Goal: Communication & Community: Answer question/provide support

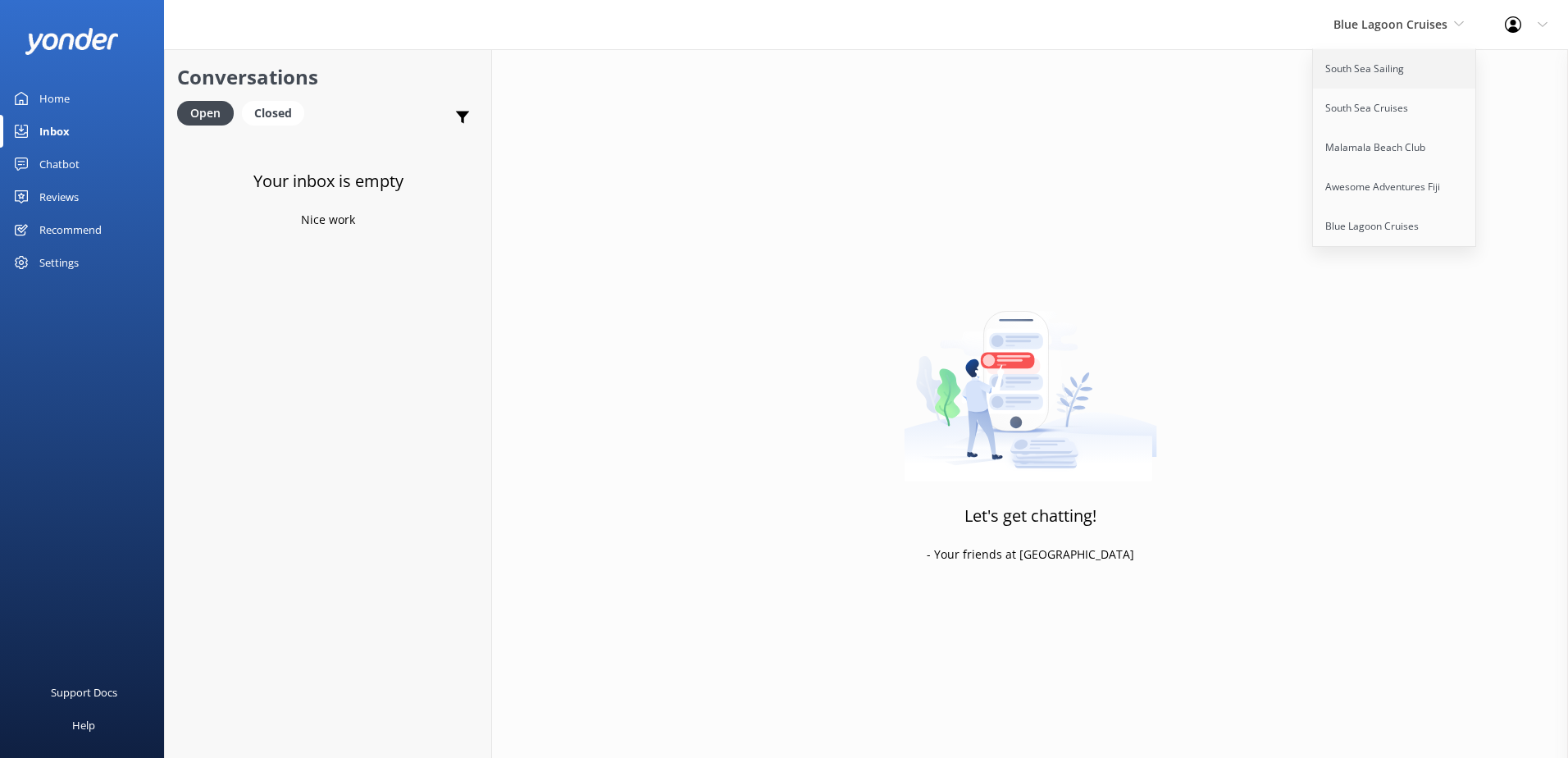
click at [1350, 74] on link "South Sea Sailing" at bounding box center [1395, 69] width 164 height 39
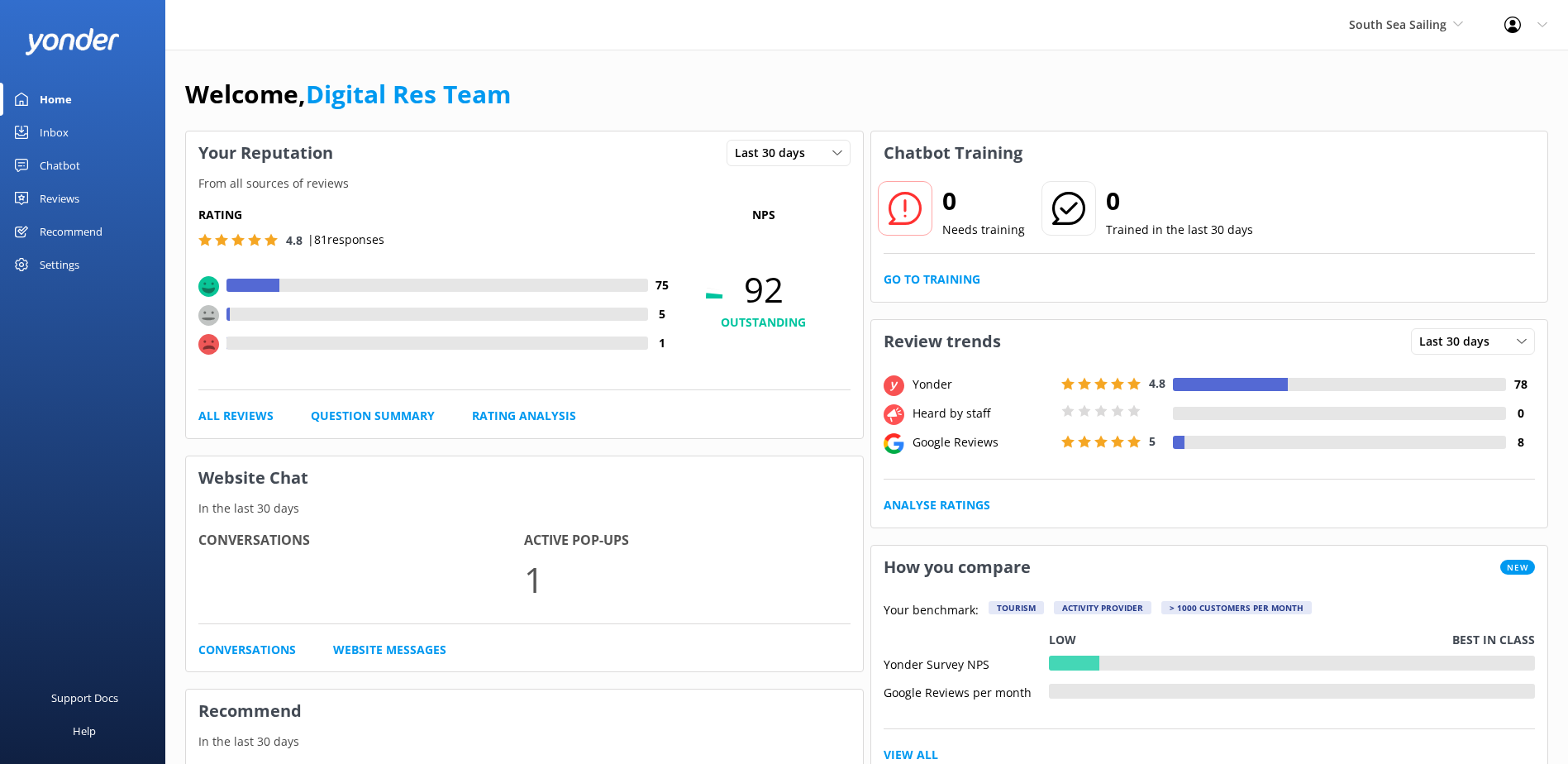
click at [82, 116] on link "Inbox" at bounding box center [82, 132] width 166 height 33
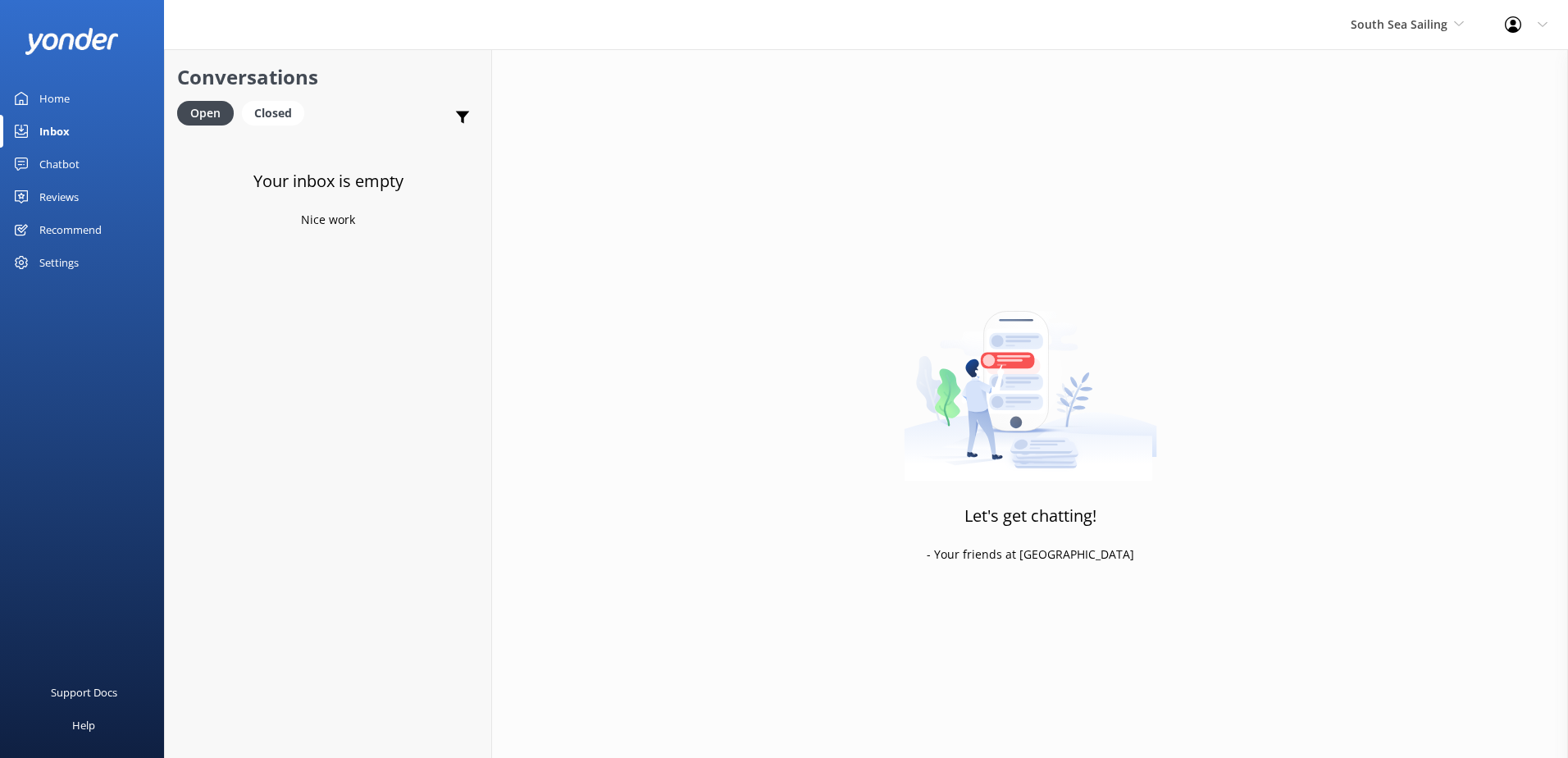
click at [78, 129] on link "Inbox" at bounding box center [82, 131] width 164 height 33
click at [1404, 22] on span "South Sea Sailing" at bounding box center [1399, 24] width 97 height 15
click at [1384, 110] on link "South Sea Cruises" at bounding box center [1412, 108] width 164 height 39
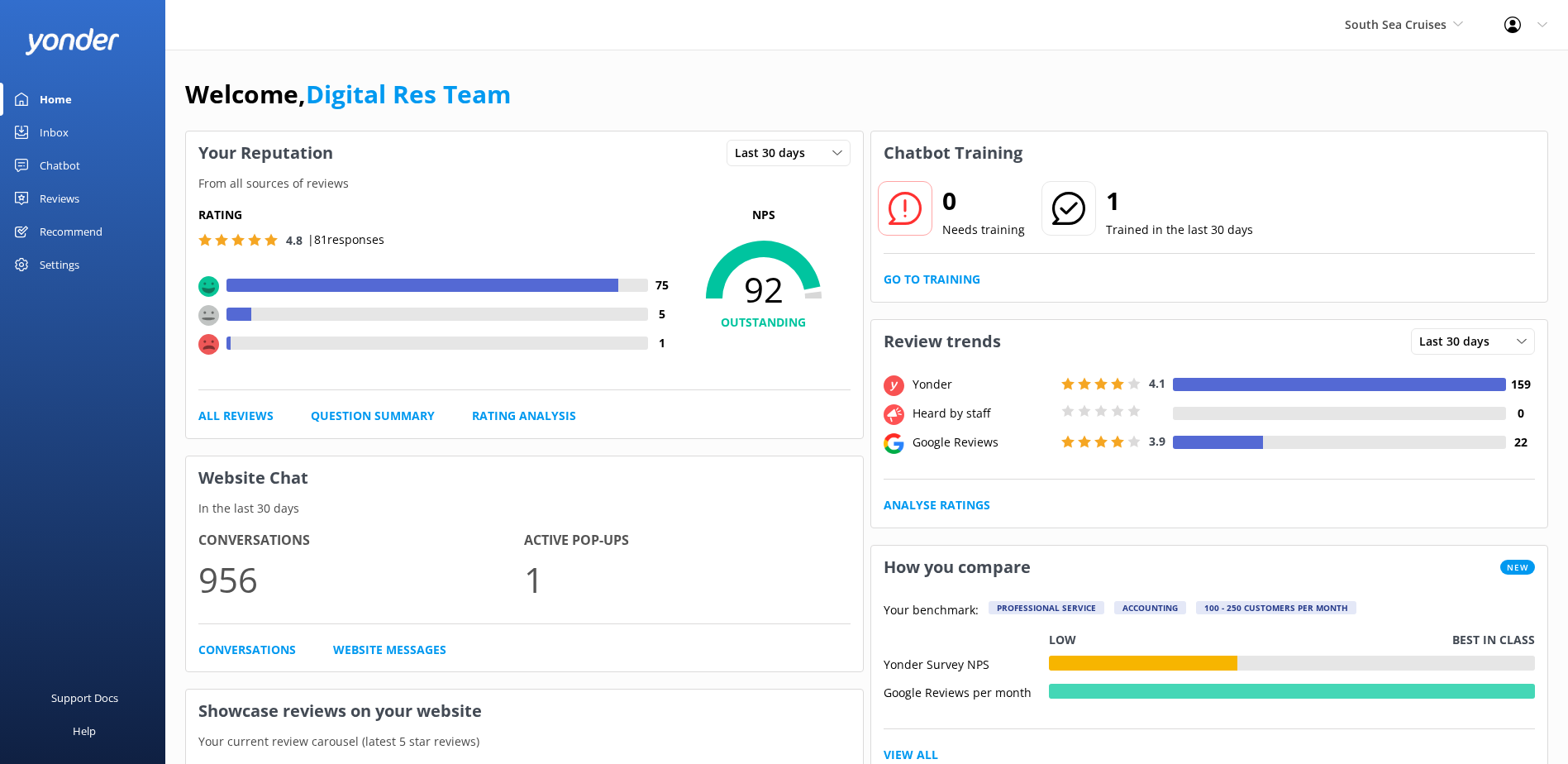
click at [63, 128] on div "Inbox" at bounding box center [54, 132] width 29 height 33
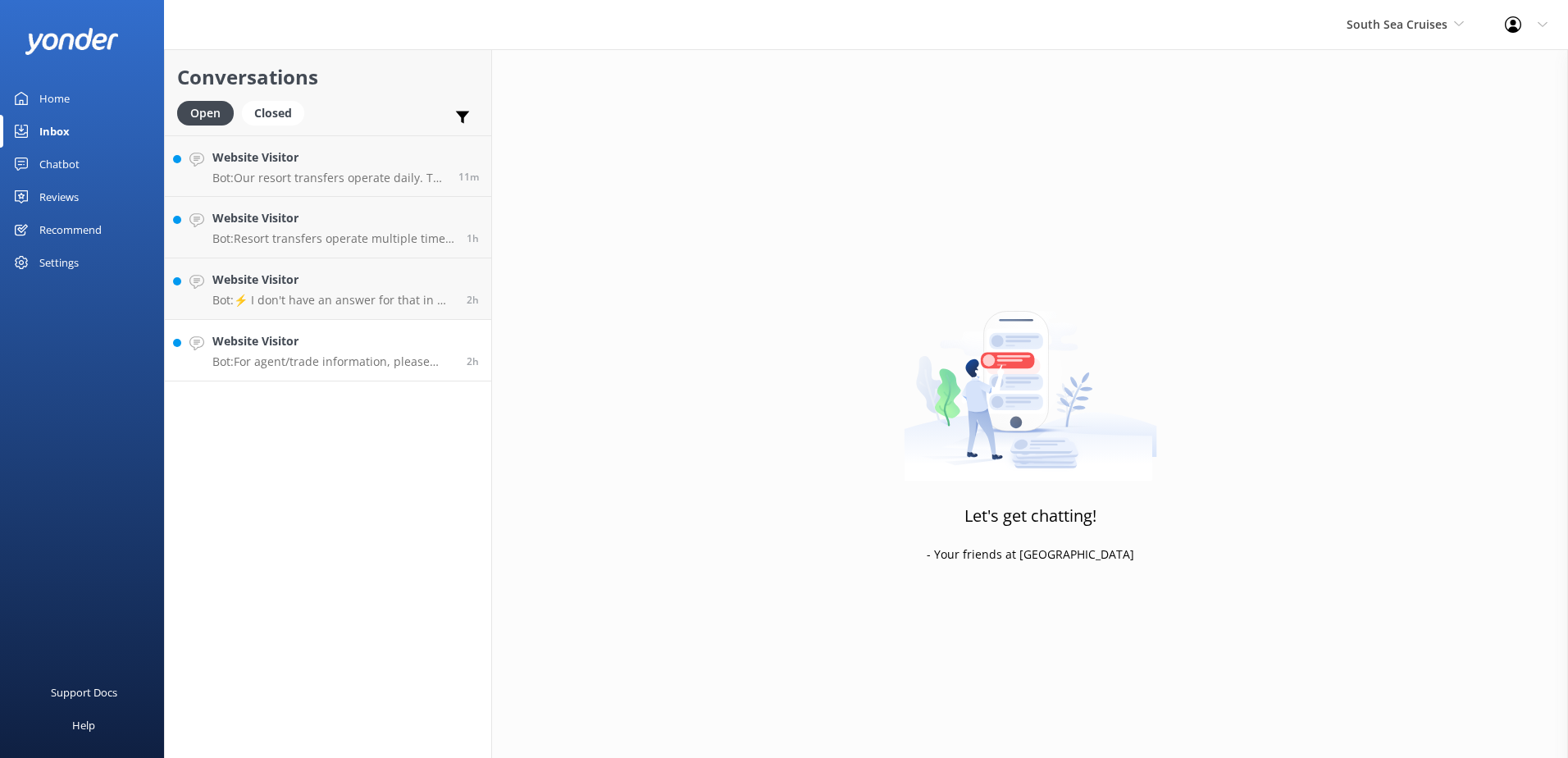
click at [341, 357] on p "Bot: For agent/trade information, please visit [URL][DOMAIN_NAME]." at bounding box center [333, 361] width 242 height 14
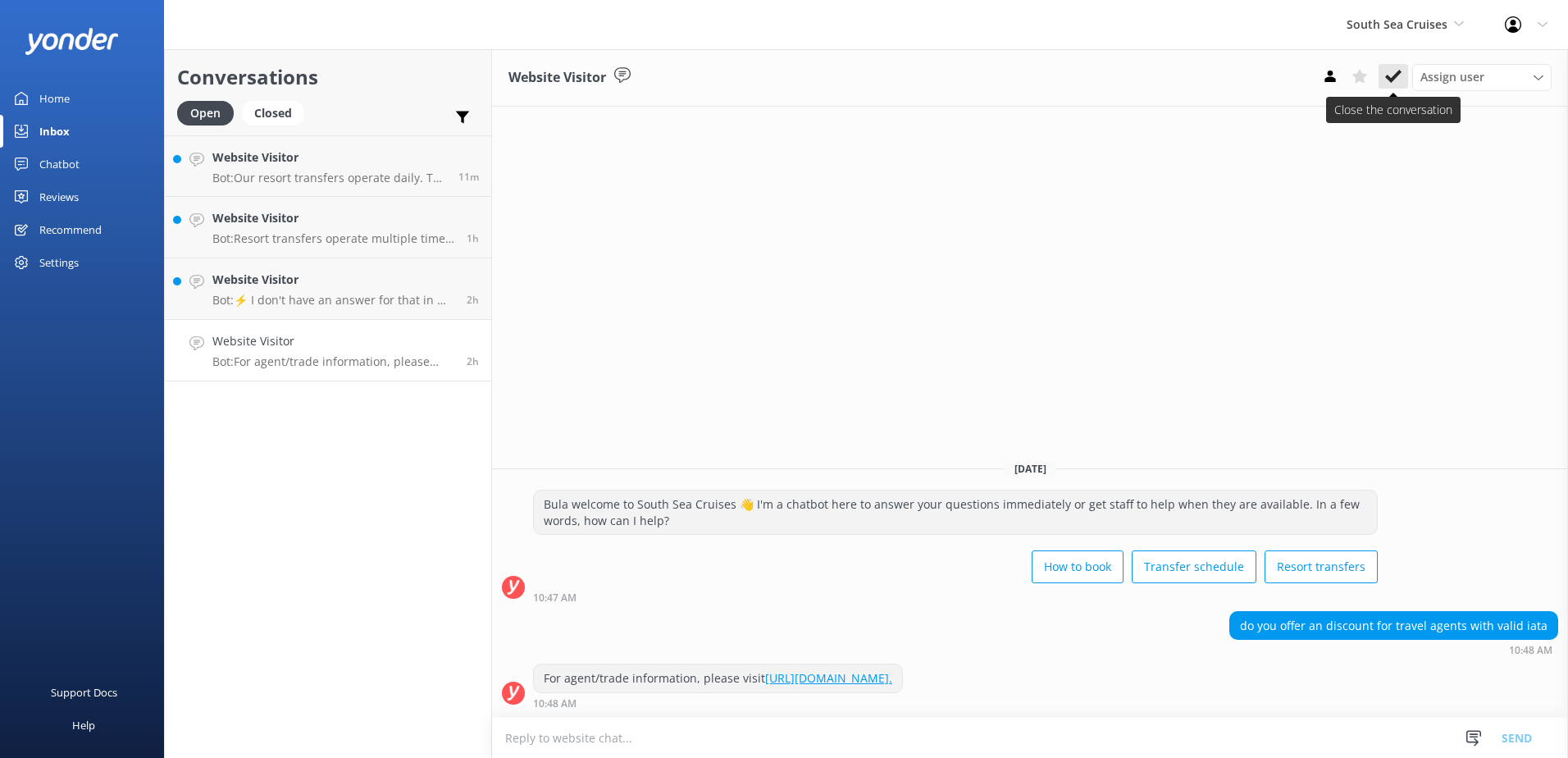
click at [1406, 66] on button at bounding box center [1393, 76] width 30 height 25
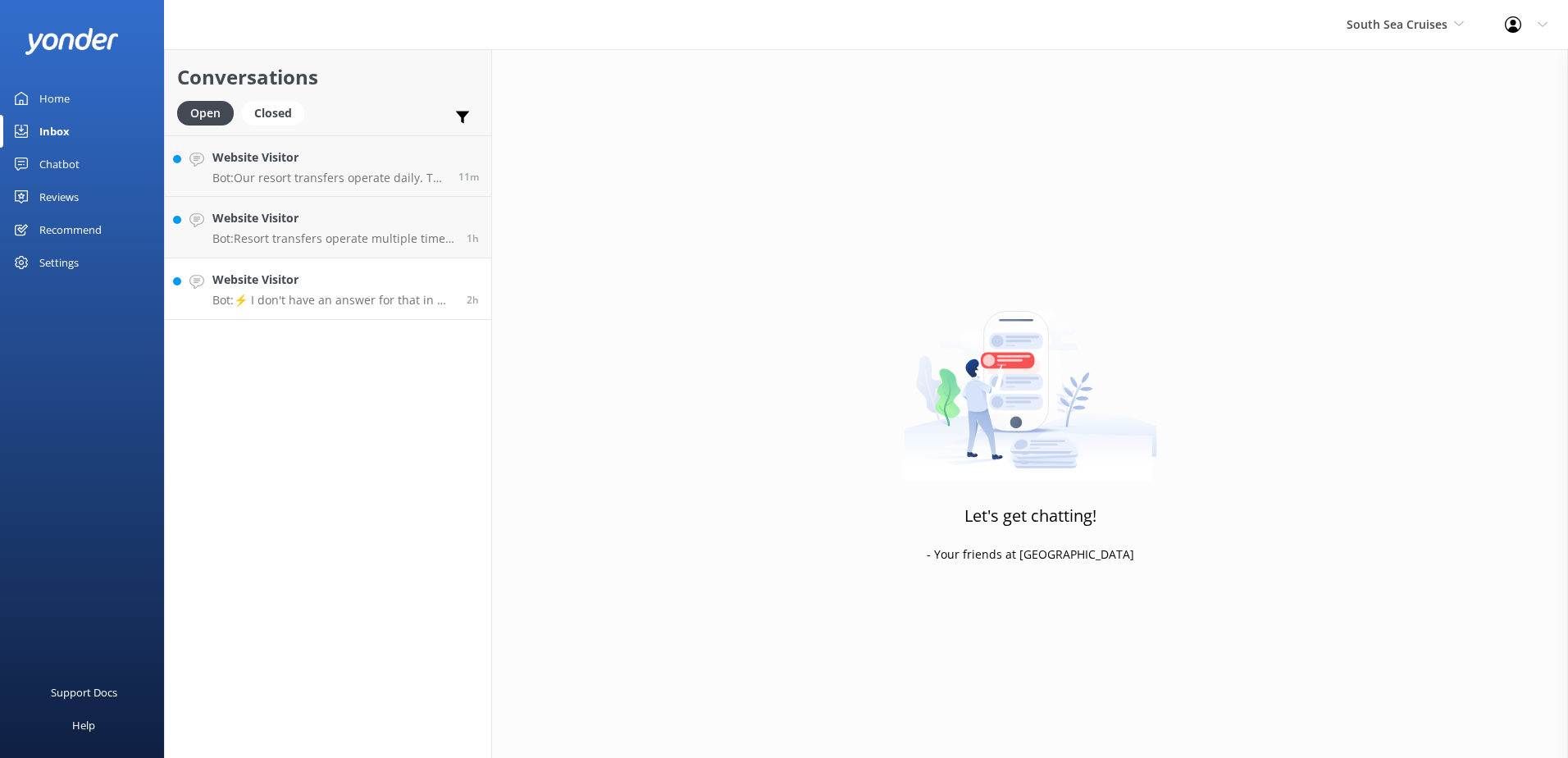
click at [366, 296] on p "Bot: ⚡ I don't have an answer for that in my knowledge base. Please try and rep…" at bounding box center [333, 300] width 242 height 14
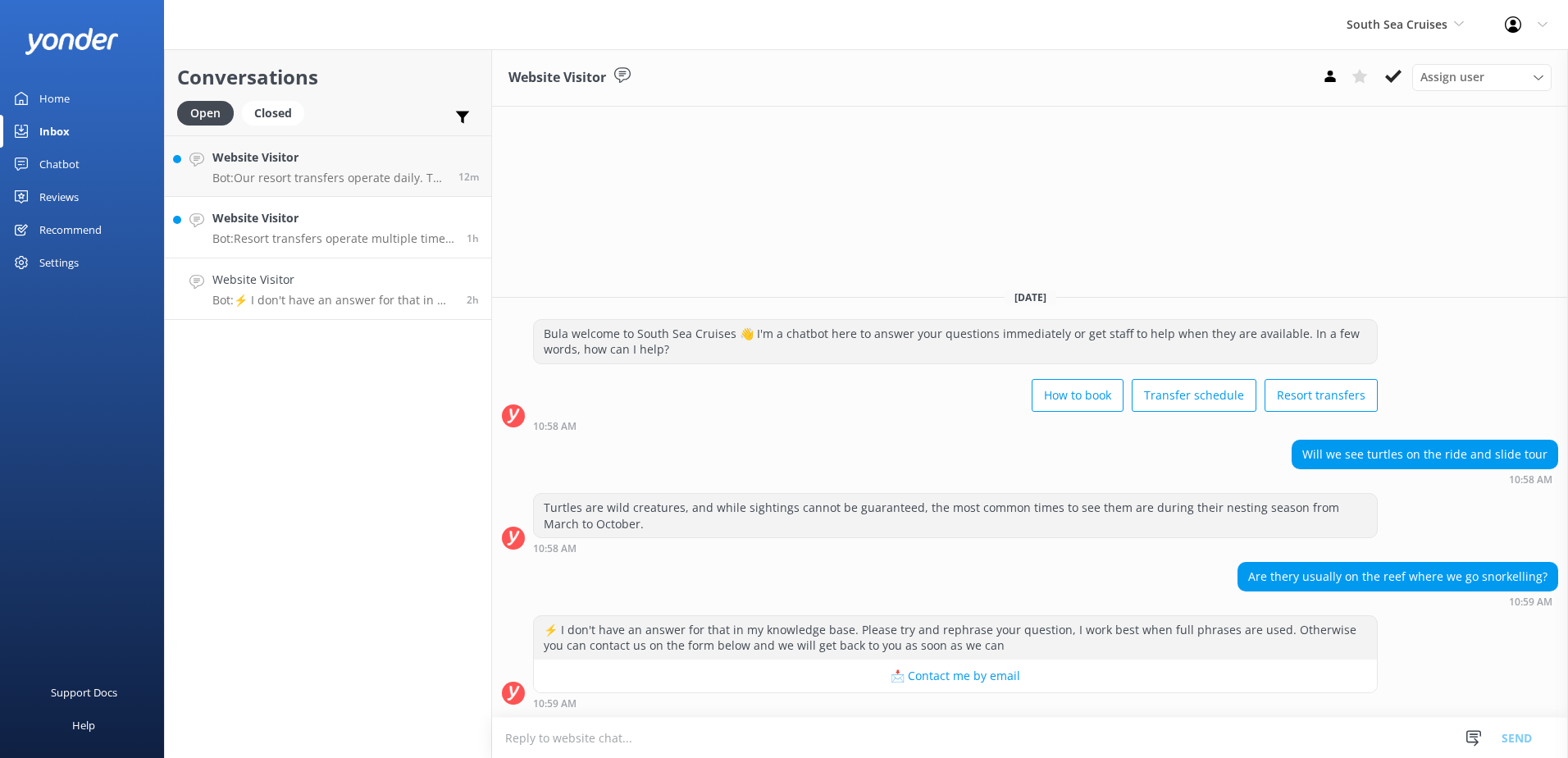
click at [376, 233] on p "Bot: Resort transfers operate multiple times a day, every day, departing from […" at bounding box center [333, 238] width 242 height 14
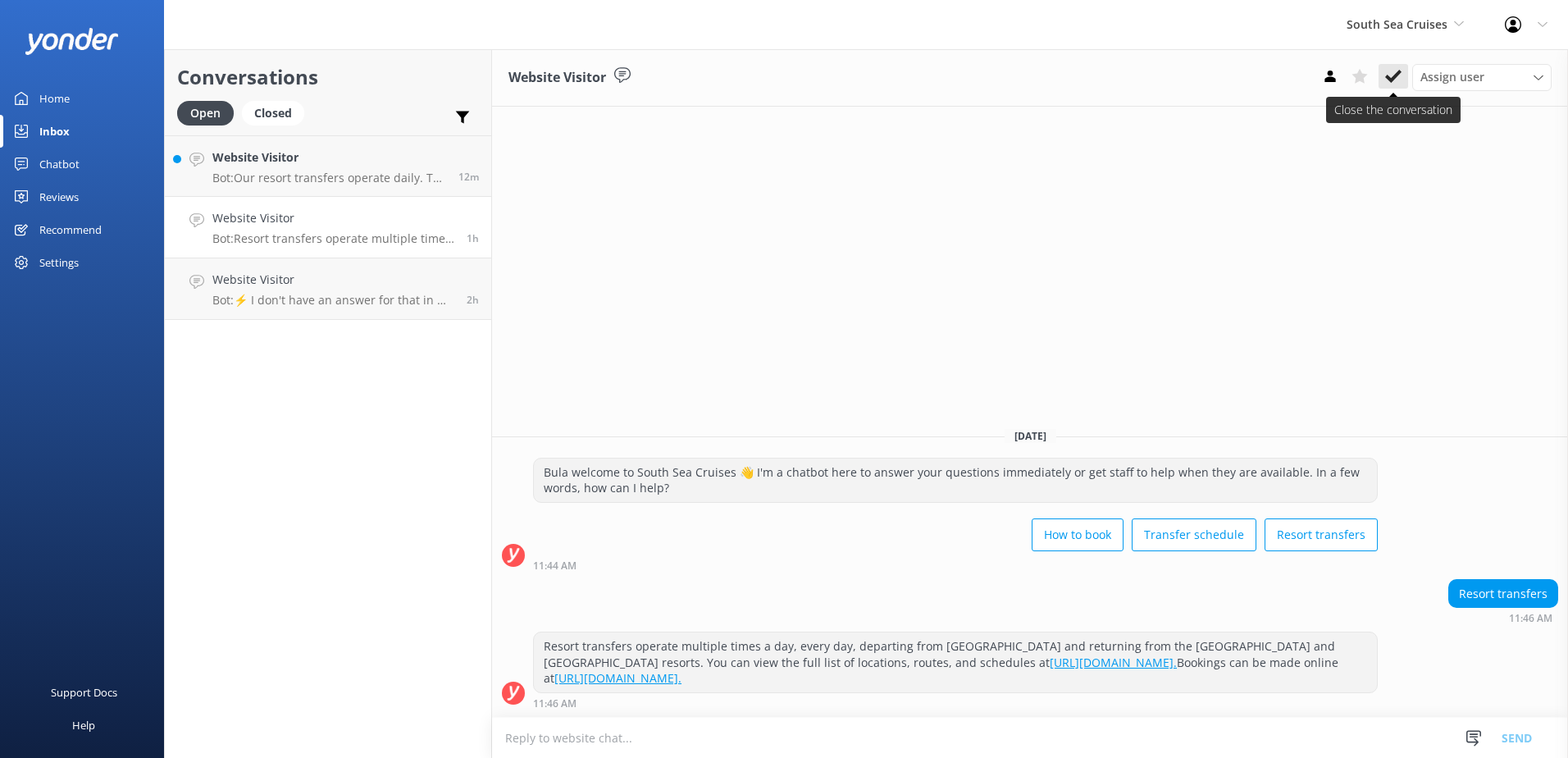
click at [1393, 76] on icon at bounding box center [1393, 76] width 16 height 16
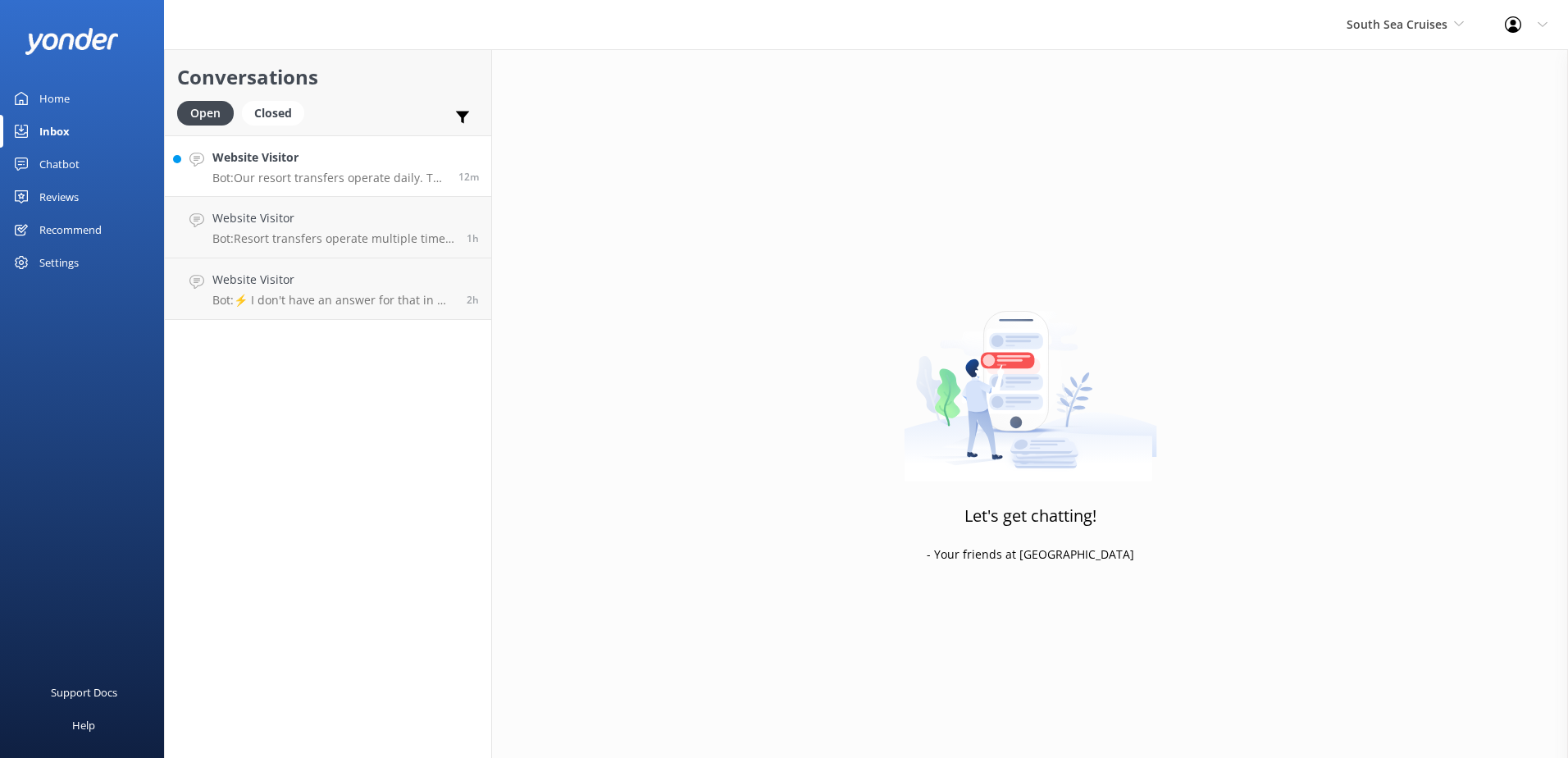
click at [354, 181] on p "Bot: Our resort transfers operate daily. To view the resort transfer schedule, …" at bounding box center [329, 177] width 233 height 14
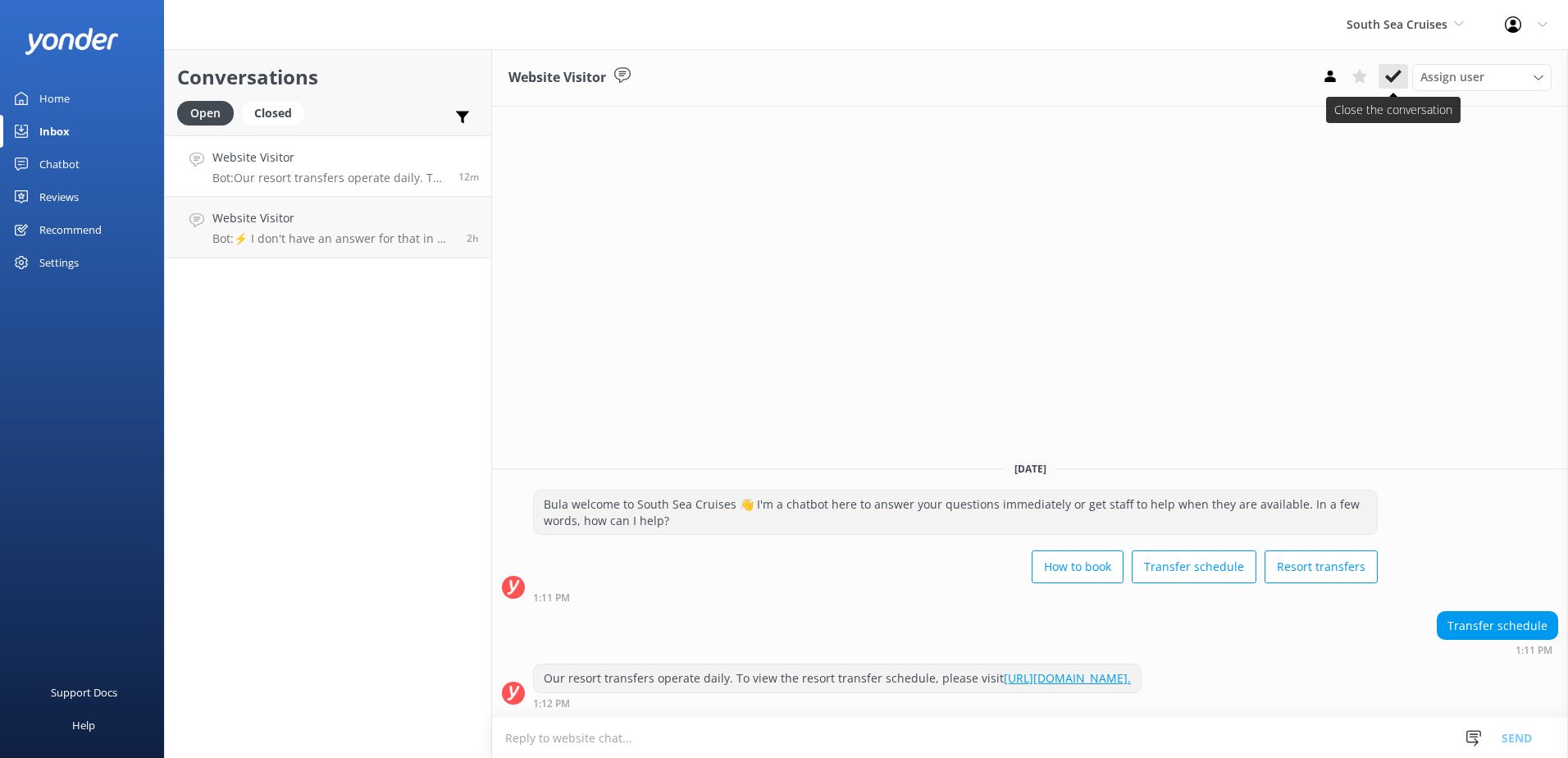
click at [1391, 73] on icon at bounding box center [1393, 76] width 16 height 16
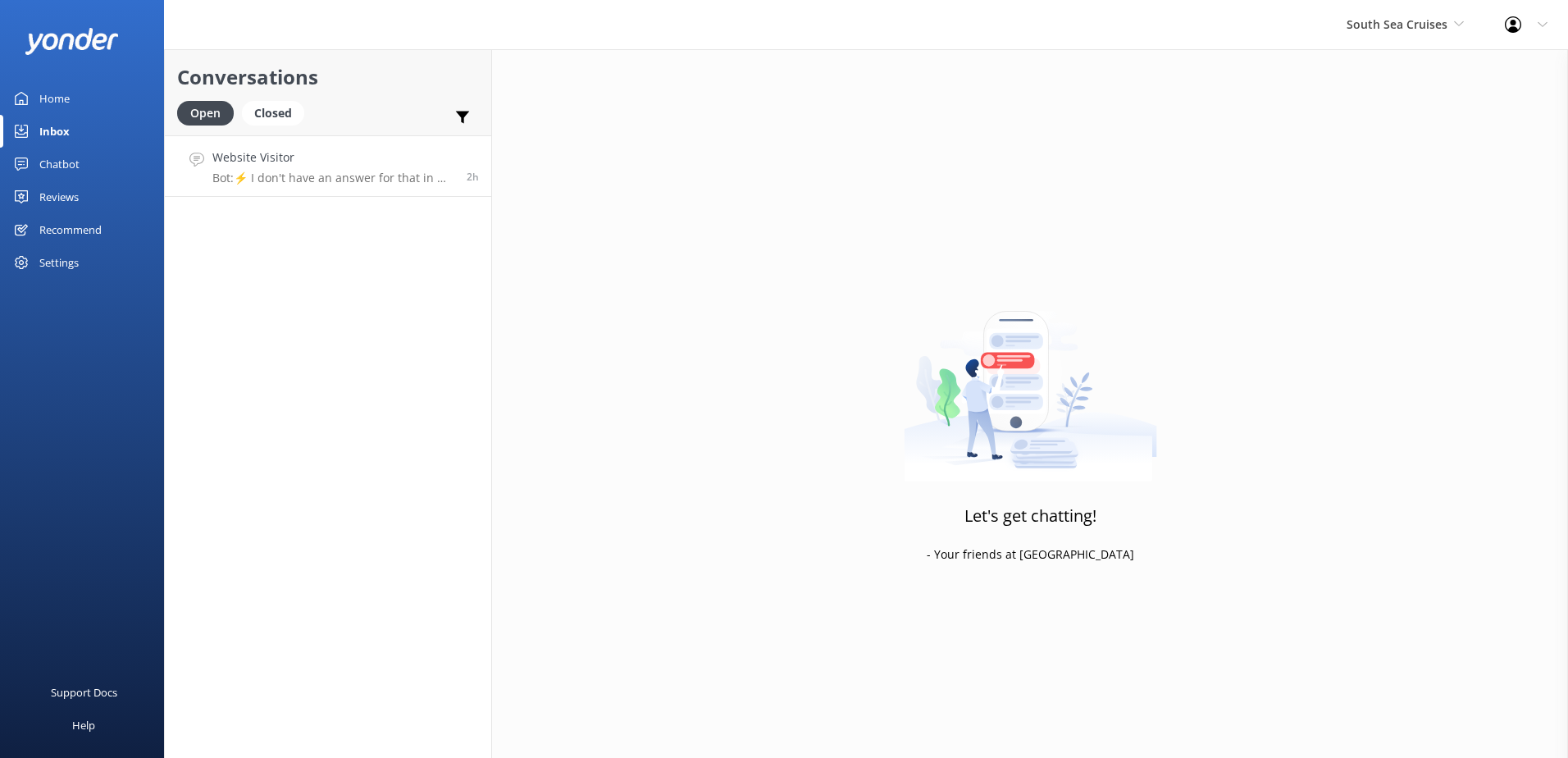
click at [386, 170] on div "Website Visitor Bot: ⚡ I don't have an answer for that in my knowledge base. Pl…" at bounding box center [333, 165] width 242 height 35
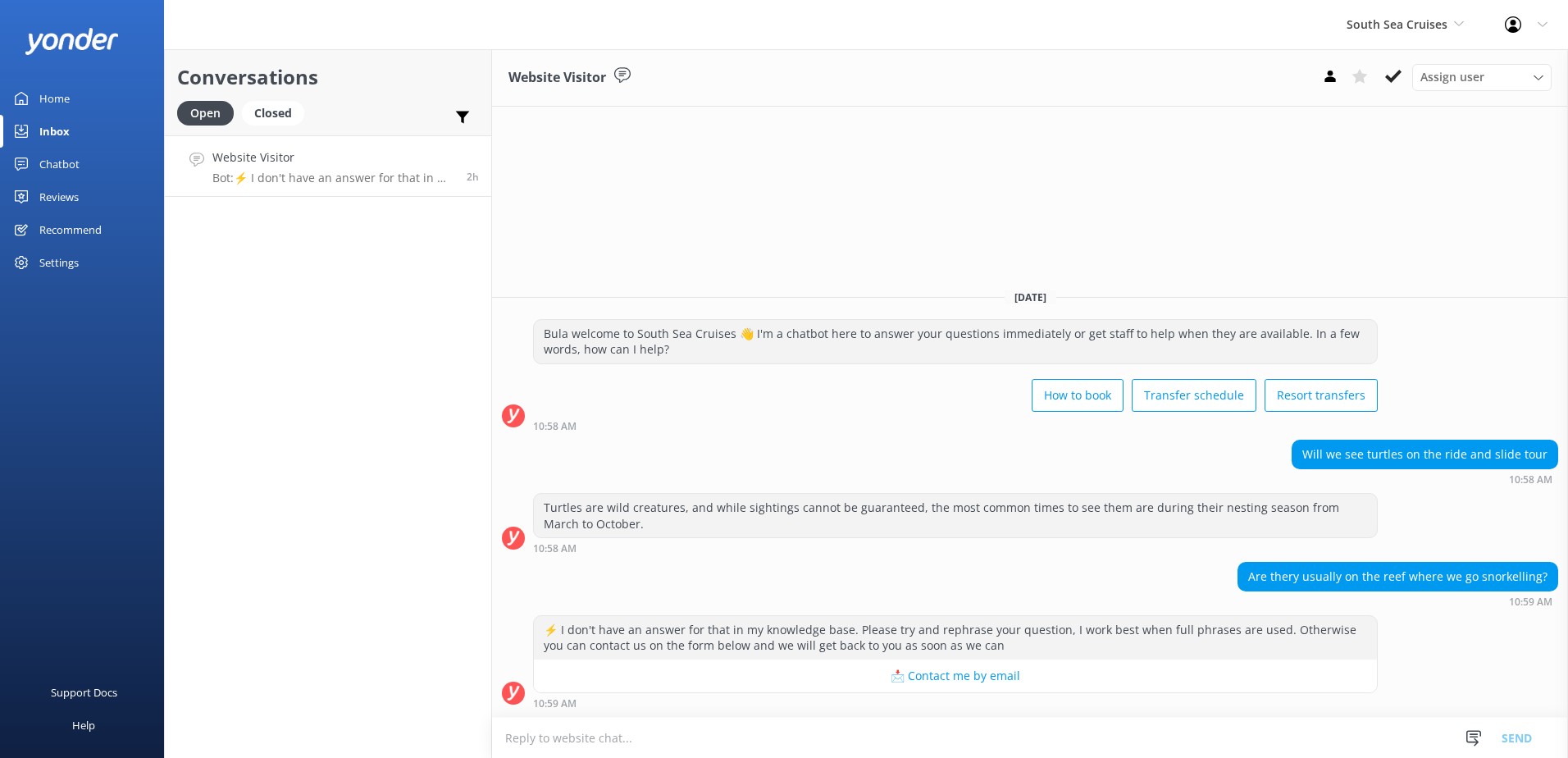
type textarea "I"
click at [622, 738] on textarea "They are not common however they appear once in a while" at bounding box center [1030, 738] width 1076 height 41
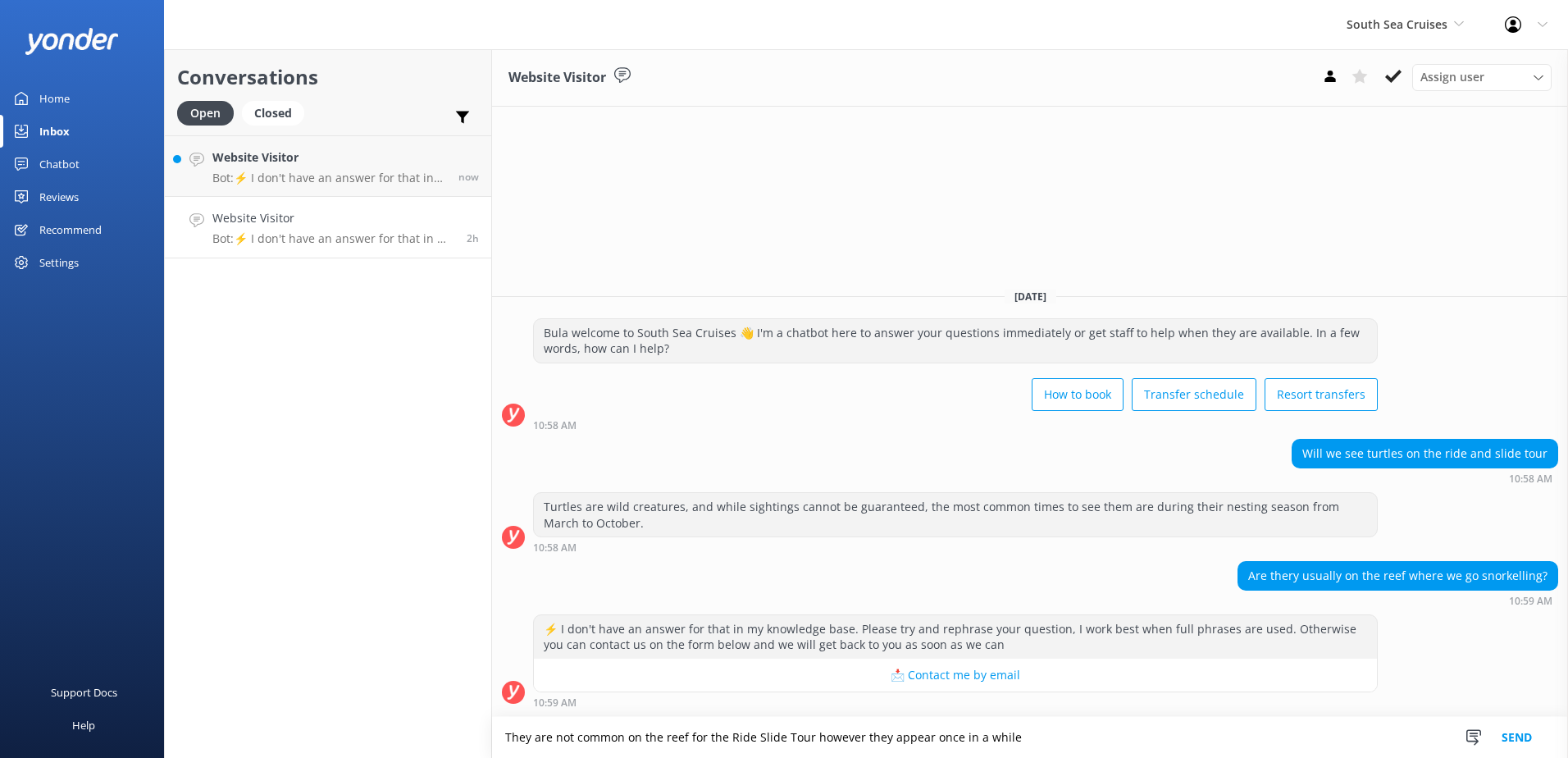
drag, startPoint x: 1042, startPoint y: 736, endPoint x: 469, endPoint y: 728, distance: 573.1
click at [469, 728] on div "Conversations Open Closed Important Assigned to me Unassigned Website Visitor B…" at bounding box center [866, 404] width 1404 height 709
type textarea "They are not common on the reef for the Ride Slide Tour however they appear onc…"
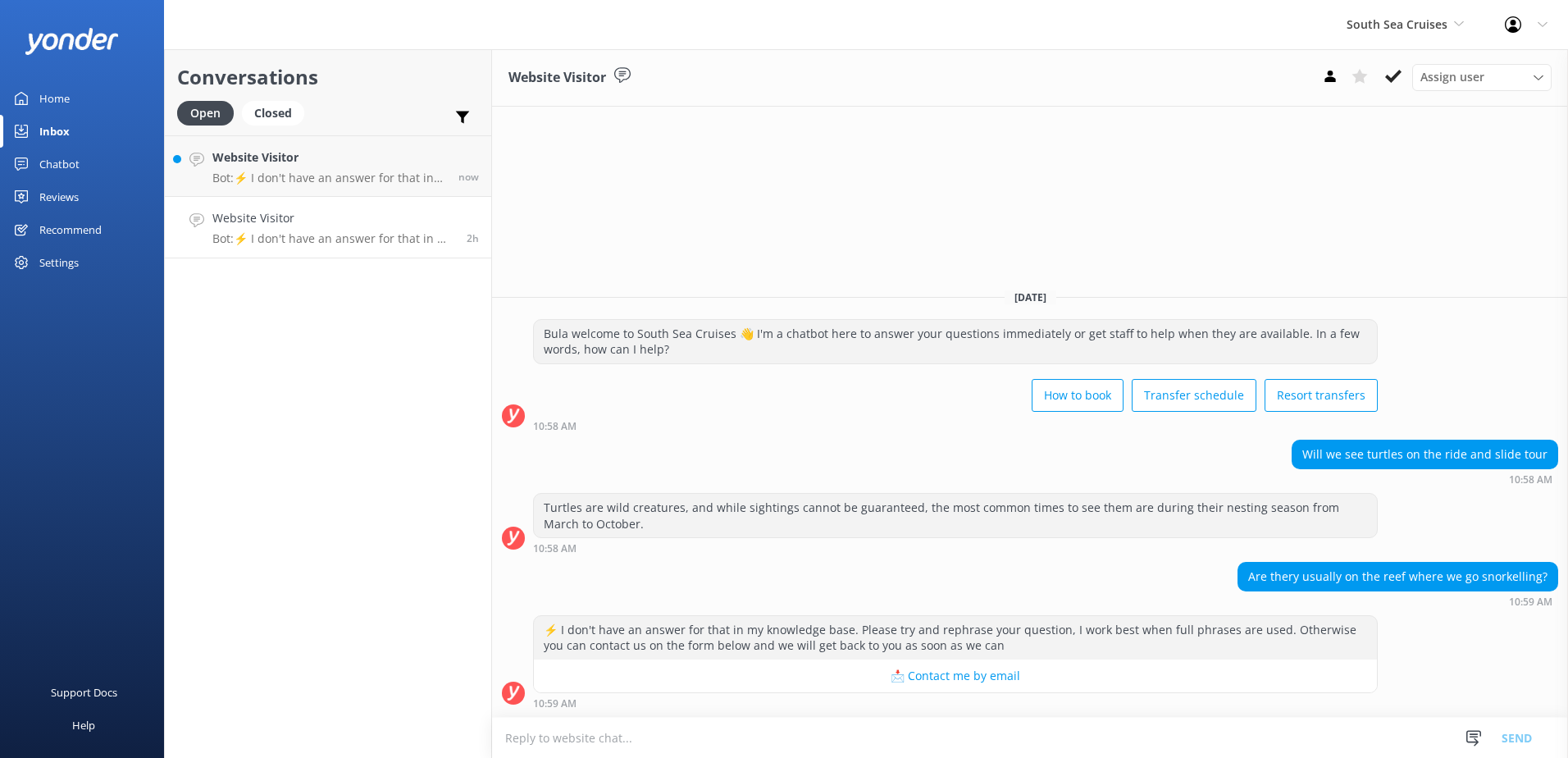
click at [1088, 731] on textarea at bounding box center [1030, 738] width 1076 height 40
click at [1088, 731] on textarea at bounding box center [1030, 738] width 1076 height 40
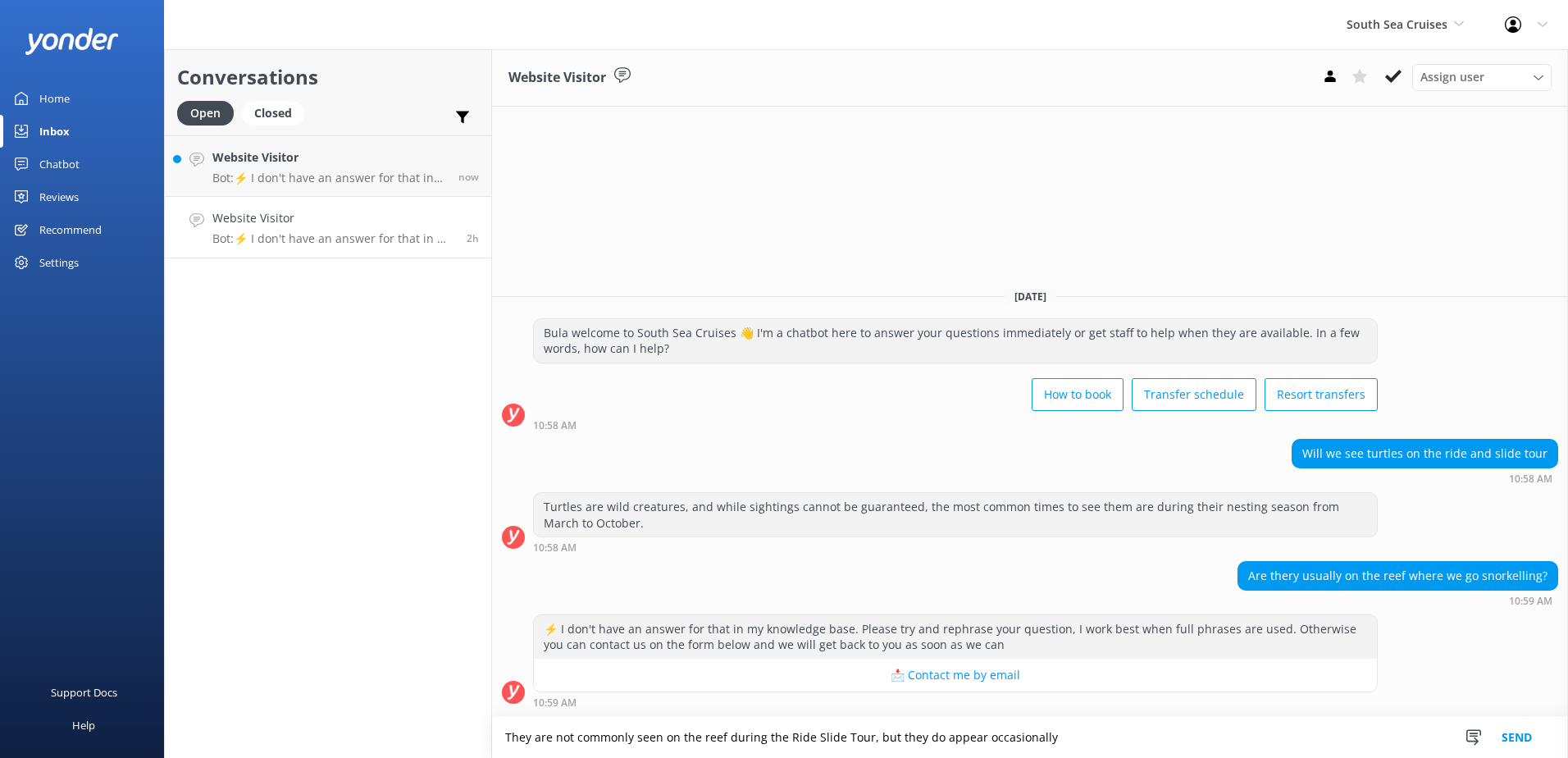
type textarea "They are not commonly seen on the reef during the Ride Slide Tour, but they do …"
click at [1508, 736] on button "Send" at bounding box center [1517, 738] width 61 height 41
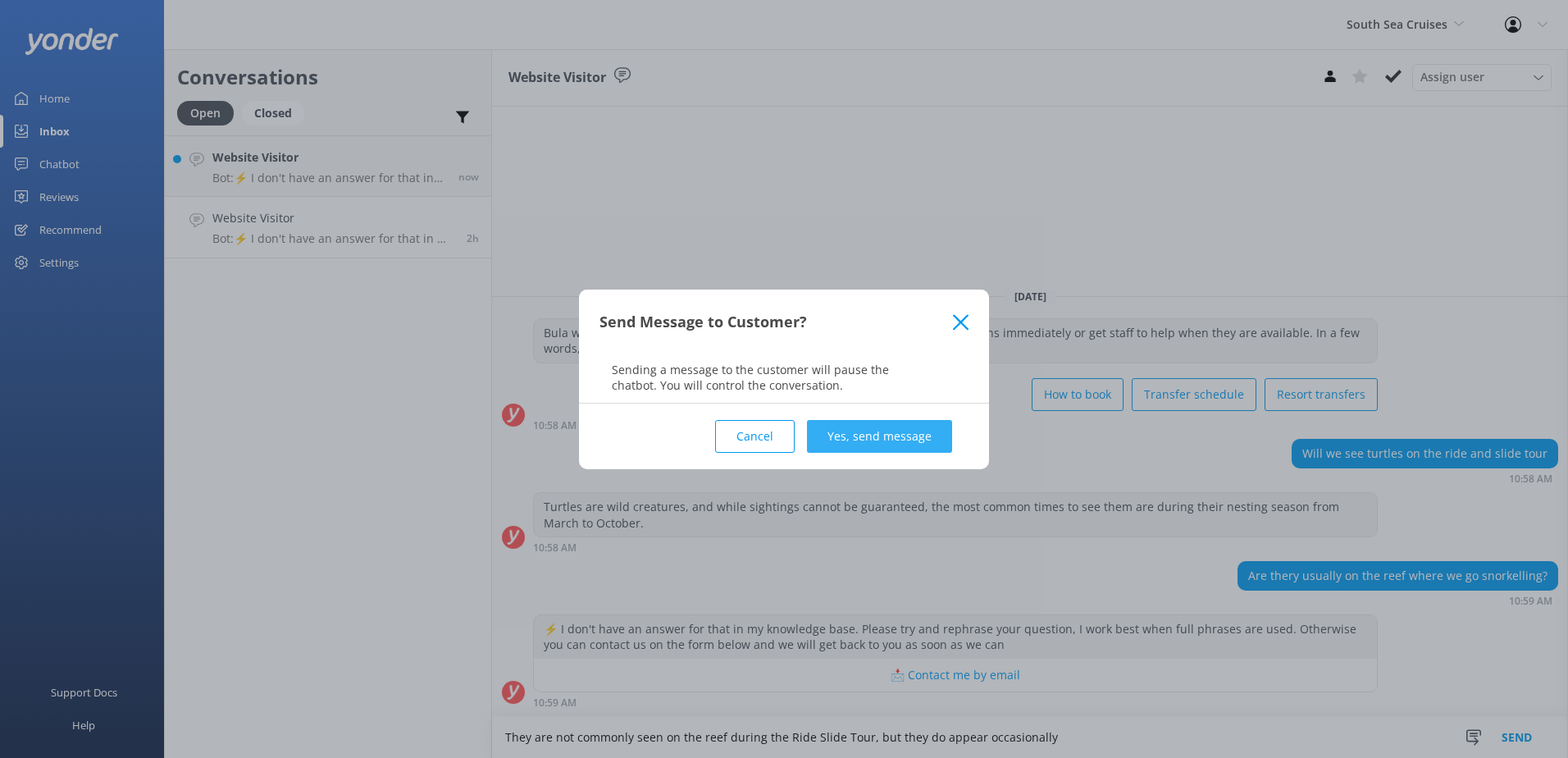
click at [899, 448] on button "Yes, send message" at bounding box center [880, 436] width 145 height 33
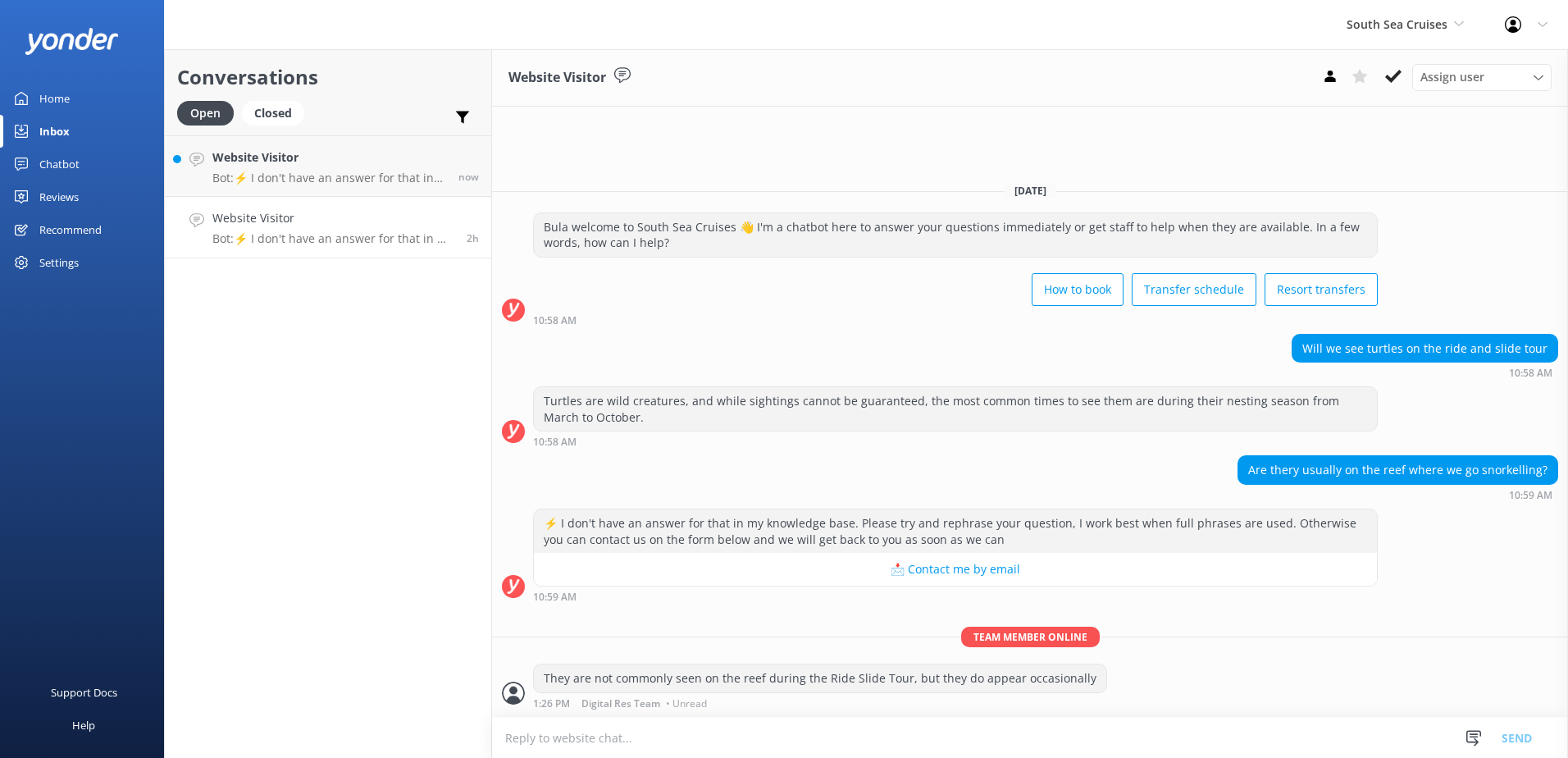
click at [1407, 74] on button at bounding box center [1393, 76] width 30 height 25
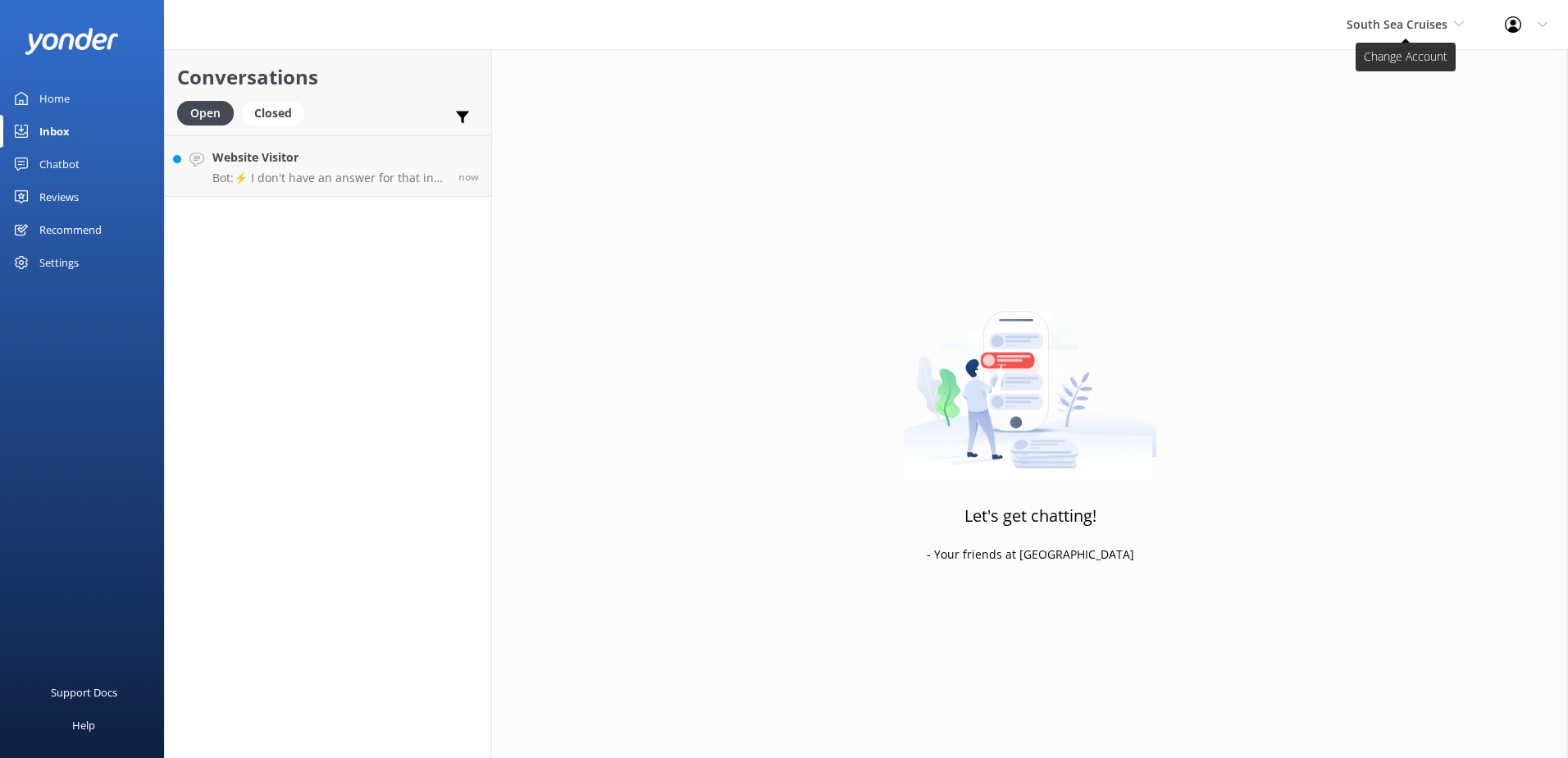
click at [1418, 32] on span "South Sea Cruises" at bounding box center [1405, 24] width 118 height 18
drag, startPoint x: 960, startPoint y: 251, endPoint x: 814, endPoint y: 262, distance: 146.4
click at [954, 253] on div "Let's get chatting! - Your friends at Yonder" at bounding box center [1030, 428] width 1076 height 758
click at [348, 169] on div "Website Visitor Bot: ⚡ I don't have an answer for that in my knowledge base. Pl…" at bounding box center [329, 165] width 233 height 35
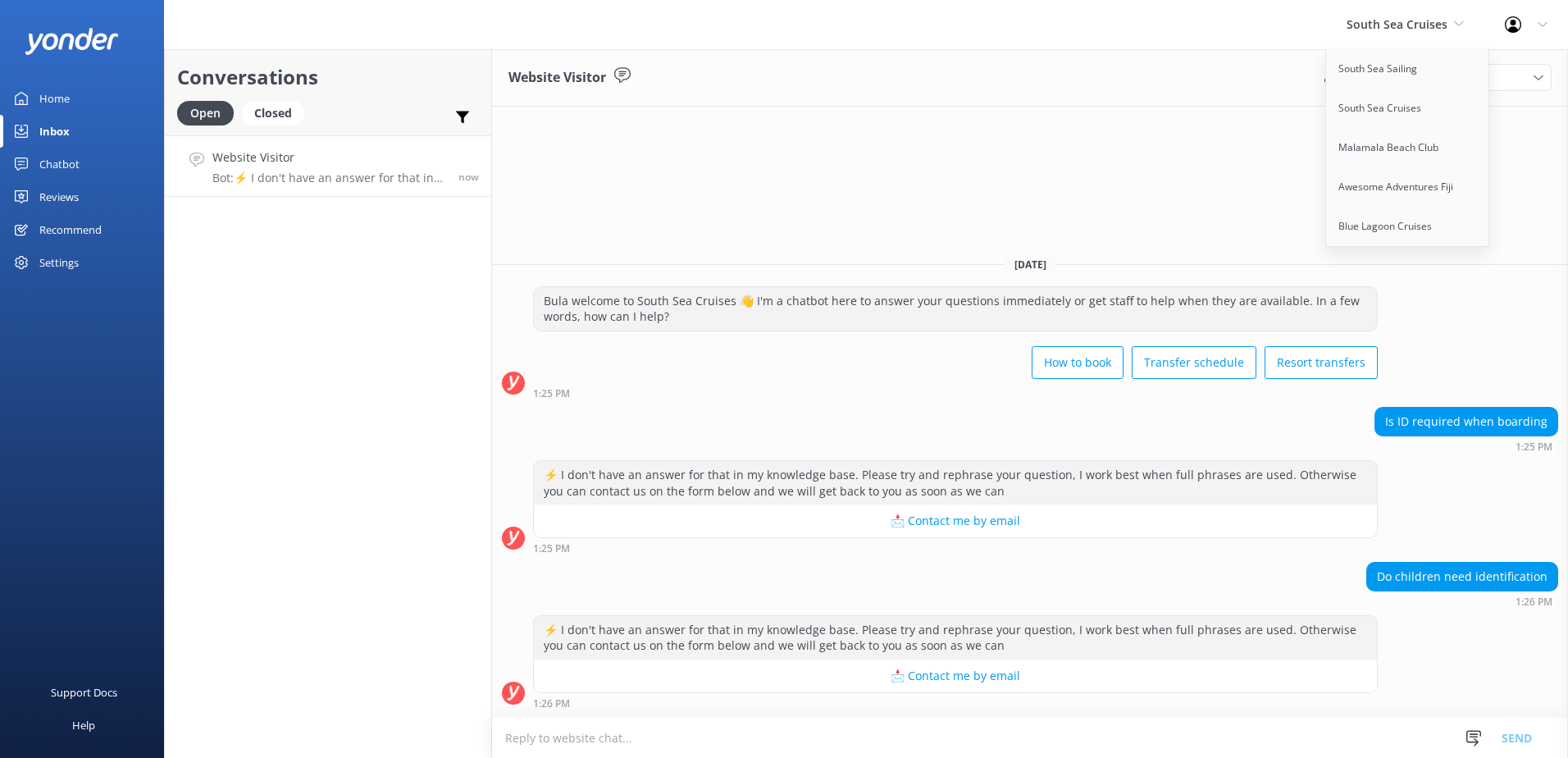
click at [1048, 464] on div "⚡ I don't have an answer for that in my knowledge base. Please try and rephrase…" at bounding box center [956, 482] width 843 height 43
click at [1430, 22] on span "South Sea Cruises" at bounding box center [1397, 24] width 101 height 15
click at [875, 736] on textarea at bounding box center [1030, 738] width 1076 height 40
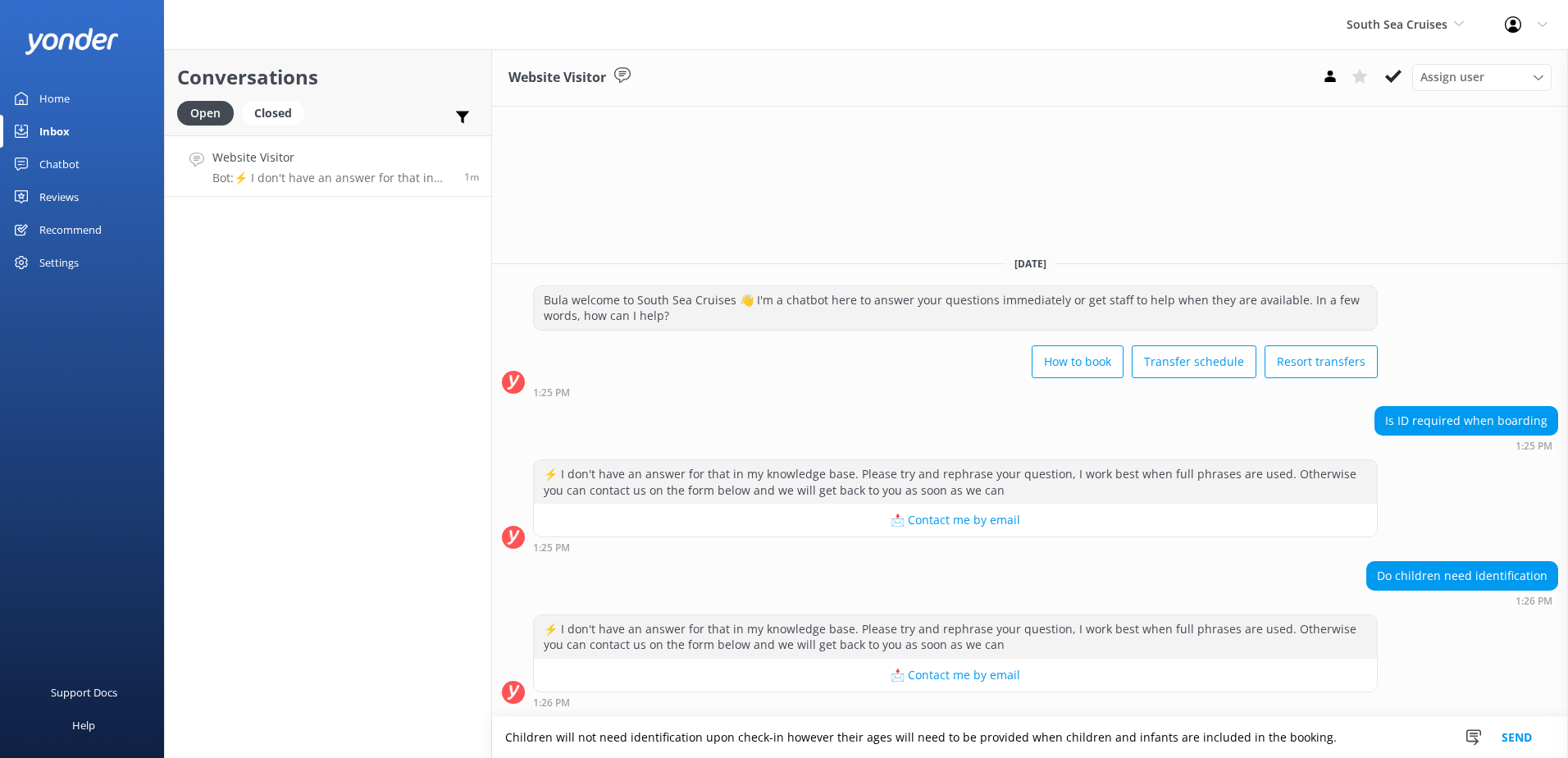
type textarea "Children will not need identification upon check-in however their ages will nee…"
click at [1519, 728] on button "Send" at bounding box center [1517, 738] width 61 height 41
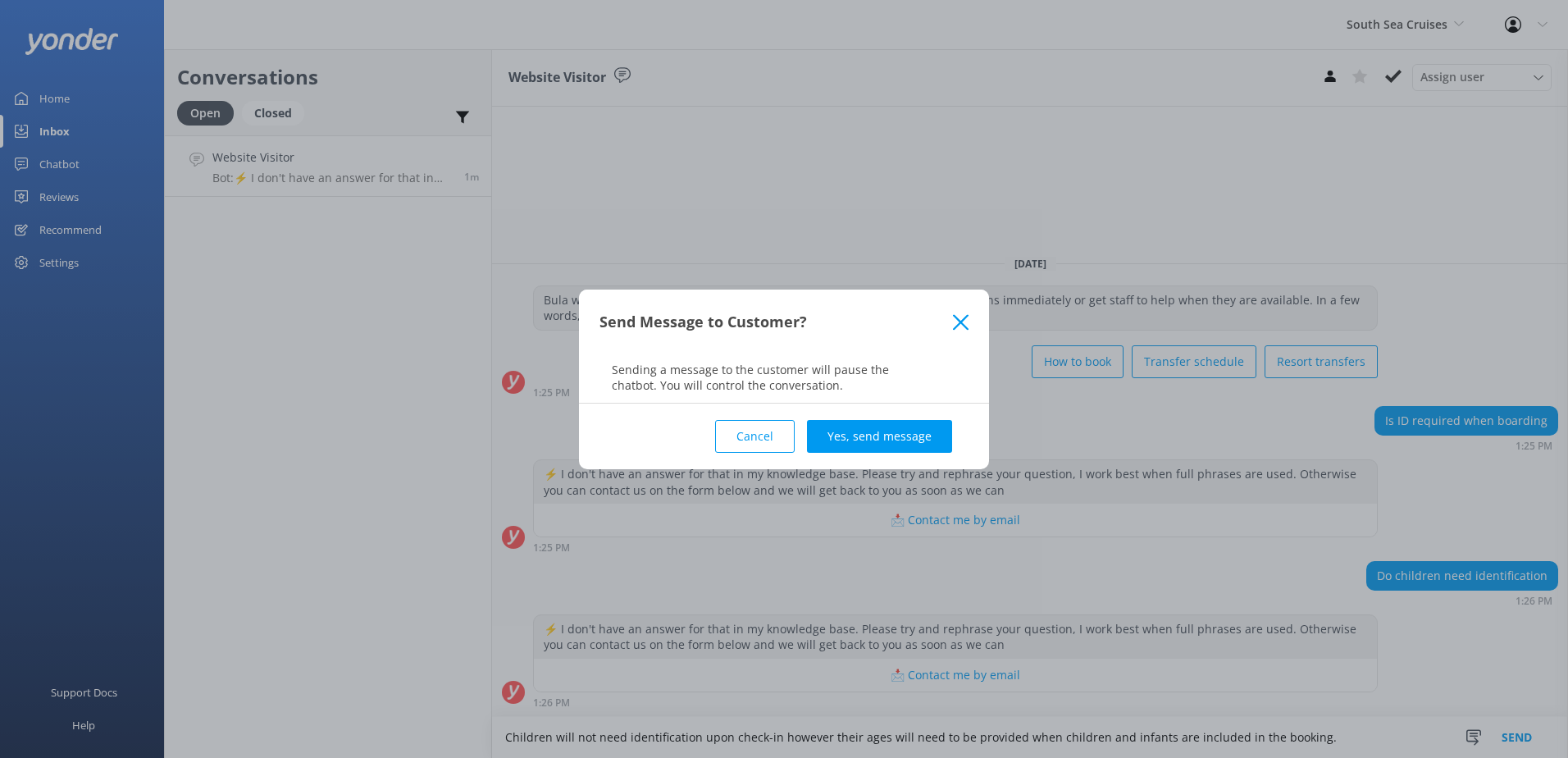
click at [942, 451] on button "Yes, send message" at bounding box center [880, 436] width 145 height 33
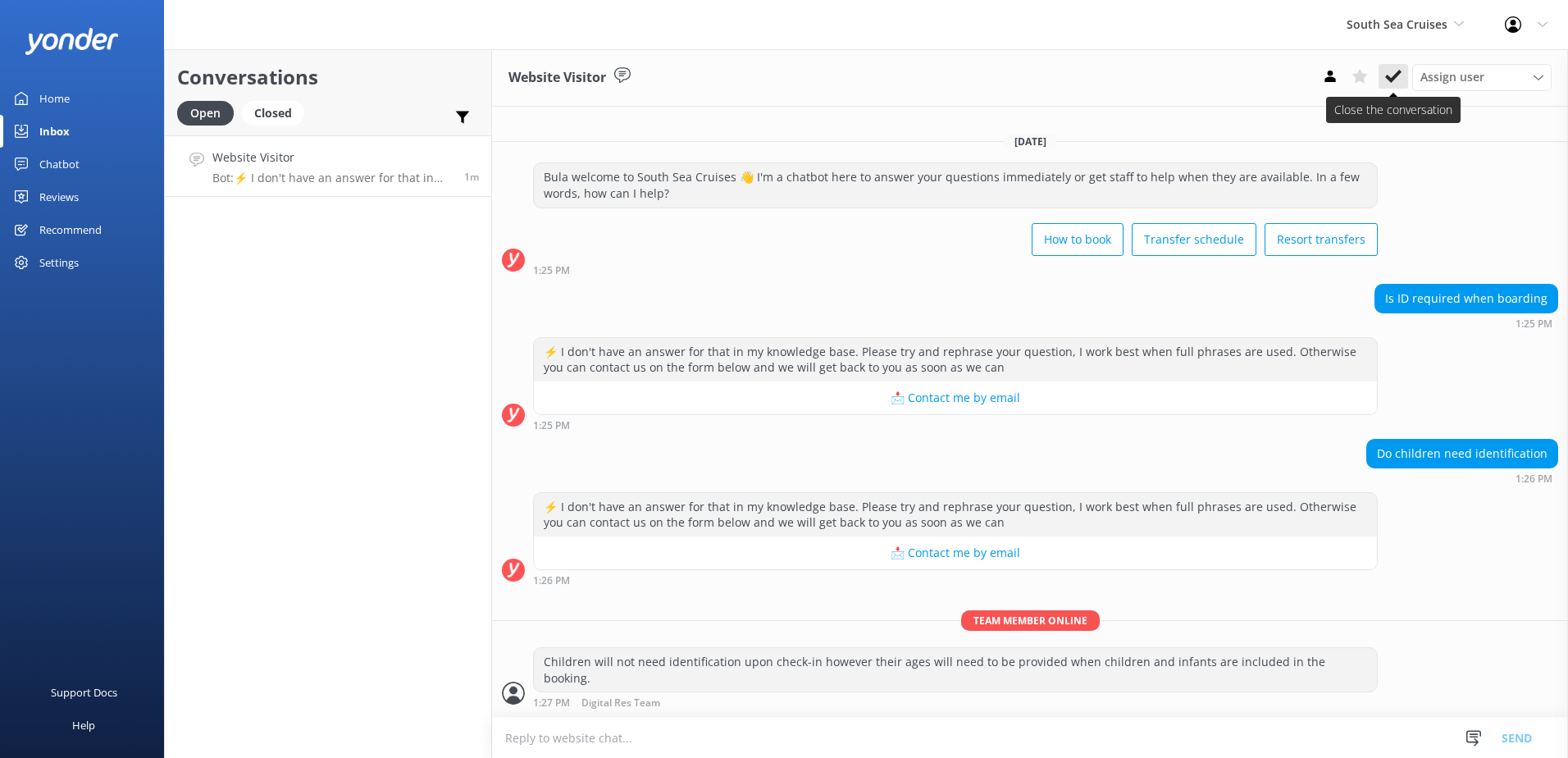
click at [1400, 78] on icon at bounding box center [1393, 76] width 16 height 16
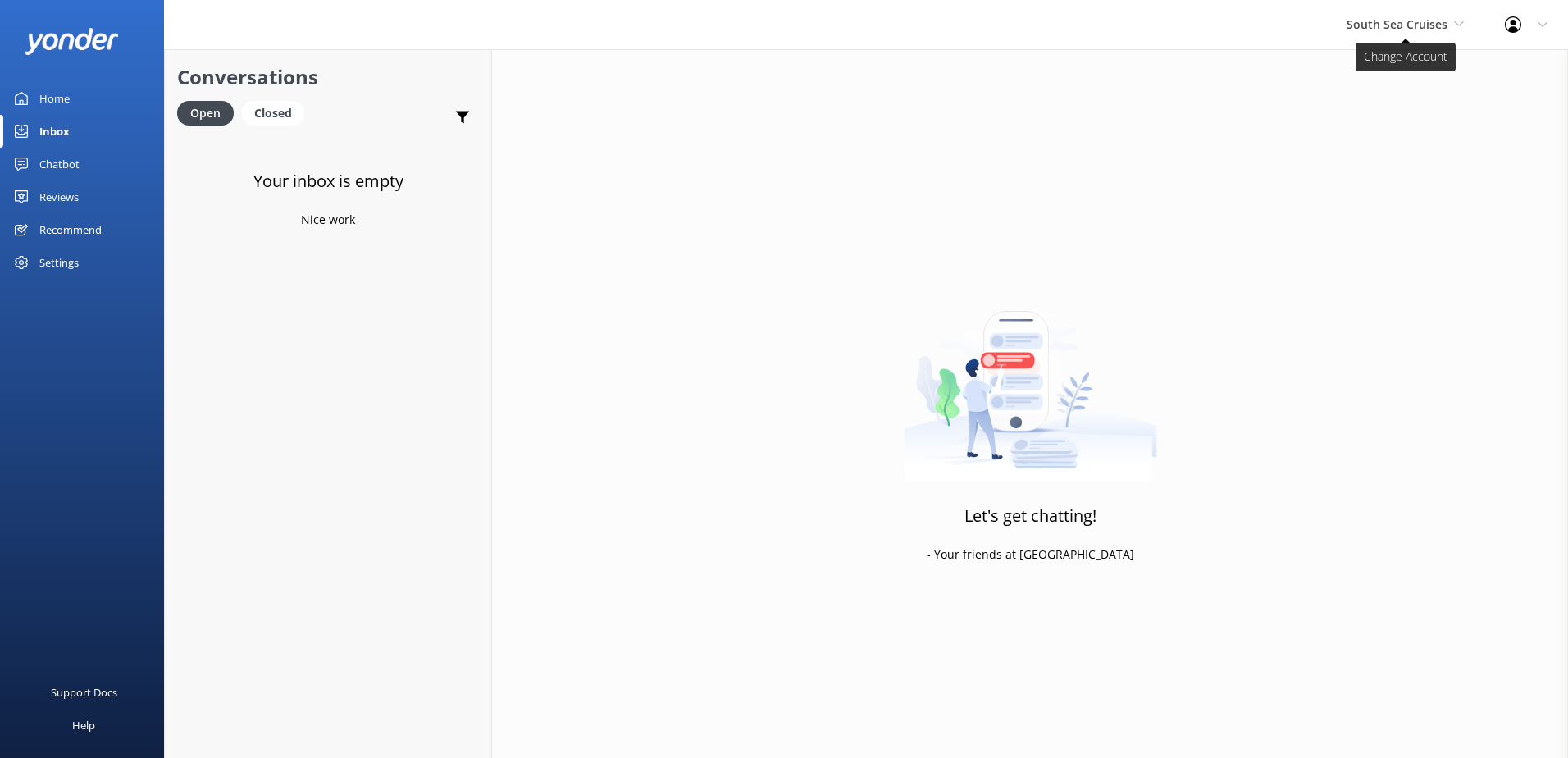
click at [1415, 20] on span "South Sea Cruises" at bounding box center [1397, 24] width 101 height 15
click at [1376, 151] on link "Malamala Beach Club" at bounding box center [1408, 147] width 164 height 39
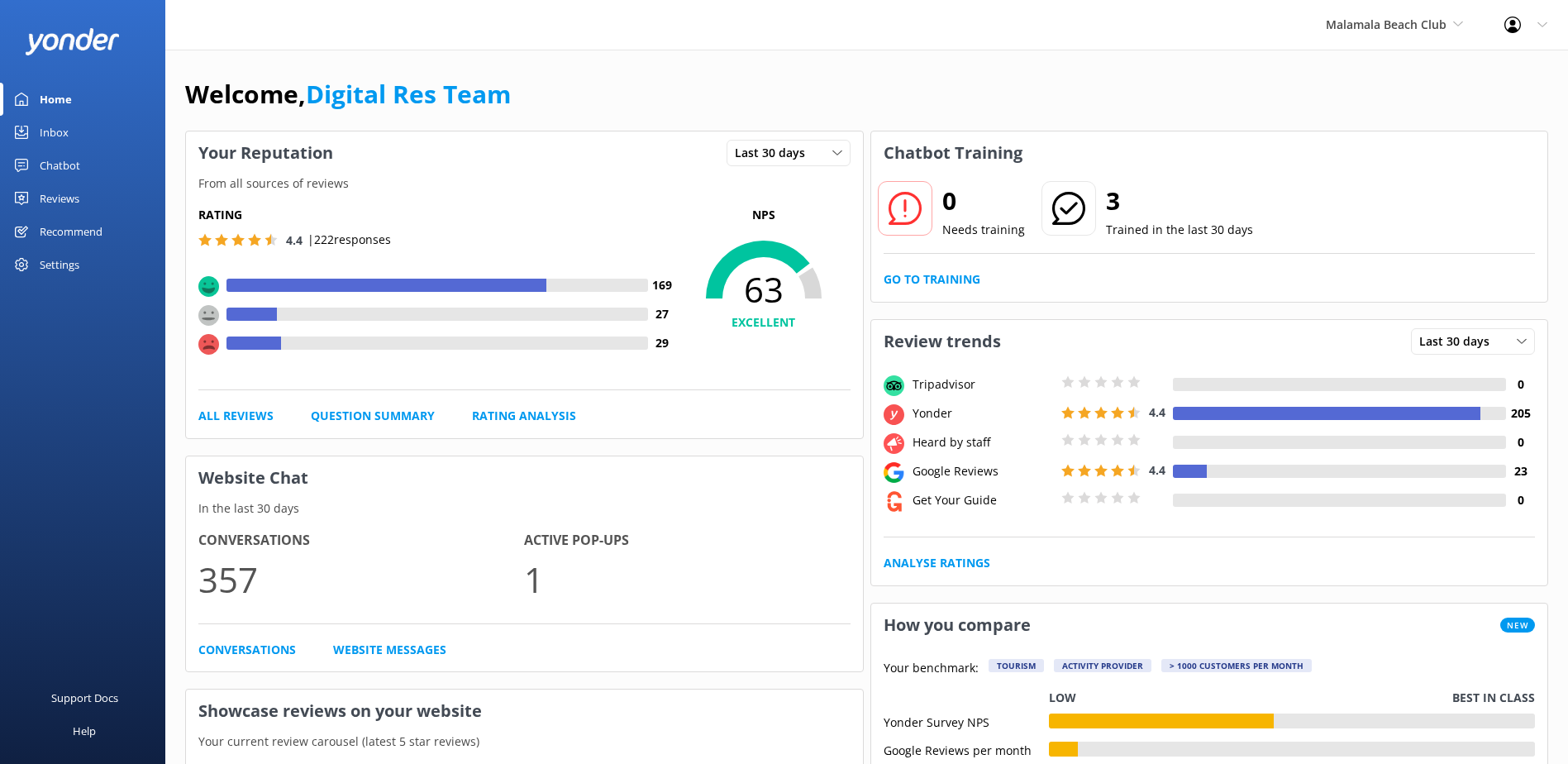
click at [96, 122] on link "Inbox" at bounding box center [82, 132] width 166 height 33
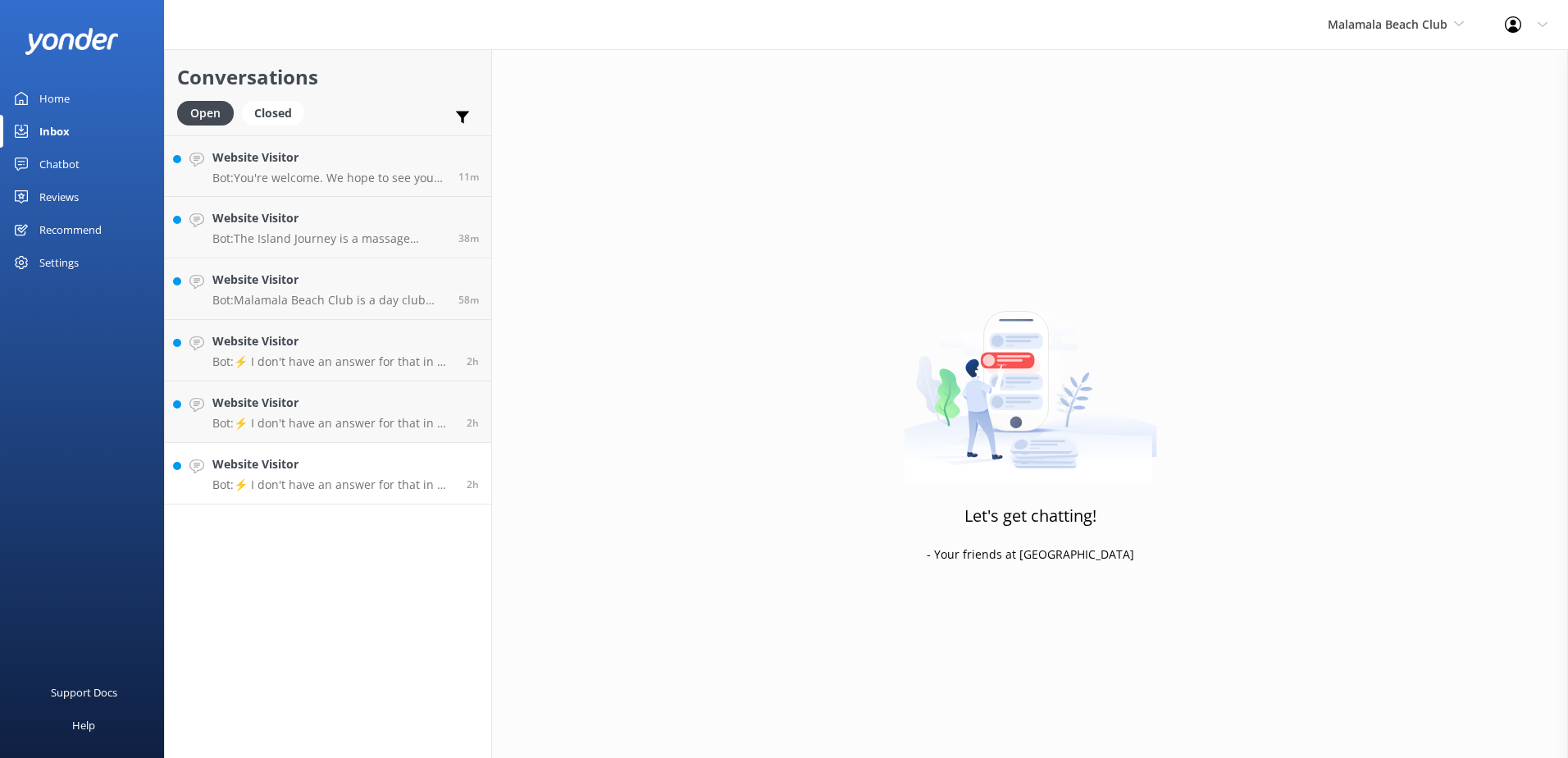
click at [387, 491] on p "Bot: ⚡ I don't have an answer for that in my knowledge base. Please try and rep…" at bounding box center [333, 484] width 242 height 14
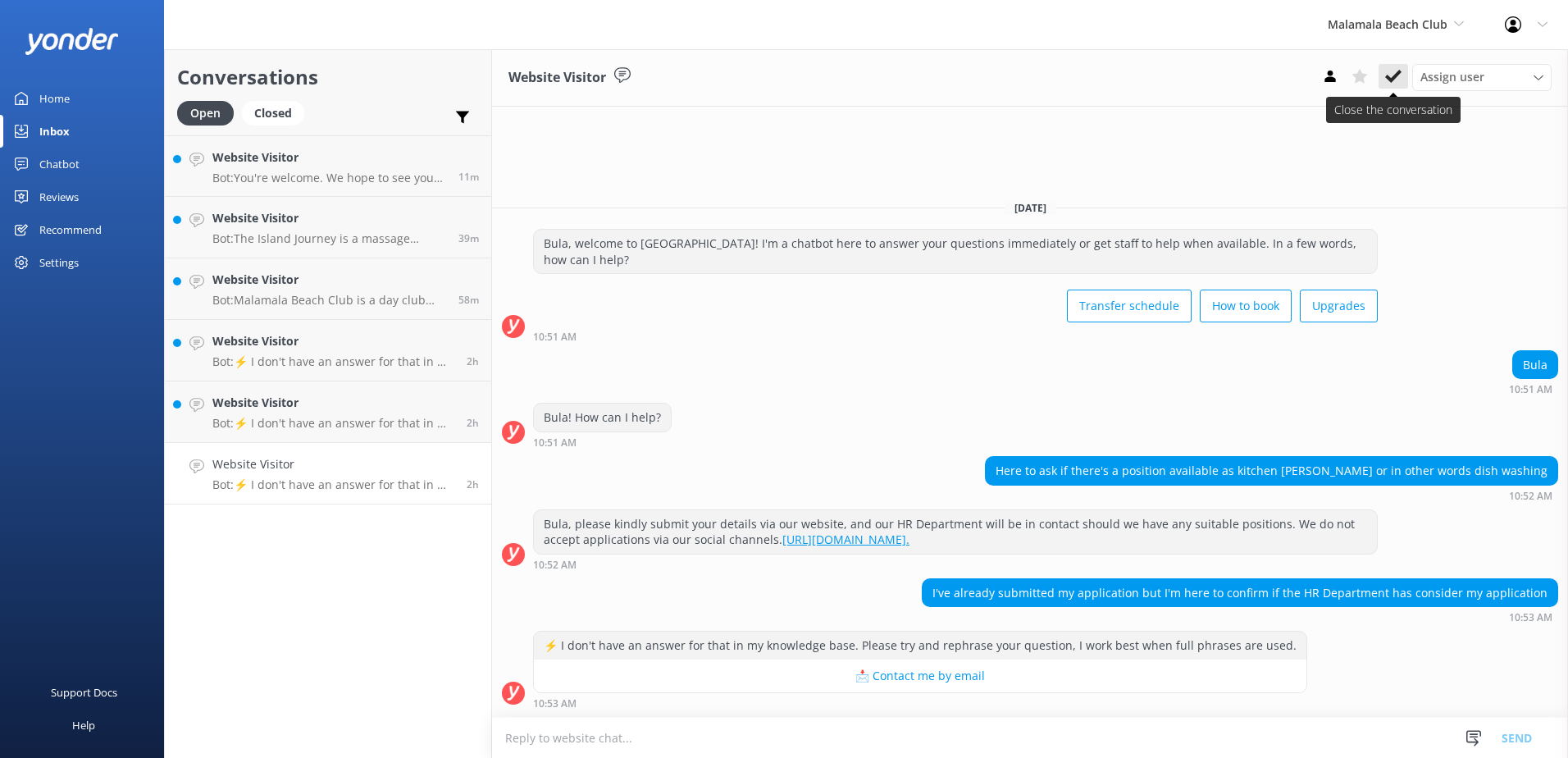
click at [1404, 79] on button at bounding box center [1393, 76] width 30 height 25
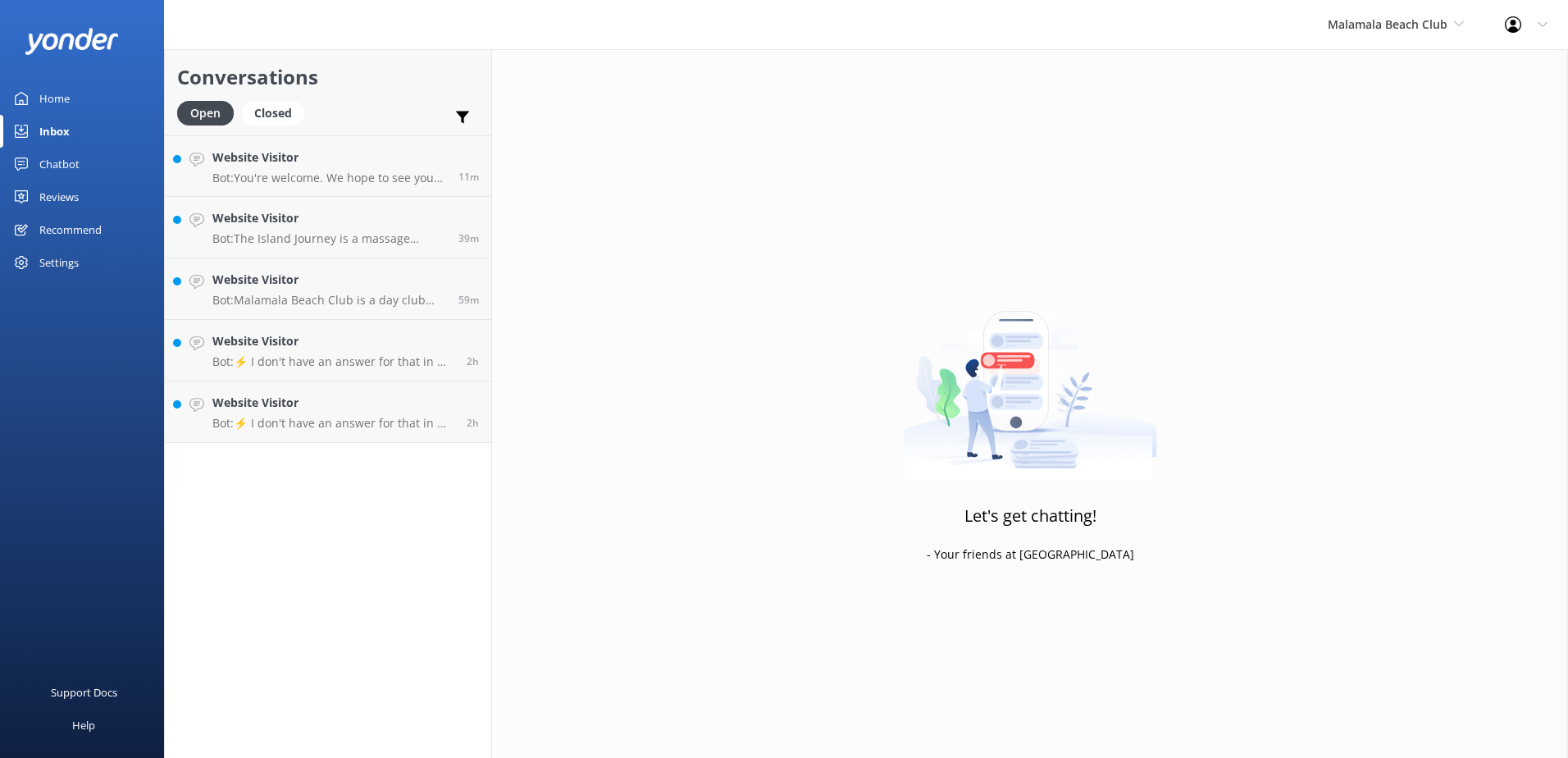
click at [402, 451] on div "Conversations Open Closed Important Assigned to me Unassigned Website Visitor B…" at bounding box center [328, 404] width 328 height 709
click at [402, 431] on link "Website Visitor Bot: ⚡ I don't have an answer for that in my knowledge base. Pl…" at bounding box center [328, 412] width 326 height 61
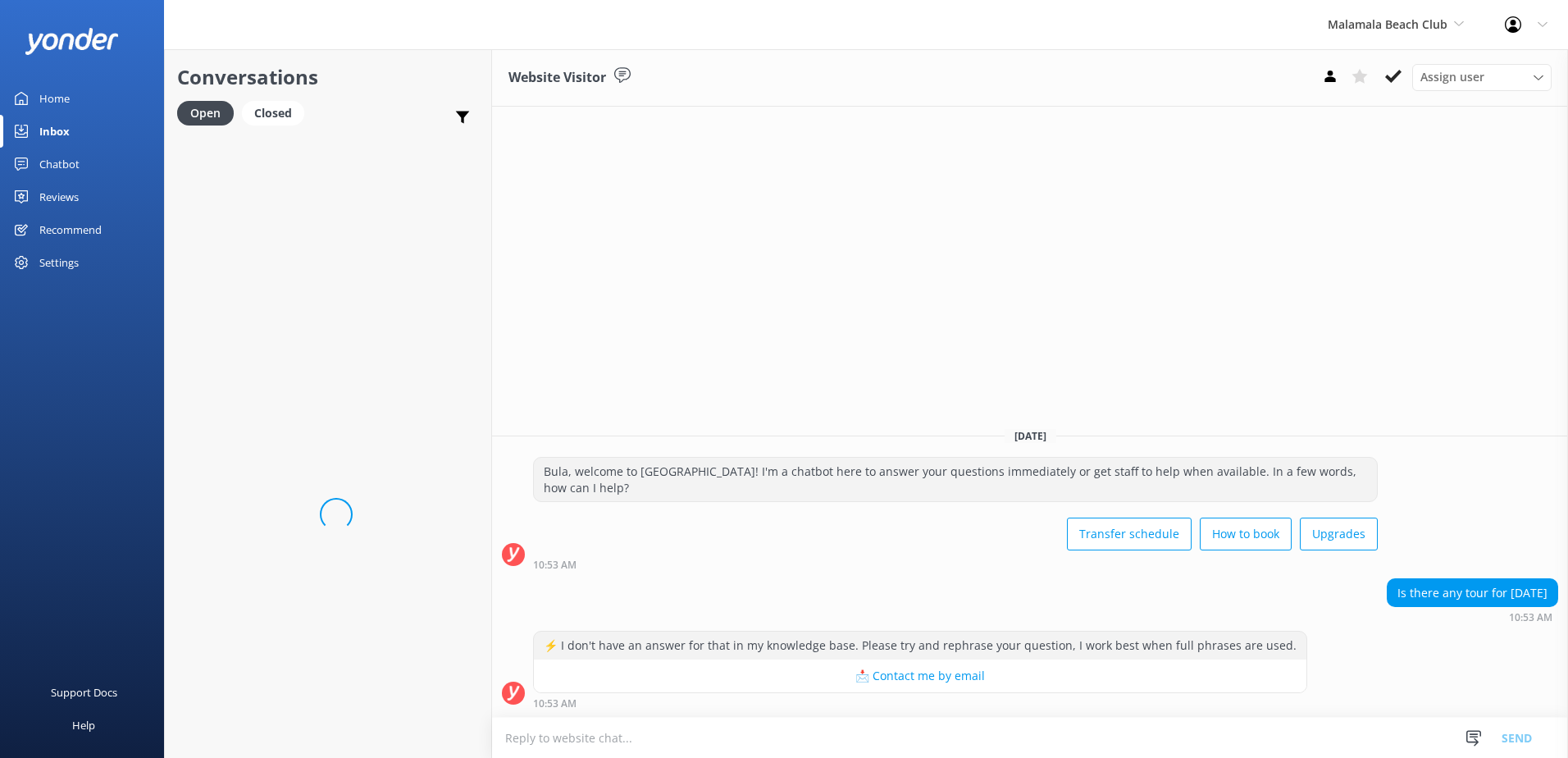
click at [769, 737] on textarea at bounding box center [1030, 738] width 1076 height 40
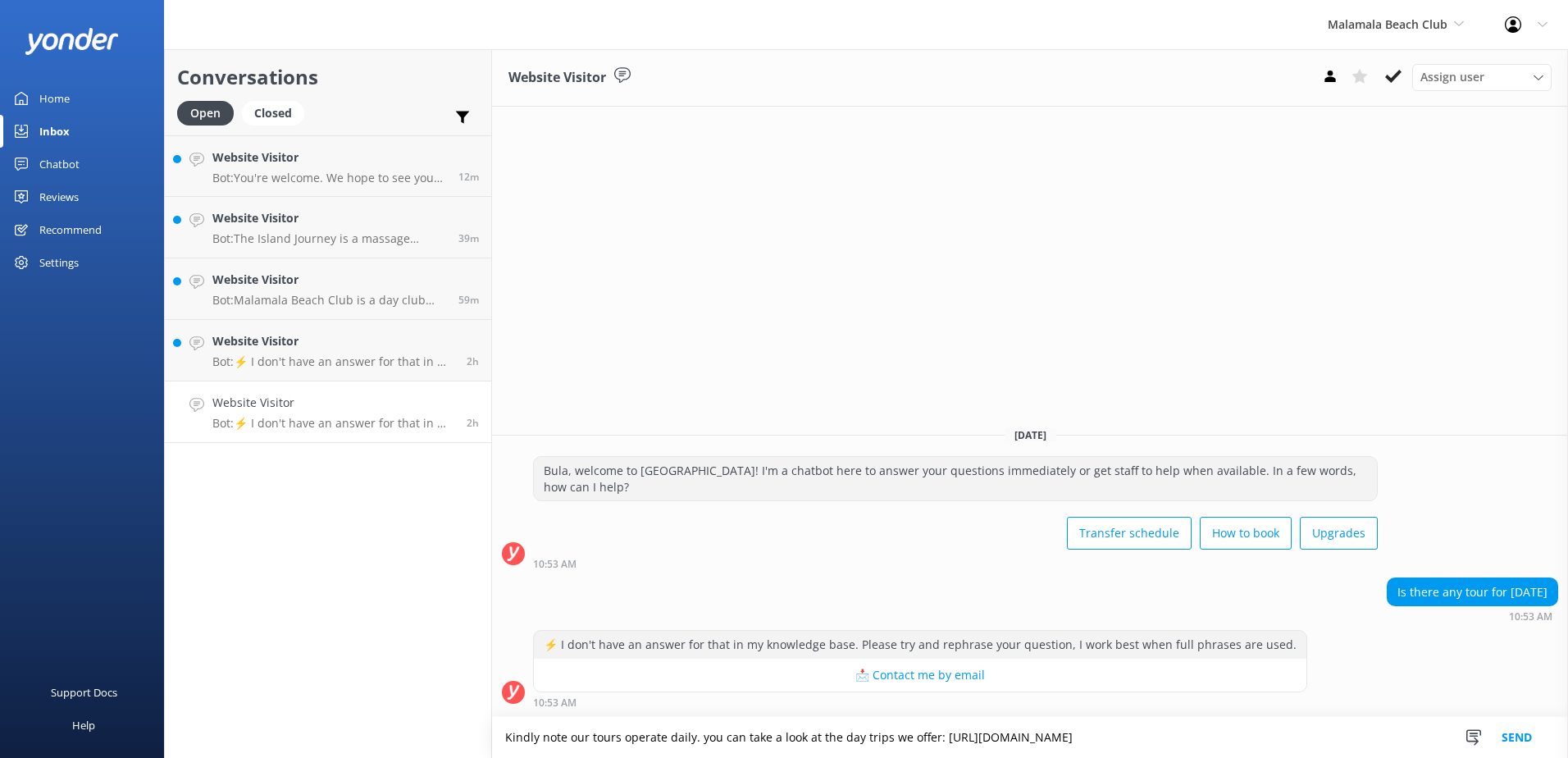
click at [695, 741] on textarea "Kindly note our tours operate daily. you can take a look at the day trips we of…" at bounding box center [1030, 738] width 1076 height 41
type textarea "Kindly note our tours operate daily. you can take a look at the day trips we of…"
click at [1535, 740] on button "Send" at bounding box center [1517, 738] width 61 height 41
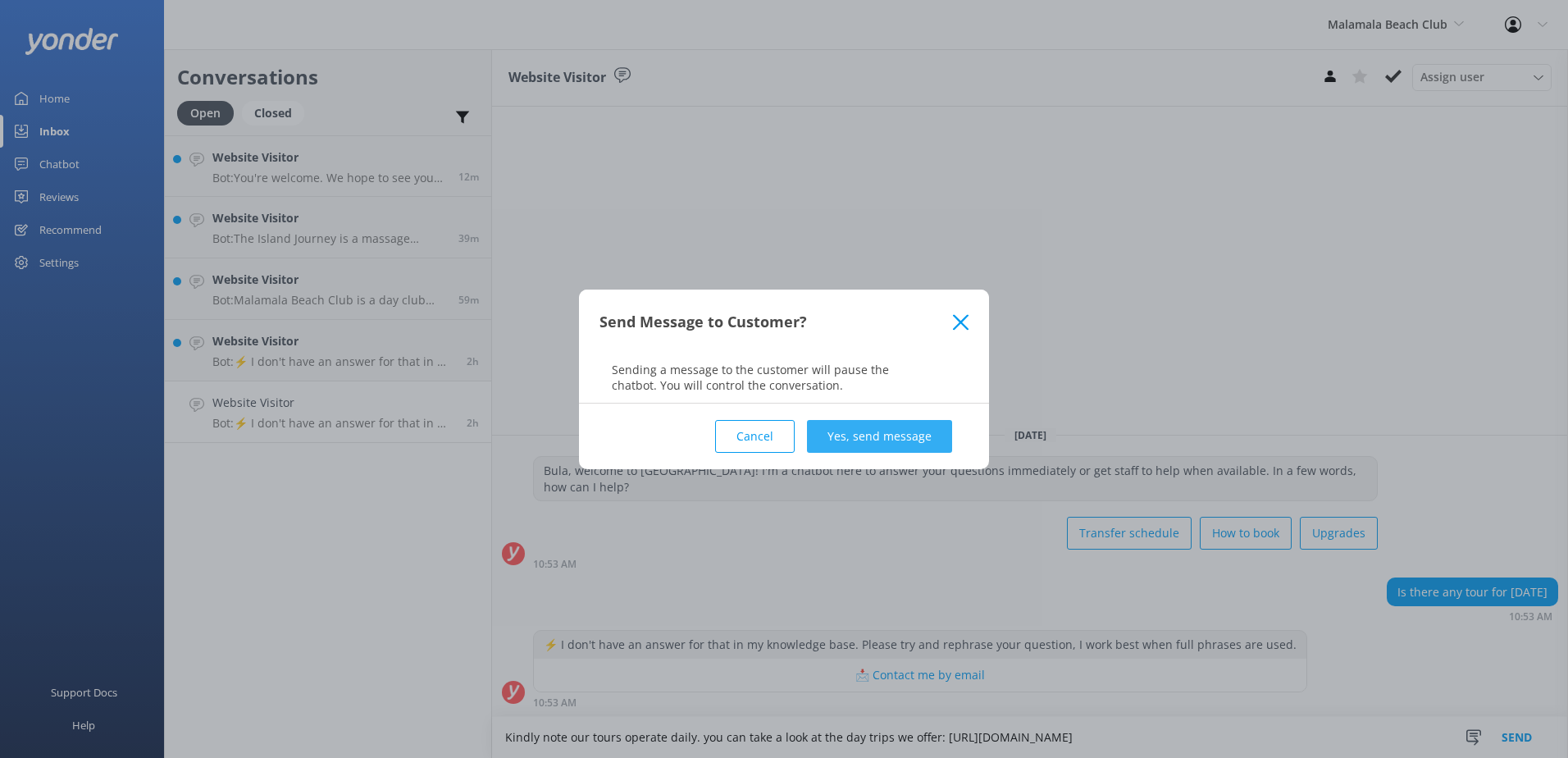
click at [904, 445] on button "Yes, send message" at bounding box center [880, 436] width 145 height 33
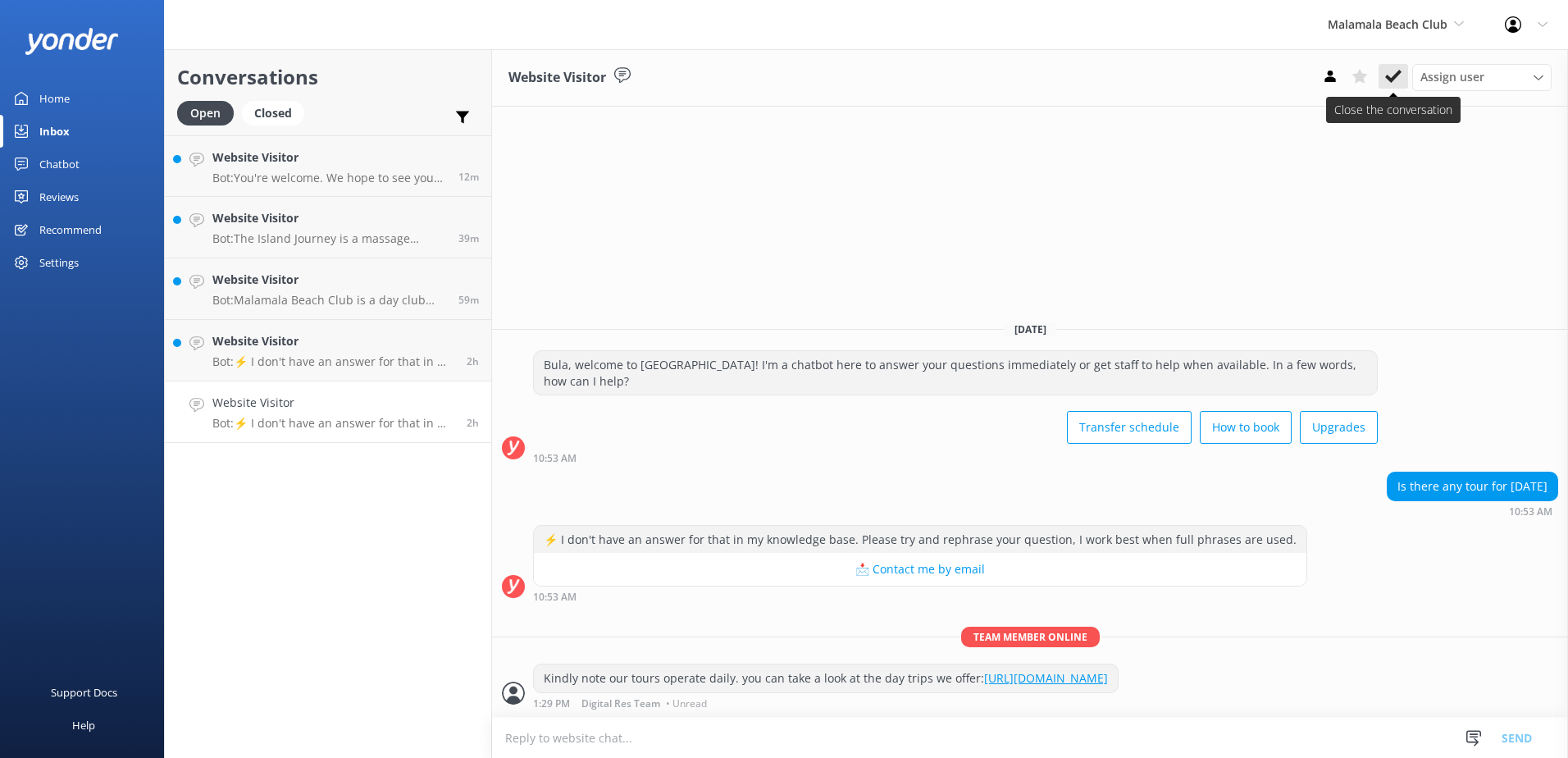
click at [1391, 78] on icon at bounding box center [1393, 76] width 16 height 16
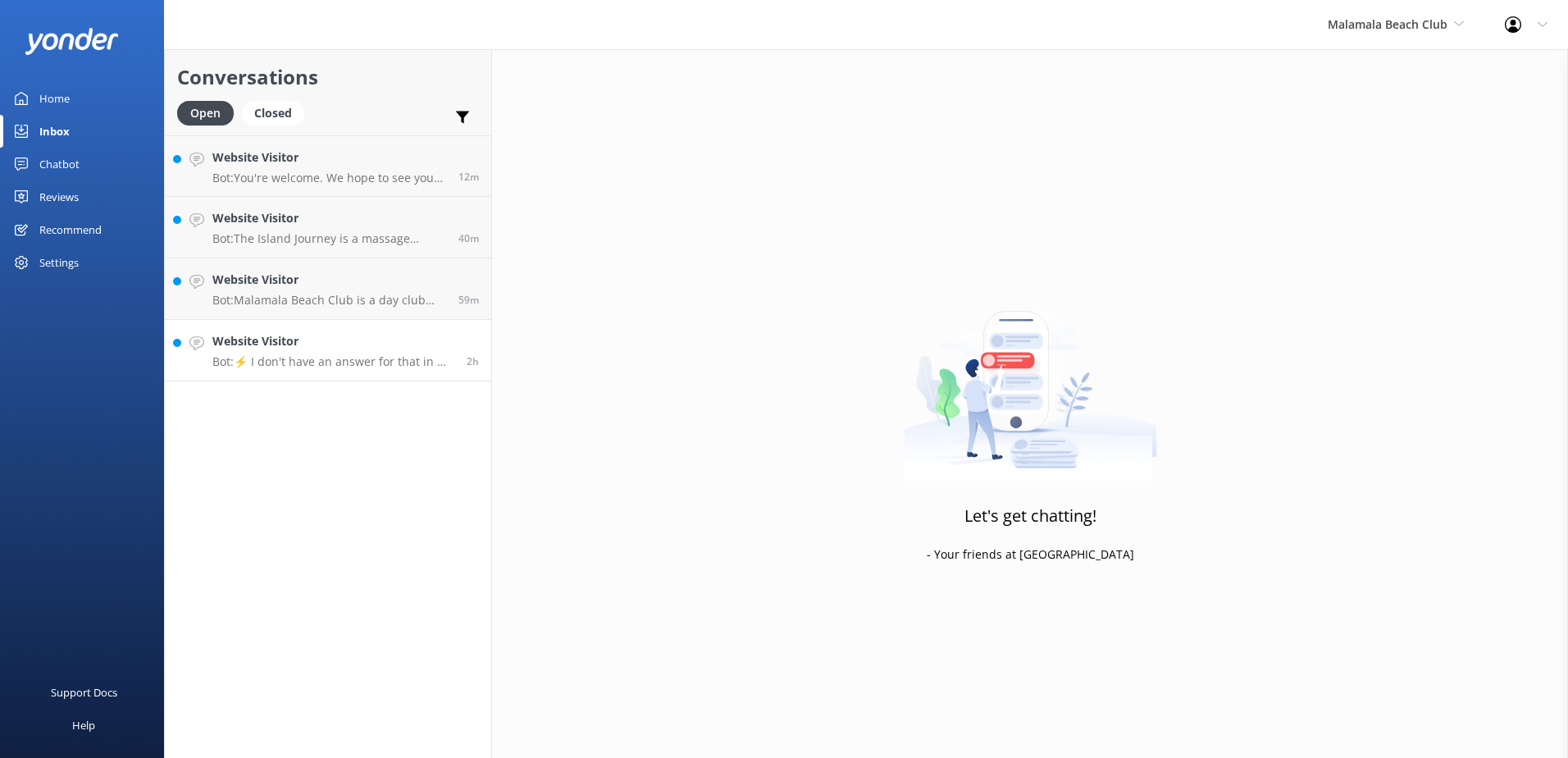
click at [307, 355] on p "Bot: ⚡ I don't have an answer for that in my knowledge base. Please try and rep…" at bounding box center [333, 361] width 242 height 14
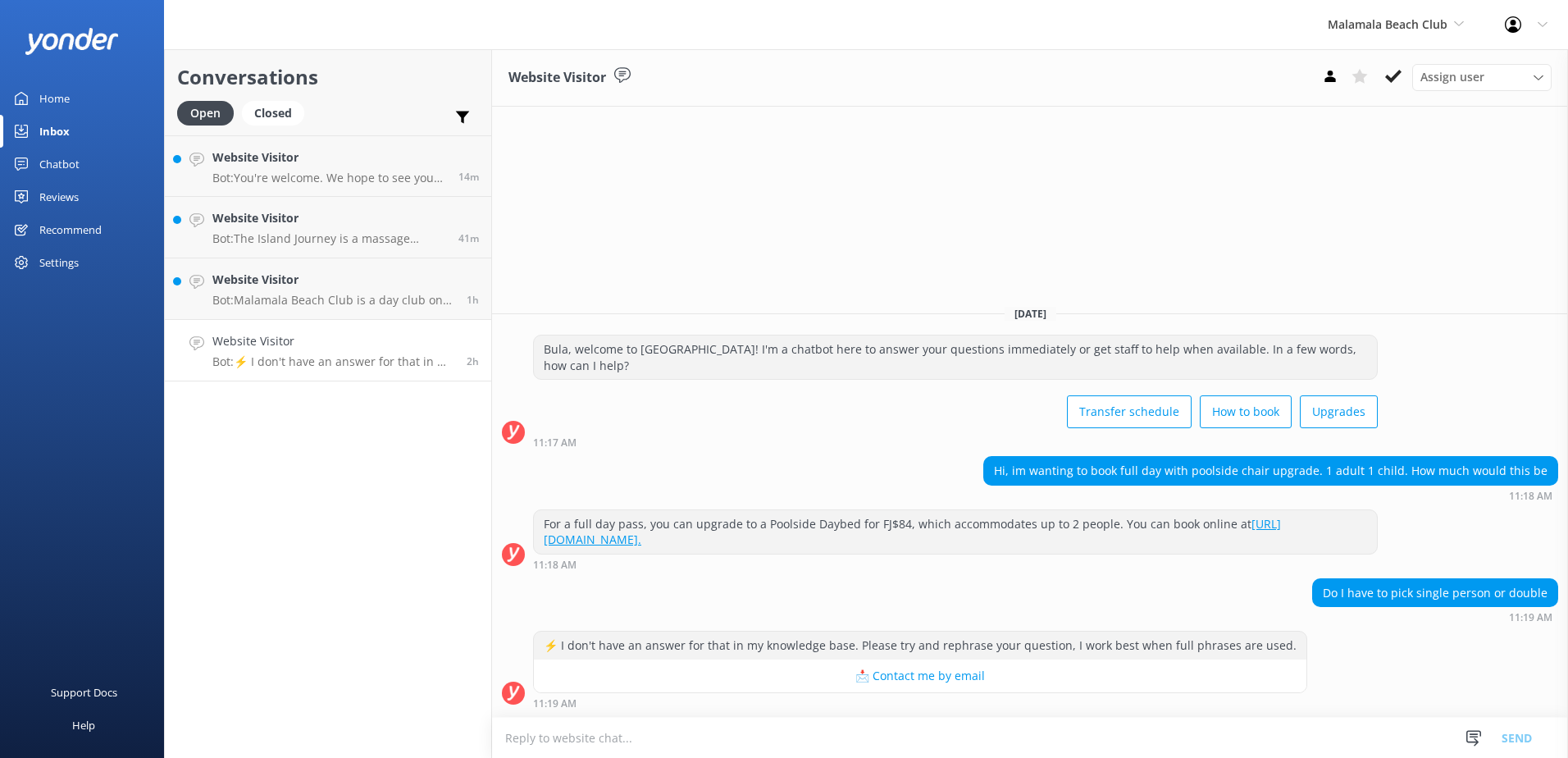
click at [1266, 742] on textarea at bounding box center [1030, 738] width 1076 height 40
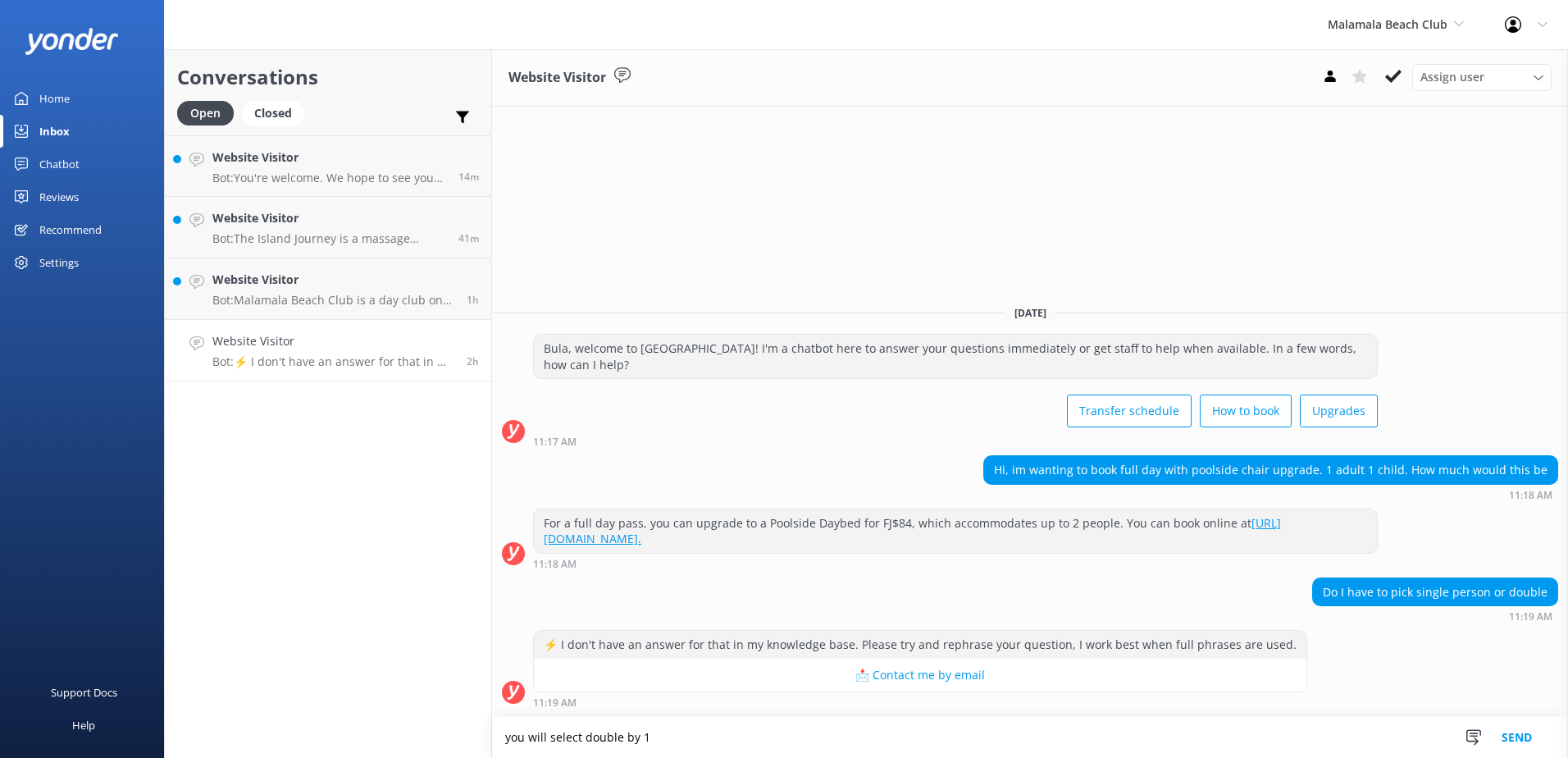
click at [513, 738] on textarea "you will select double by 1" at bounding box center [1030, 738] width 1076 height 41
click at [619, 741] on textarea "You will select double by 1" at bounding box center [1030, 738] width 1076 height 41
click at [580, 738] on textarea "You will select double by 1" at bounding box center [1030, 738] width 1076 height 41
click at [744, 737] on textarea "You will select the double option by 1" at bounding box center [1030, 738] width 1076 height 41
type textarea "You will select the double option by 1, this will include 1 bed to accommodate …"
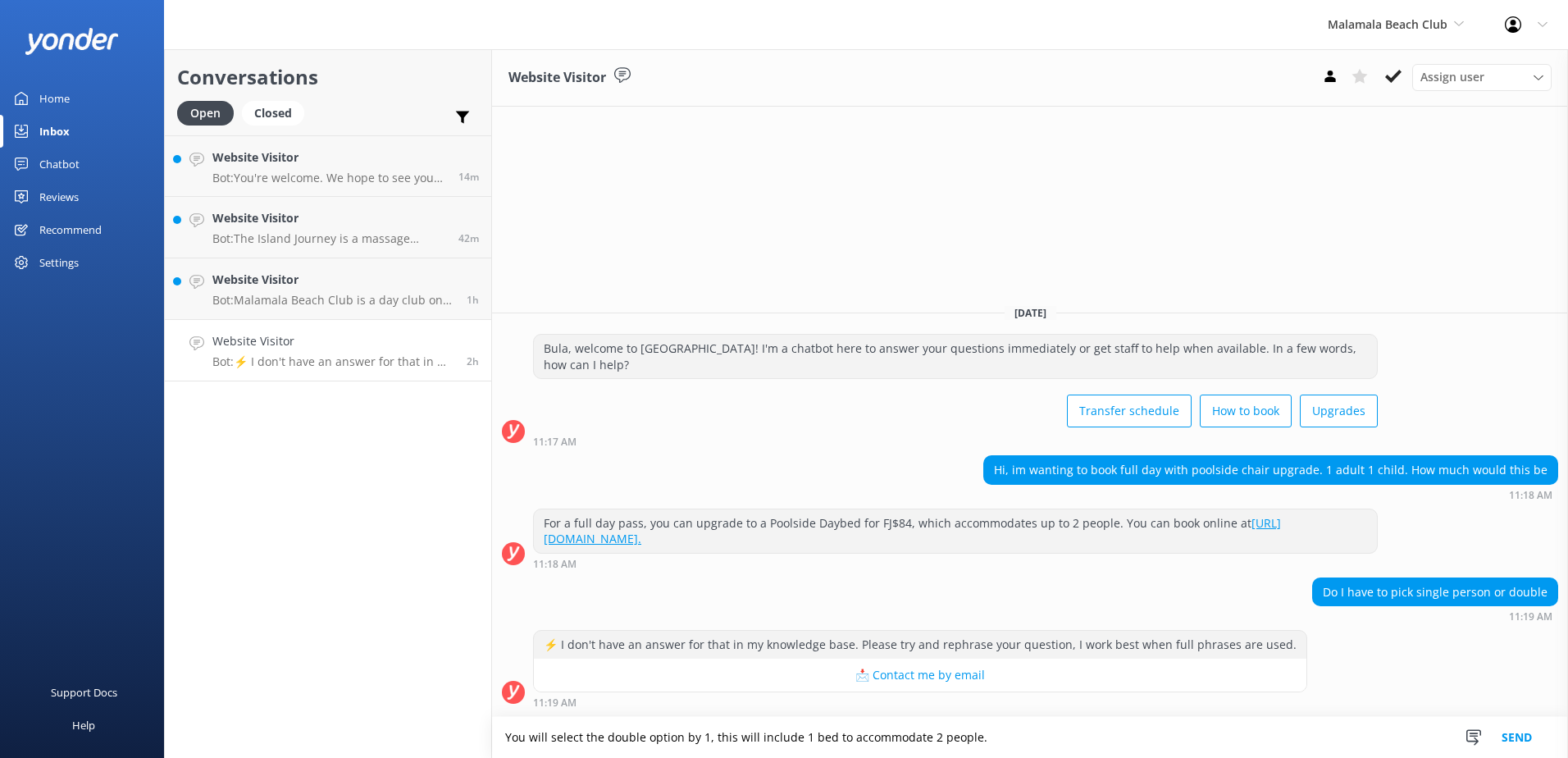
click at [1511, 732] on button "Send" at bounding box center [1517, 738] width 61 height 41
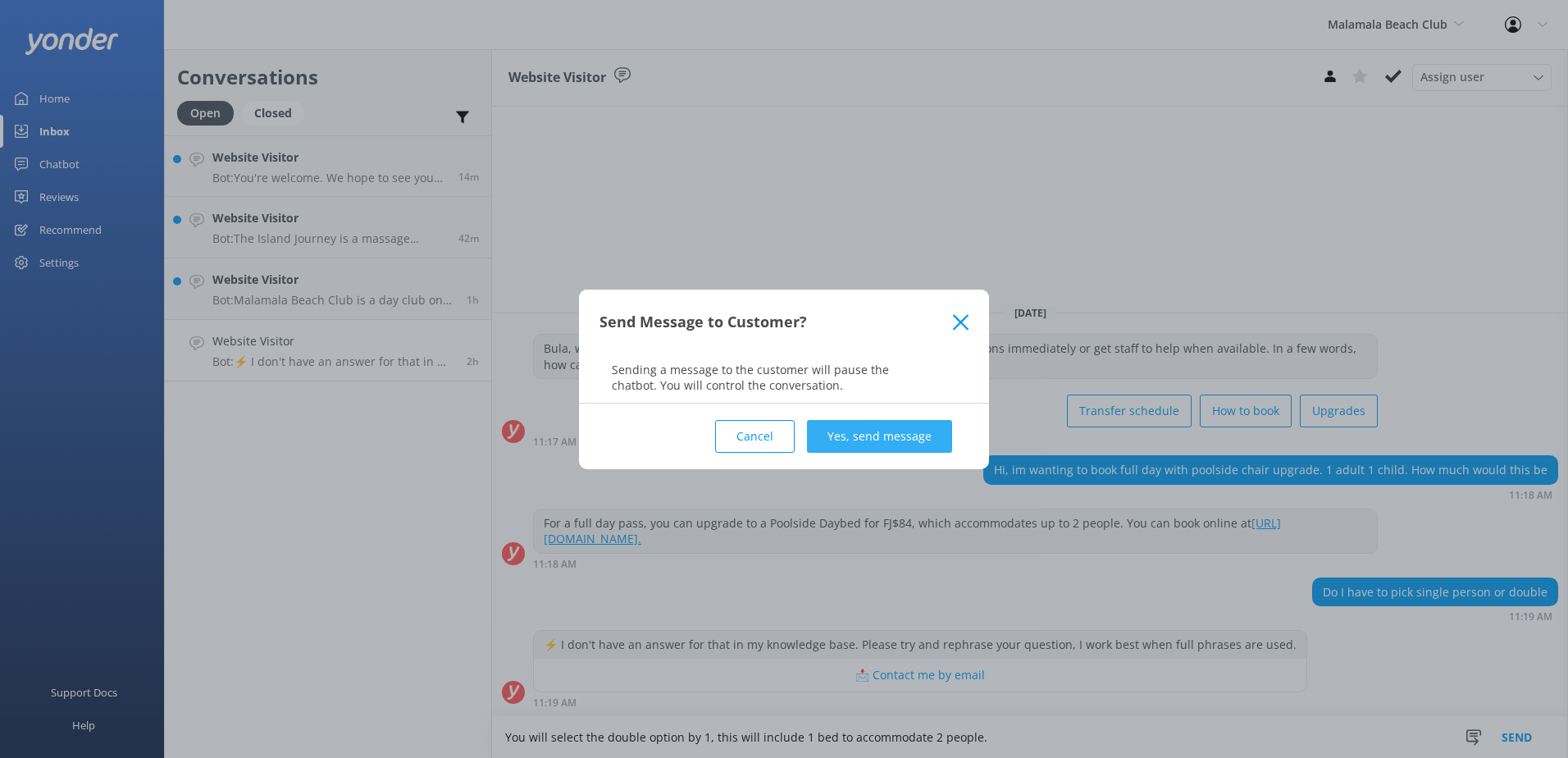
click at [865, 430] on button "Yes, send message" at bounding box center [880, 436] width 145 height 33
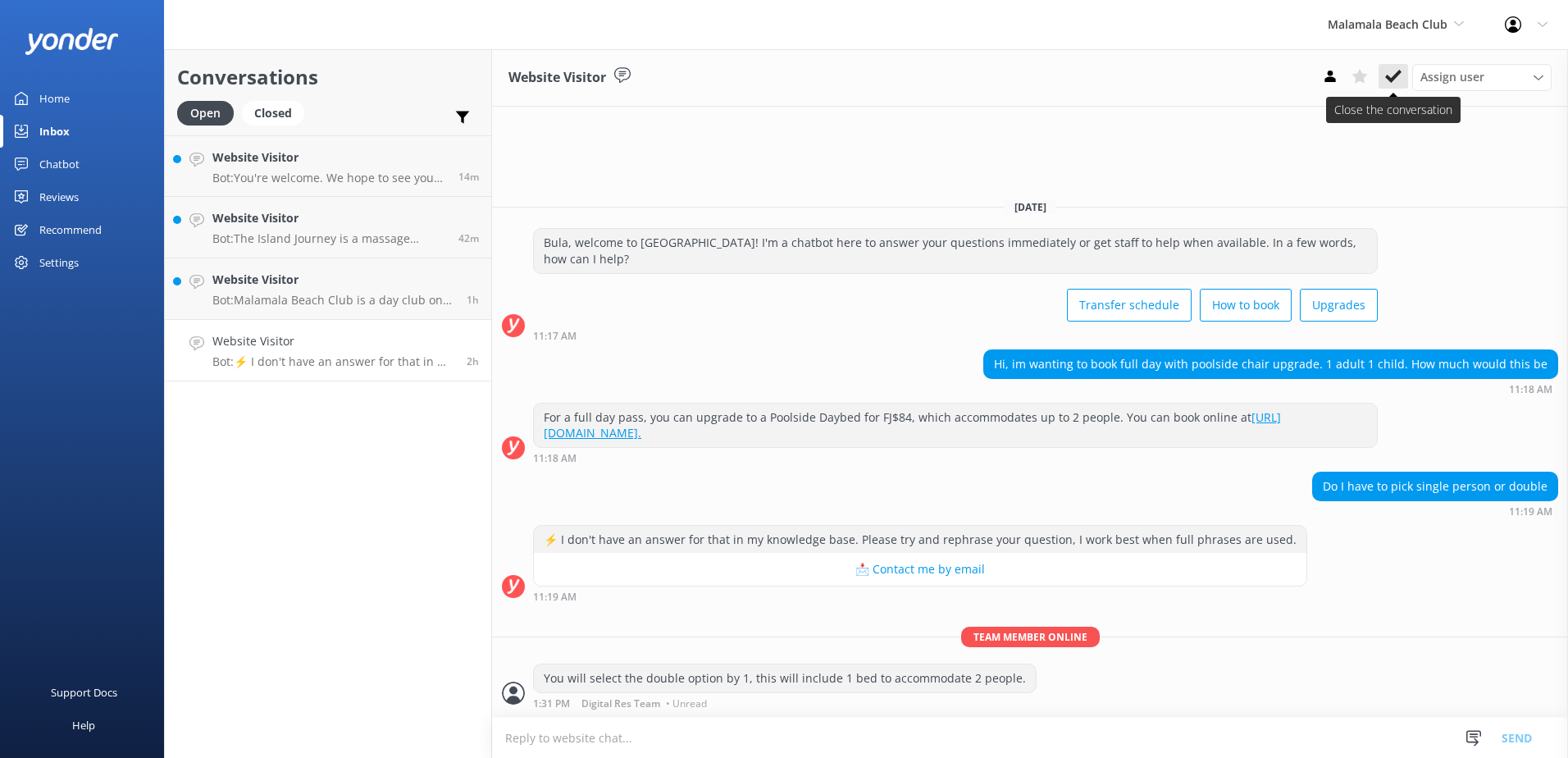
click at [1396, 79] on icon at bounding box center [1393, 76] width 16 height 16
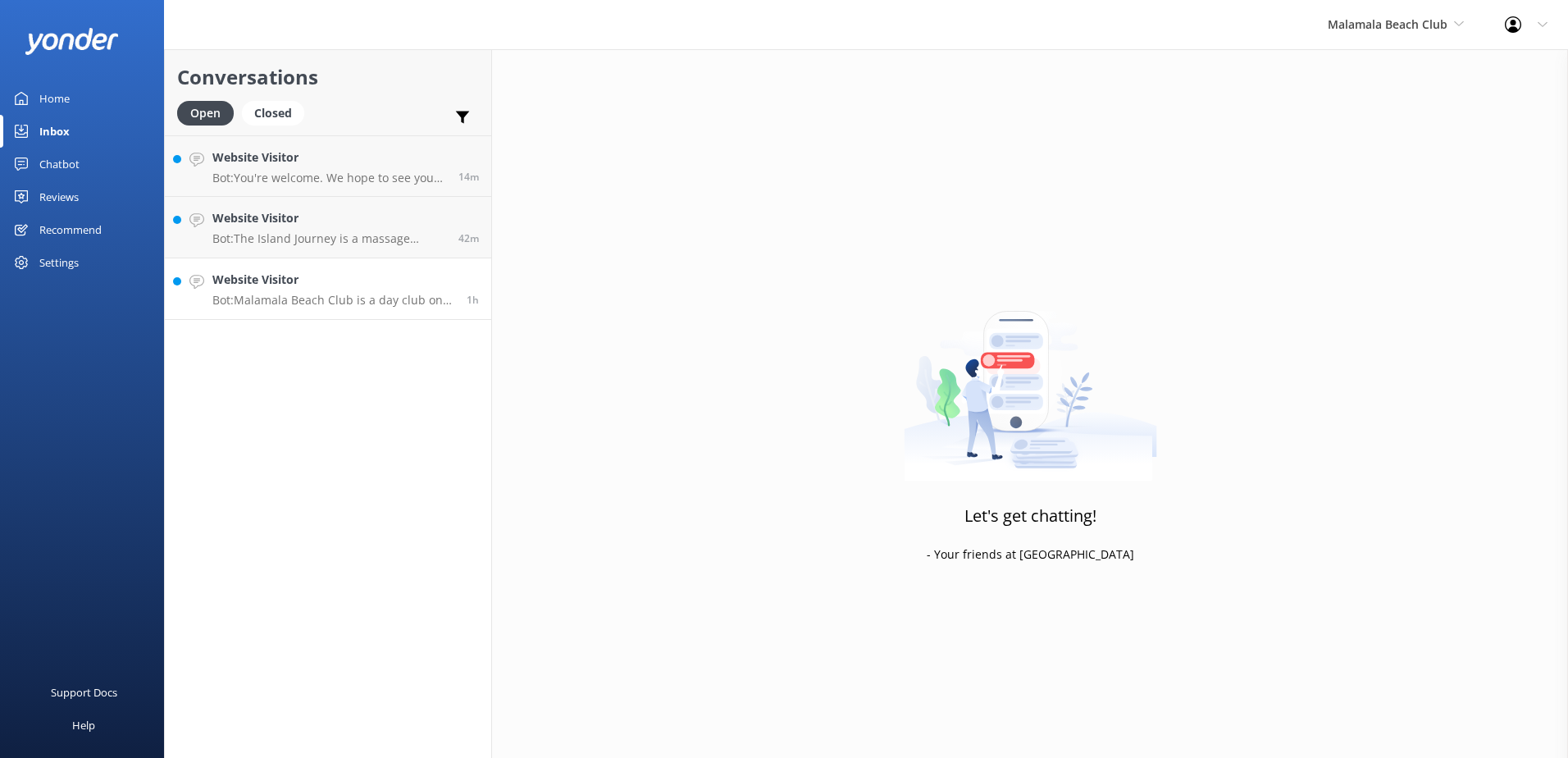
click at [331, 298] on p "Bot: Malamala Beach Club is a day club only and does not offer overnight accomm…" at bounding box center [333, 300] width 242 height 14
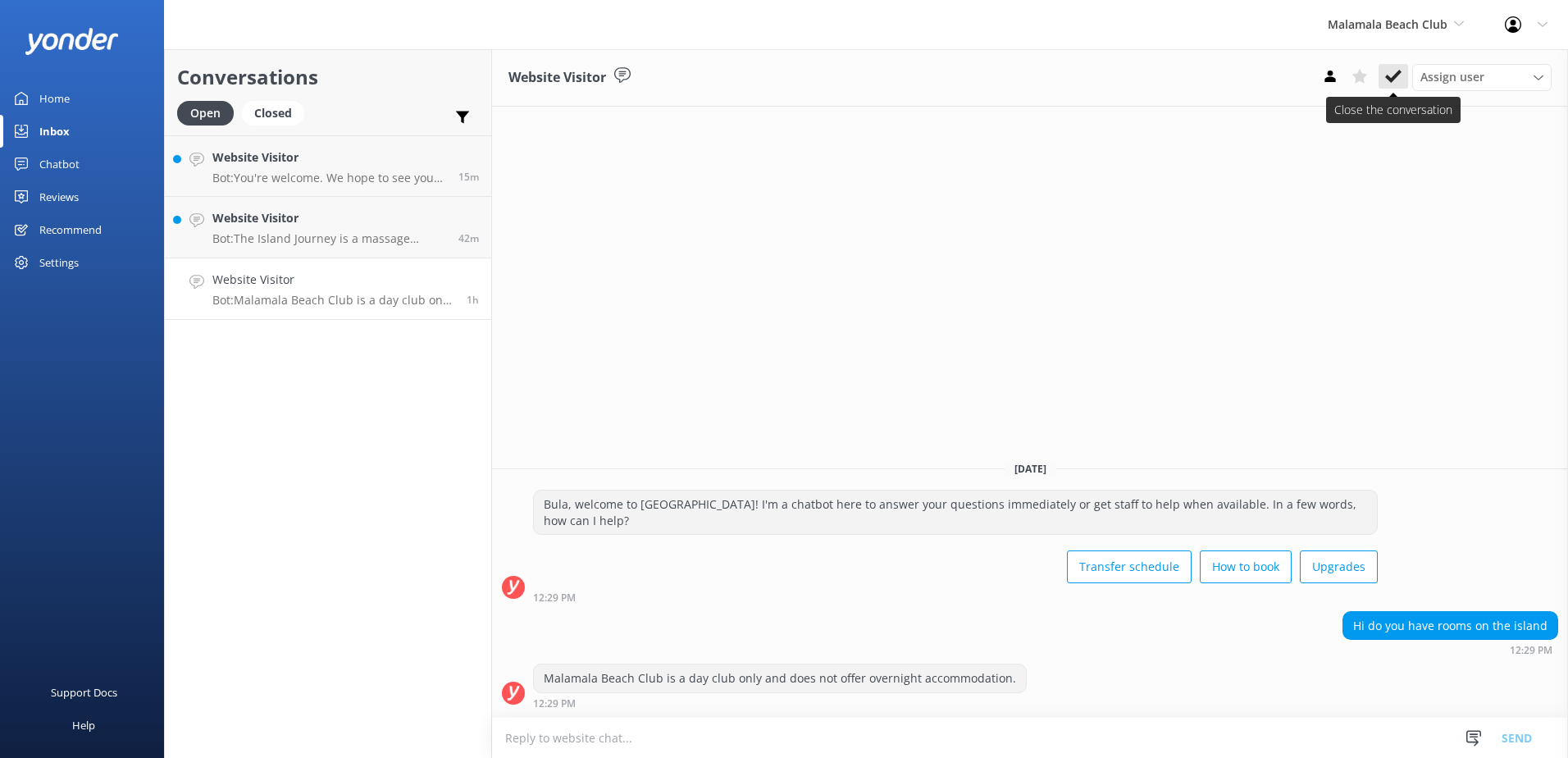
click at [1399, 72] on use at bounding box center [1393, 76] width 16 height 13
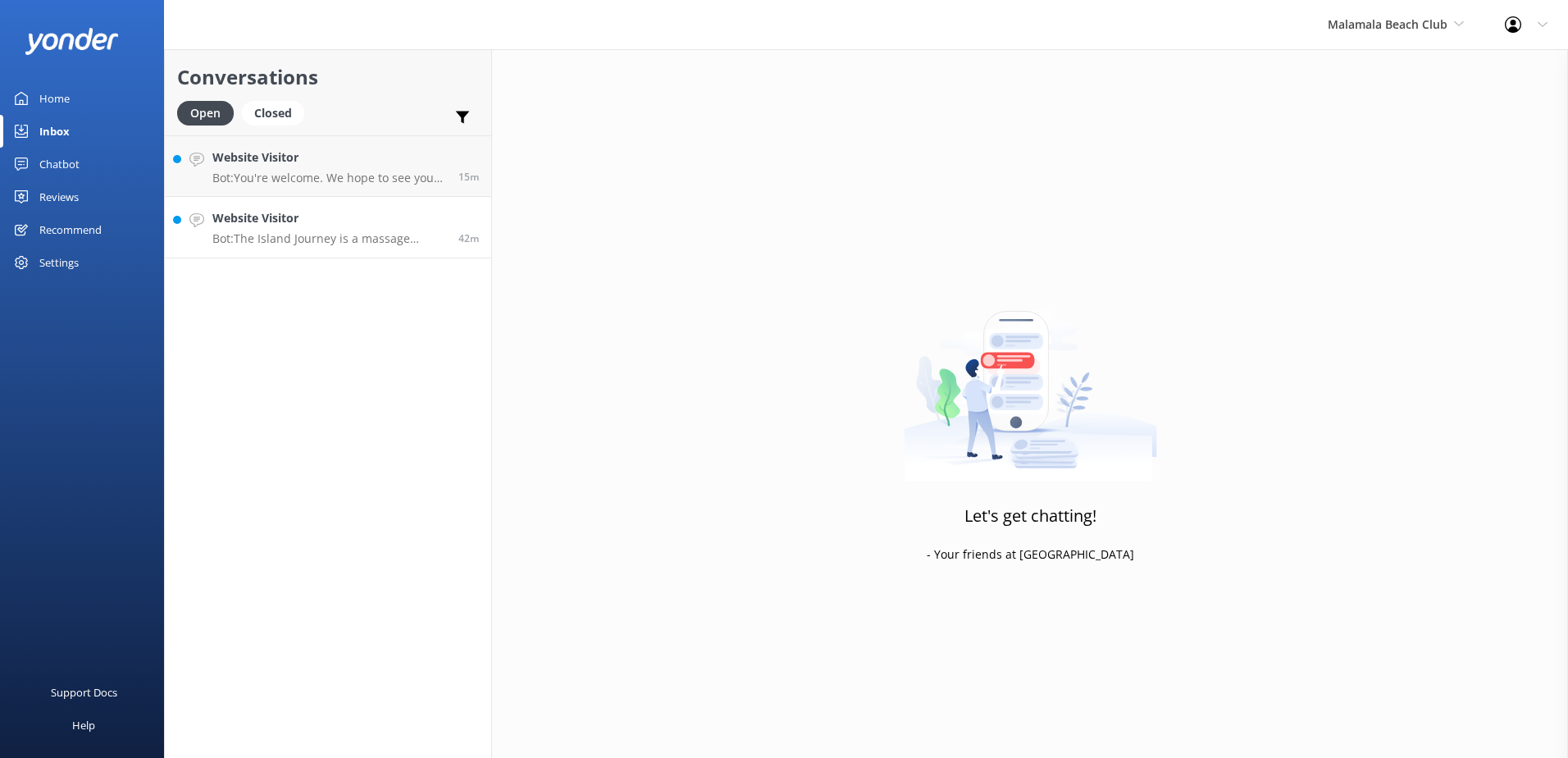
click at [317, 249] on link "Website Visitor Bot: The Island Journey is a massage treatment available at Mal…" at bounding box center [328, 227] width 326 height 61
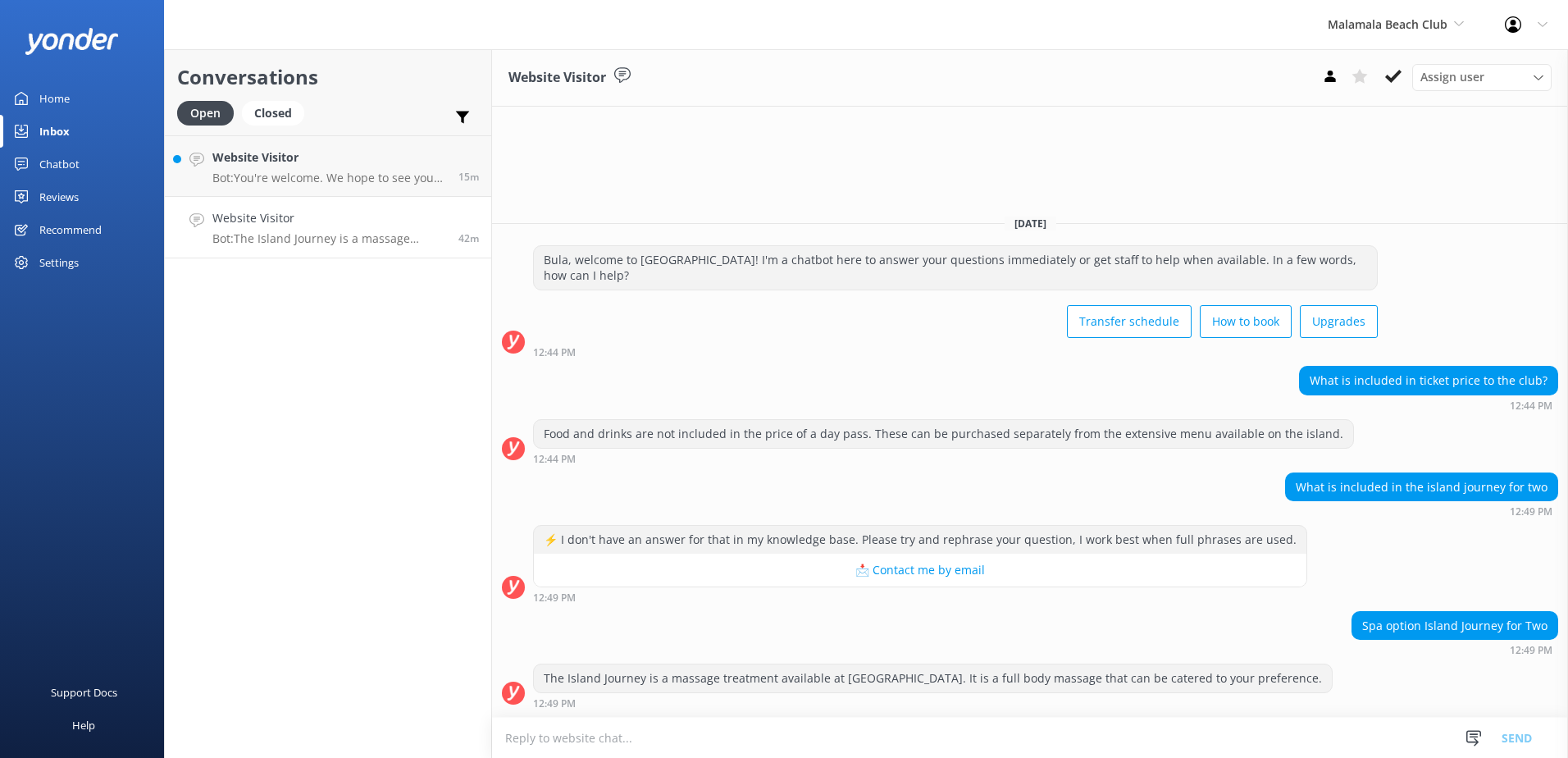
click at [885, 733] on textarea at bounding box center [1030, 738] width 1076 height 40
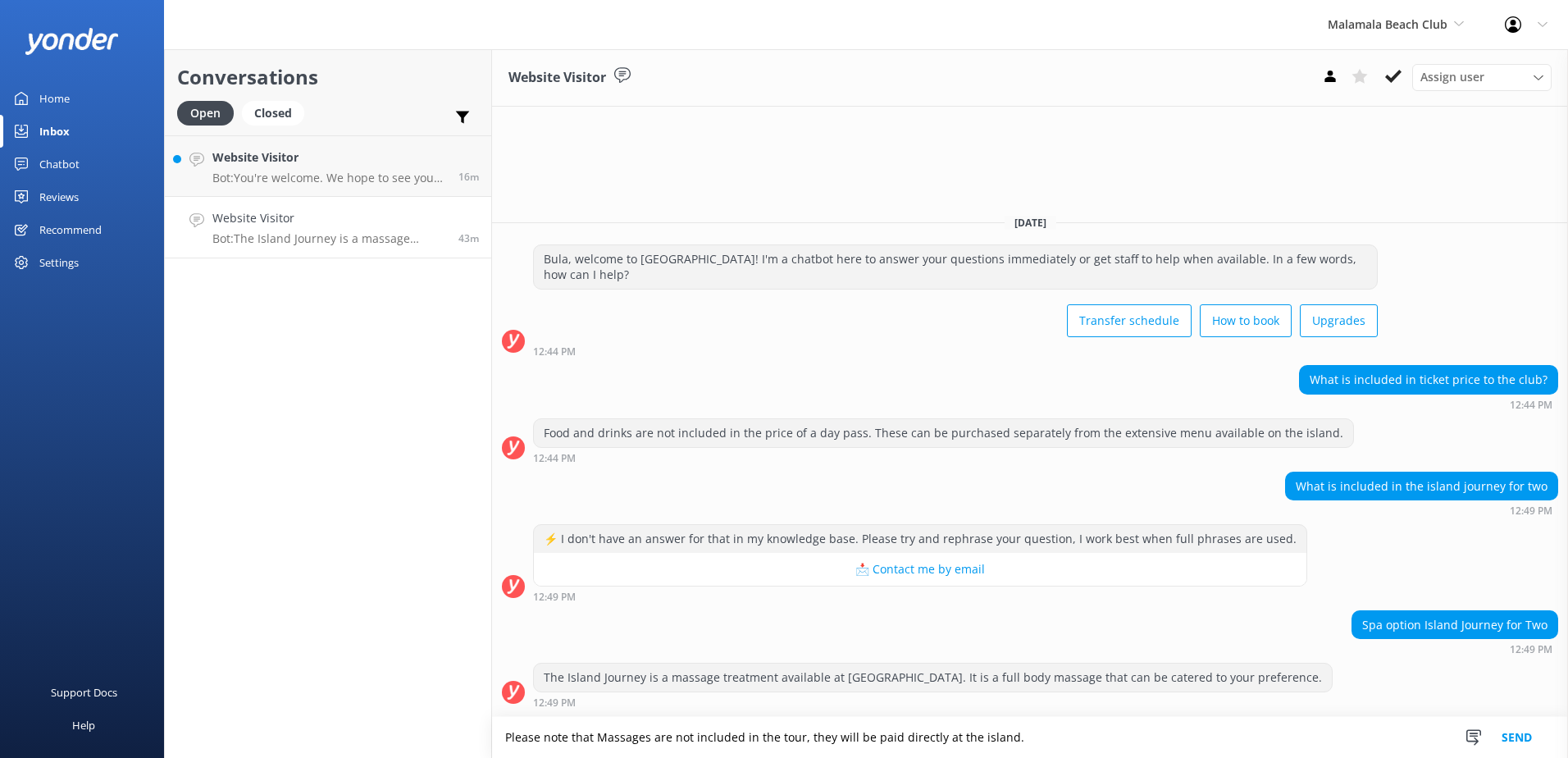
type textarea "Please note that Massages are not included in the tour, they will be paid direc…"
click at [1502, 743] on button "Send" at bounding box center [1517, 738] width 61 height 41
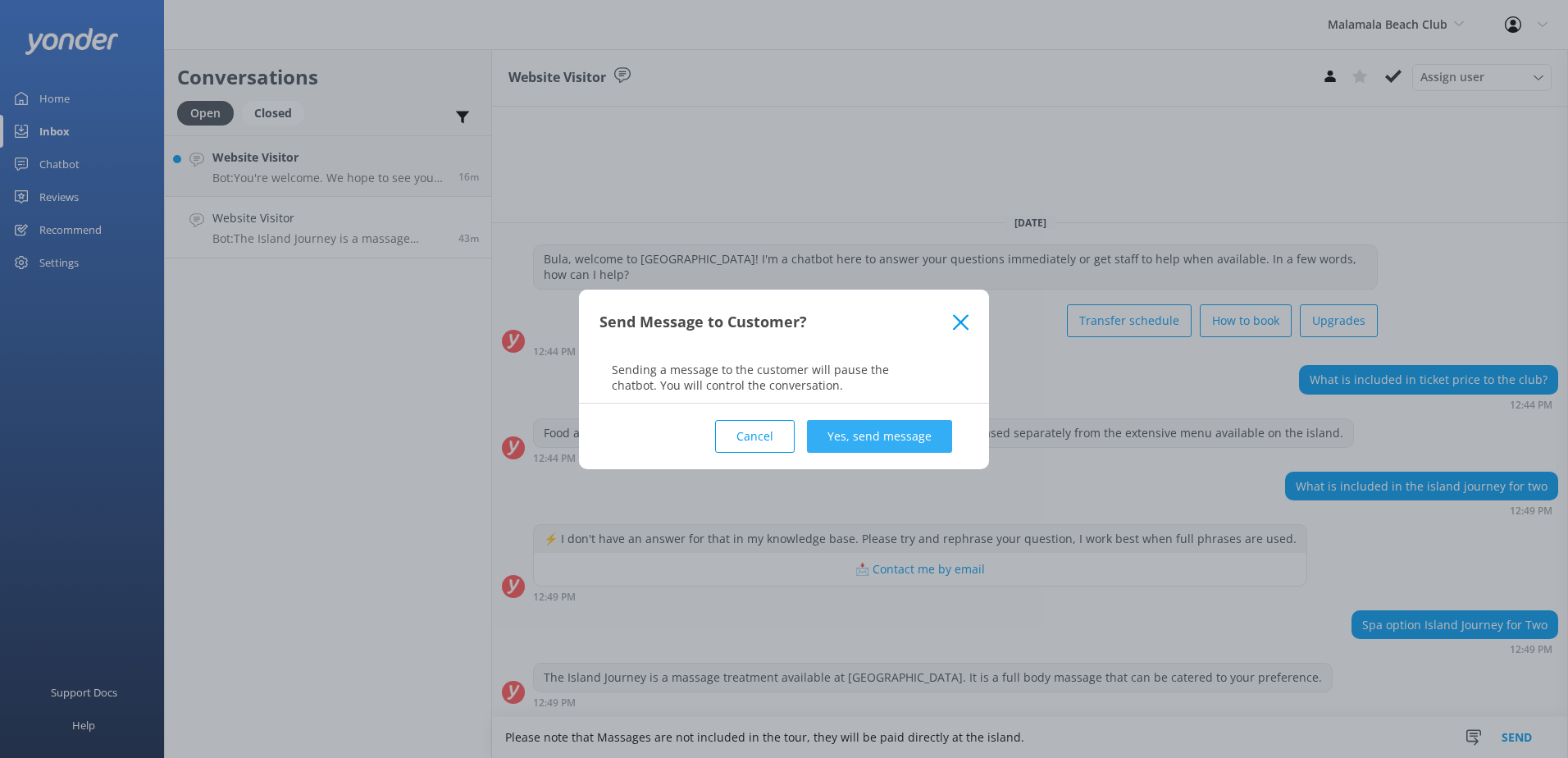
click at [916, 433] on button "Yes, send message" at bounding box center [880, 436] width 145 height 33
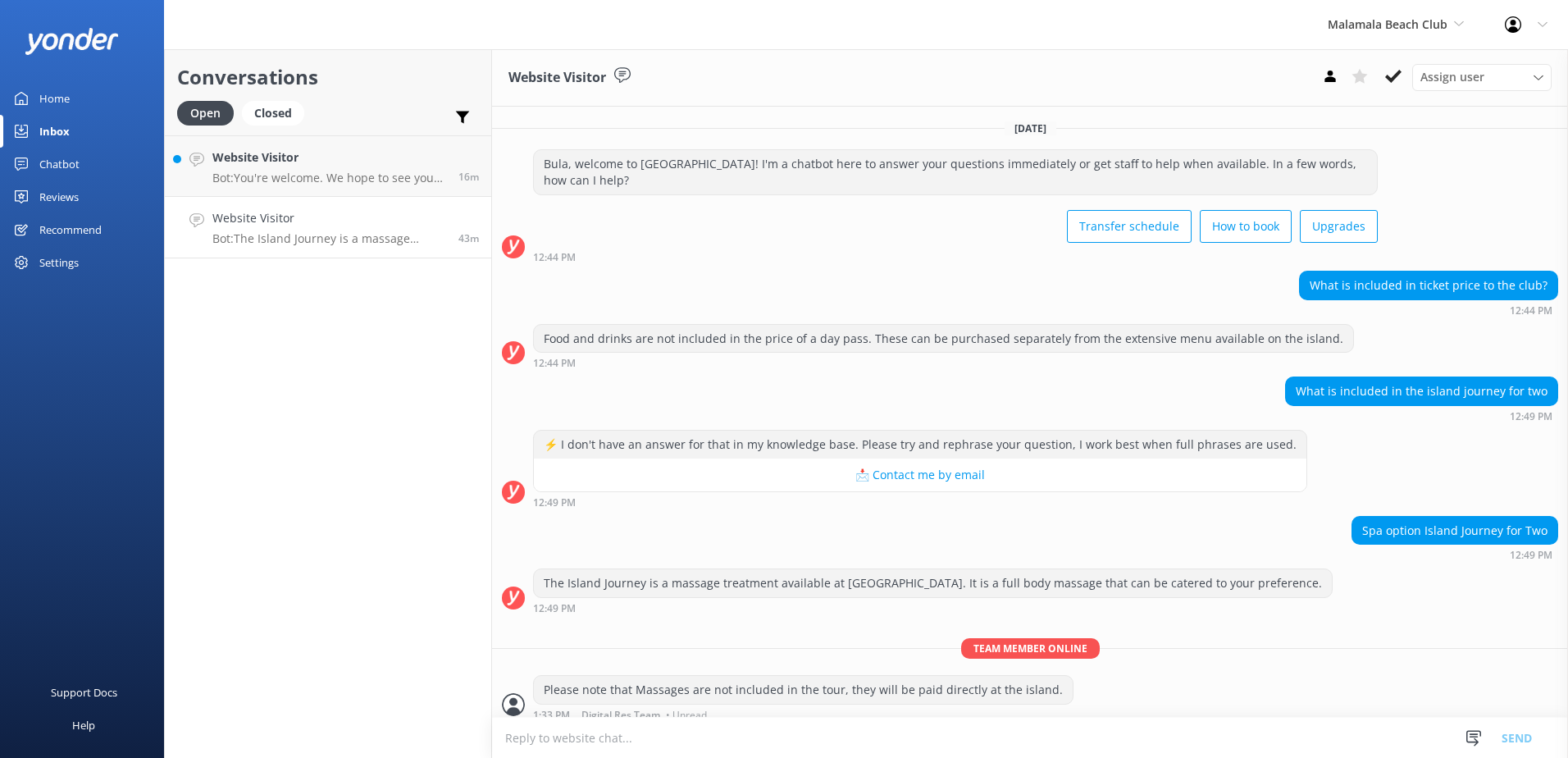
scroll to position [11, 0]
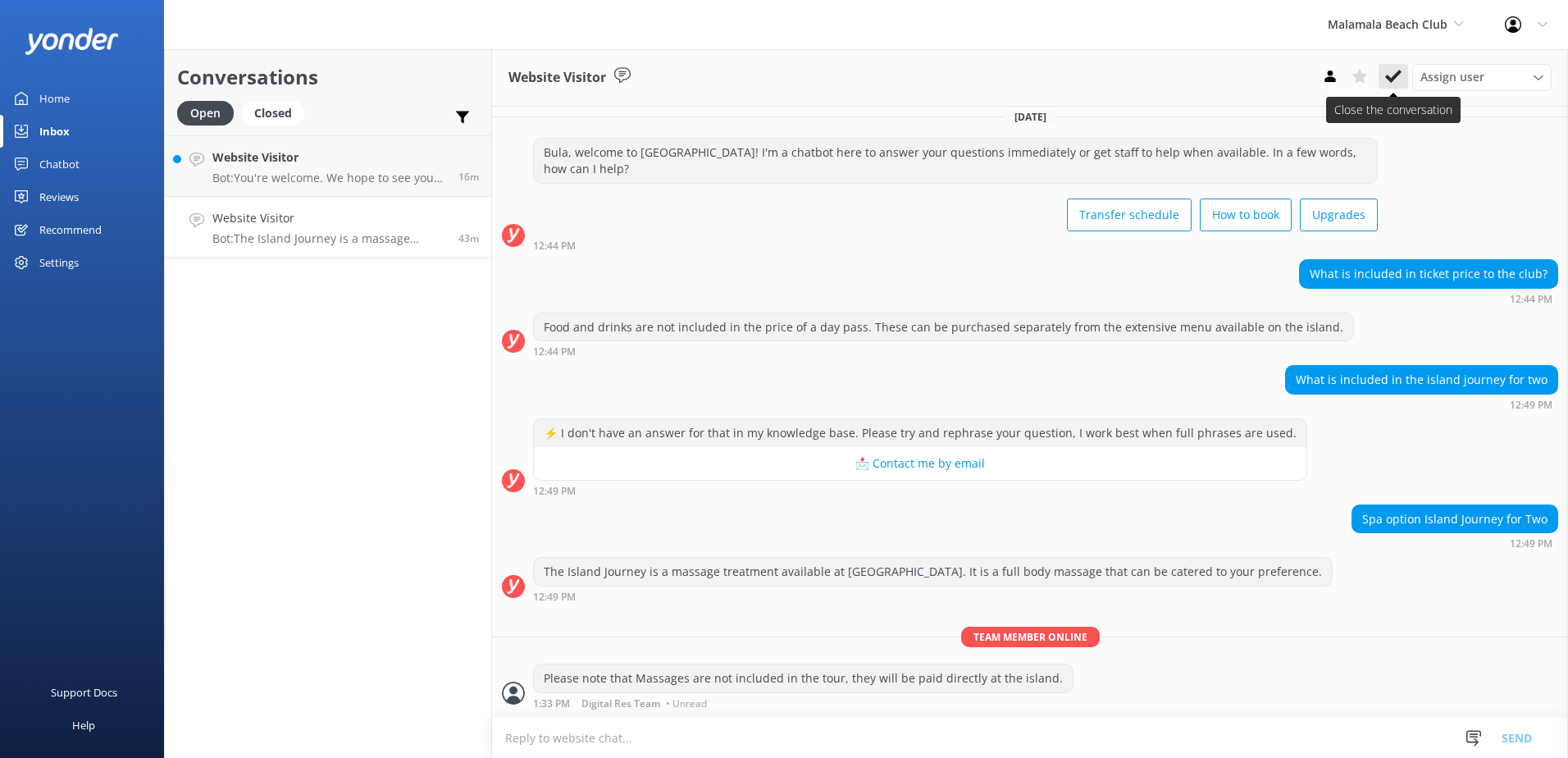
click at [1394, 71] on icon at bounding box center [1393, 76] width 16 height 16
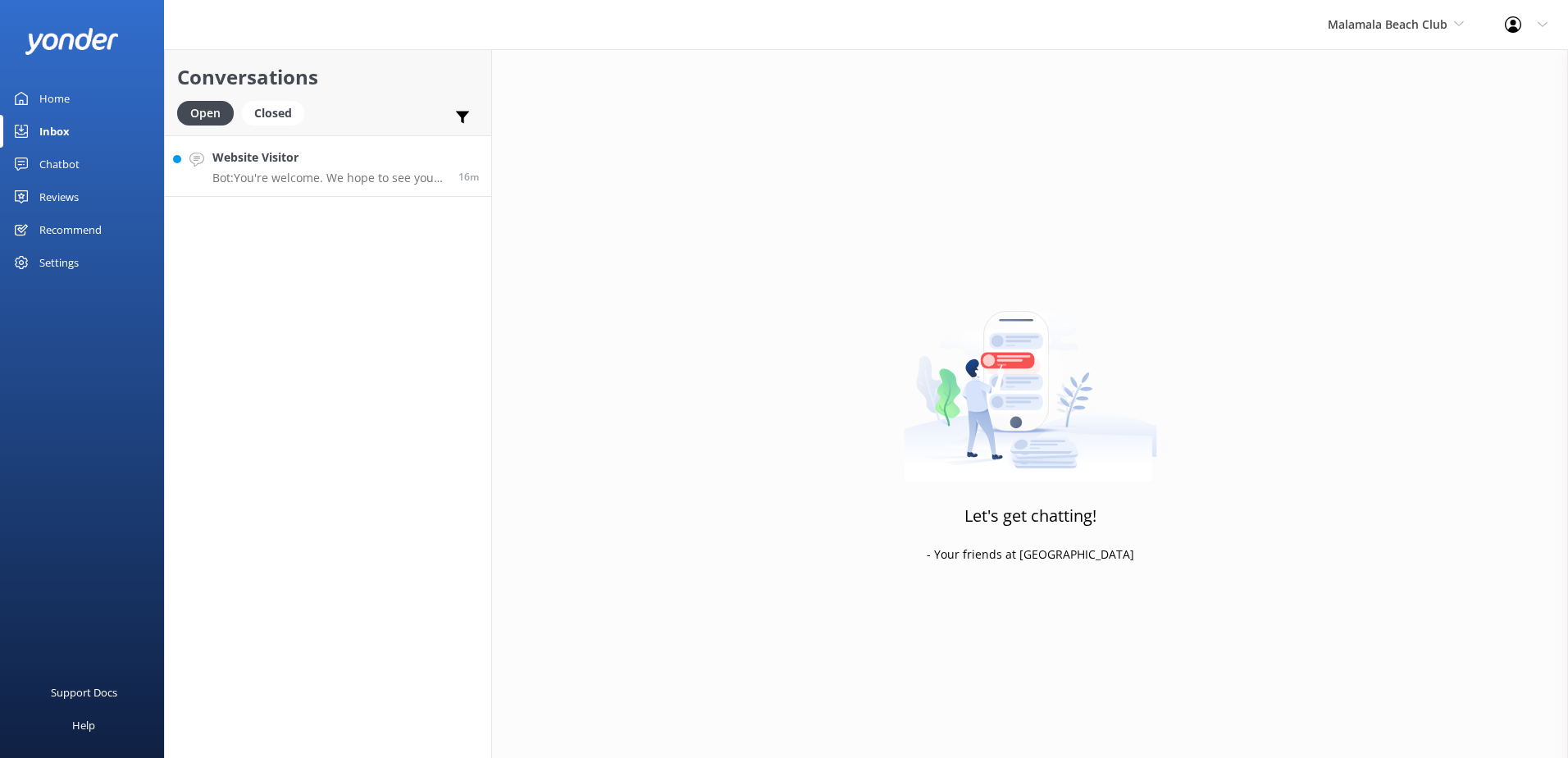
click at [337, 170] on p "Bot: You're welcome. We hope to see you Malamala Beach Club Soon!" at bounding box center [329, 177] width 233 height 14
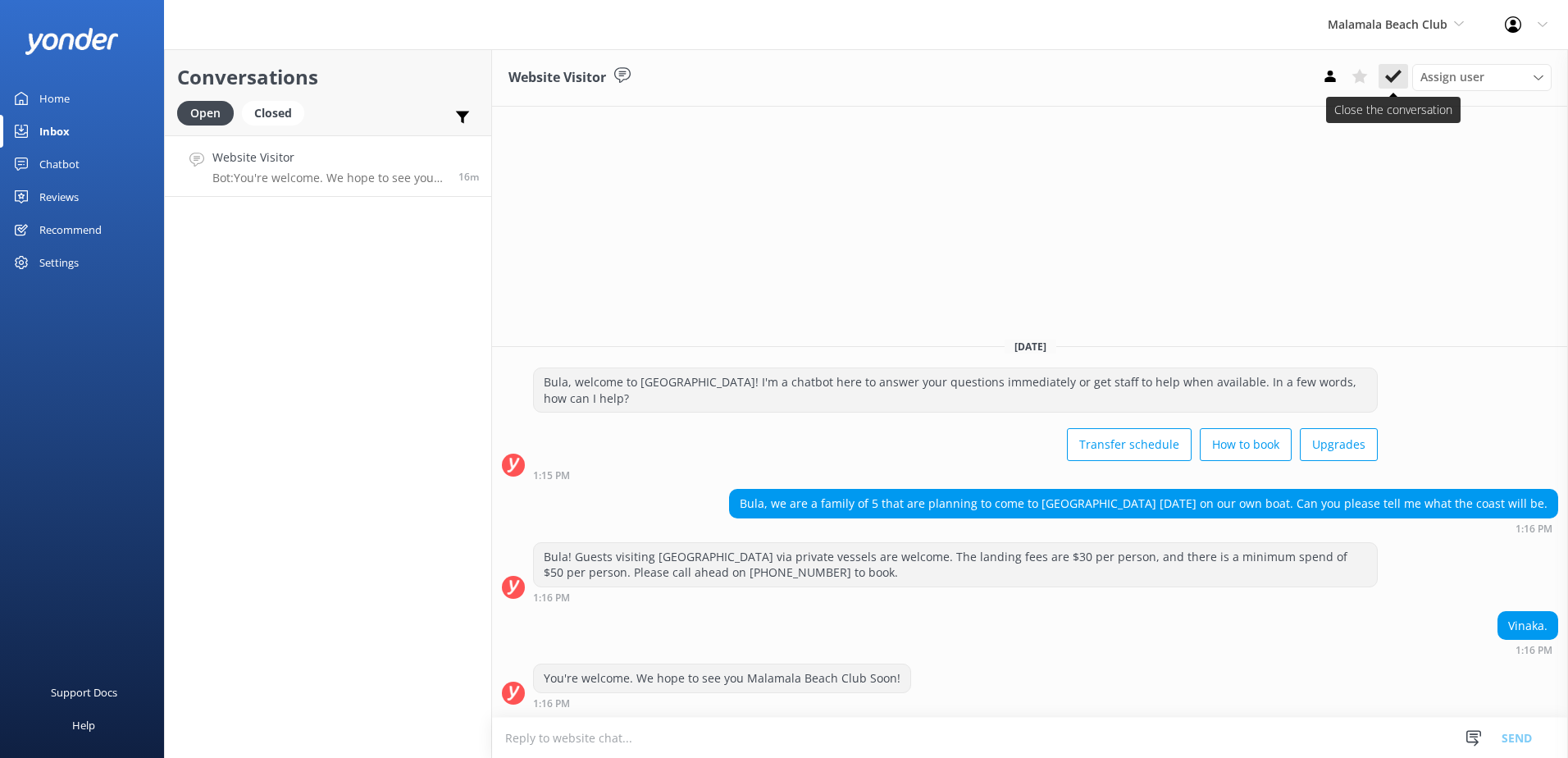
click at [1392, 78] on use at bounding box center [1393, 76] width 16 height 13
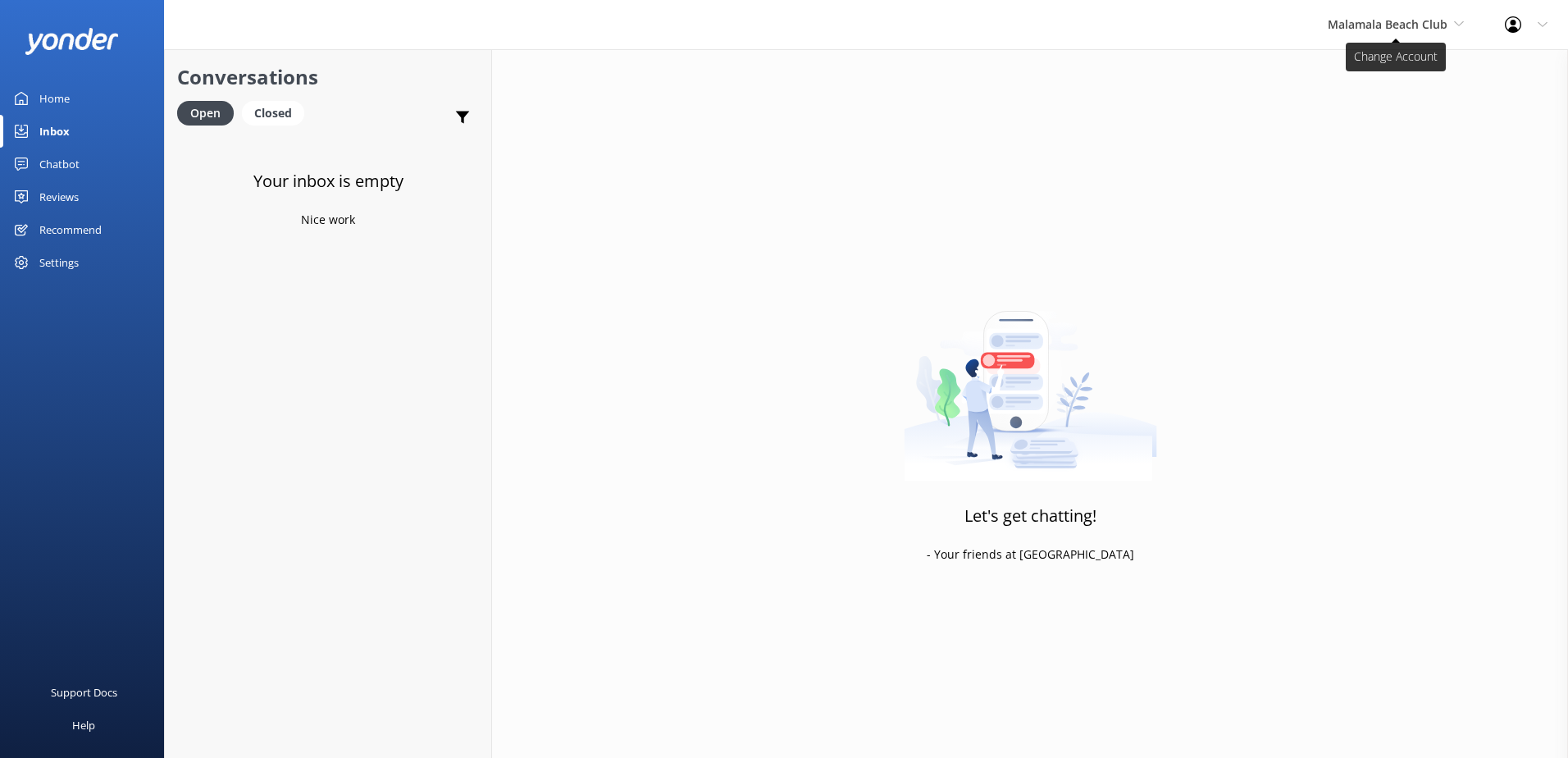
click at [1389, 22] on span "Malamala Beach Club" at bounding box center [1387, 24] width 120 height 15
click at [1370, 191] on link "Awesome Adventures Fiji" at bounding box center [1389, 187] width 164 height 39
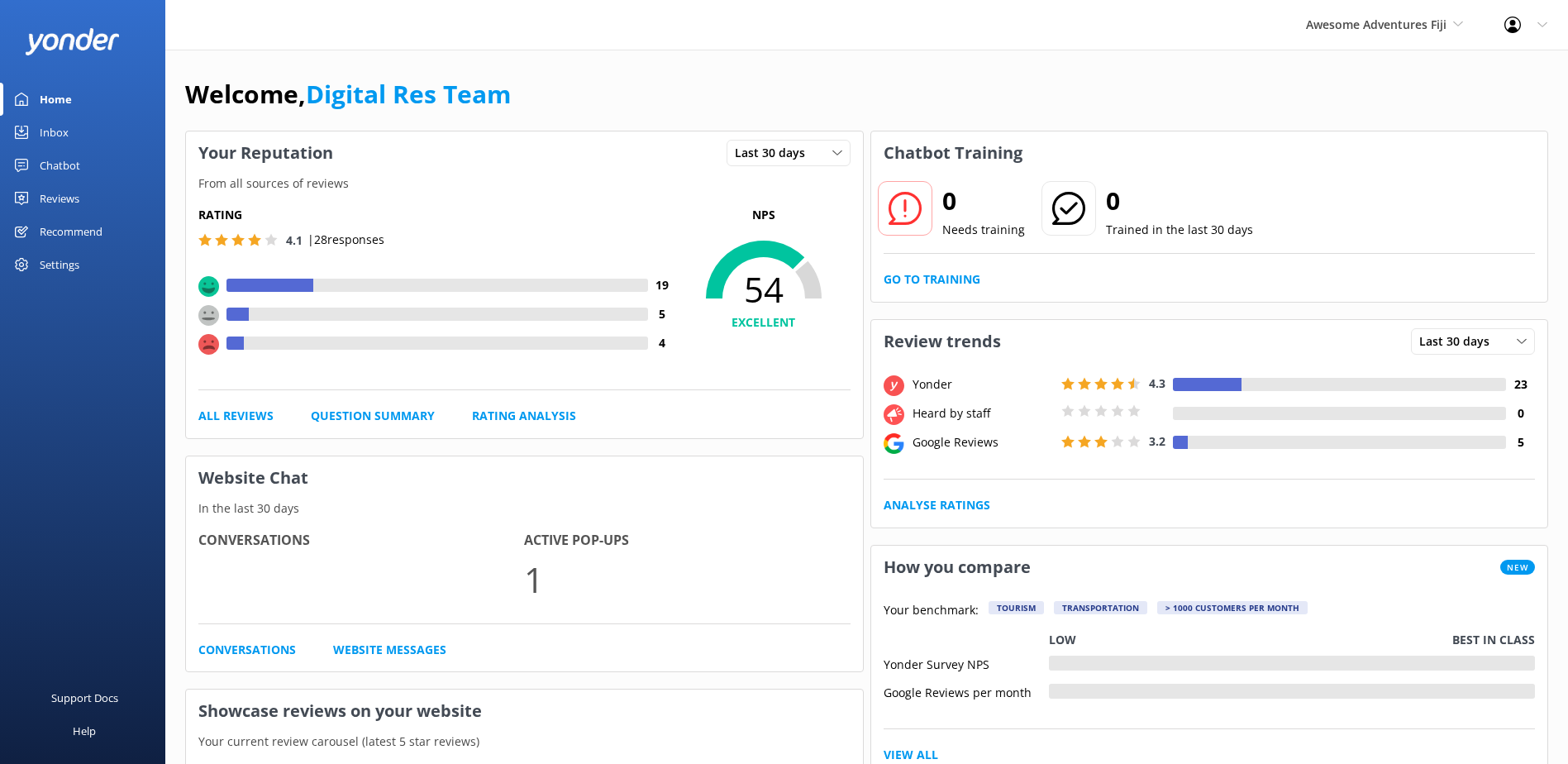
click at [71, 138] on link "Inbox" at bounding box center [82, 132] width 166 height 33
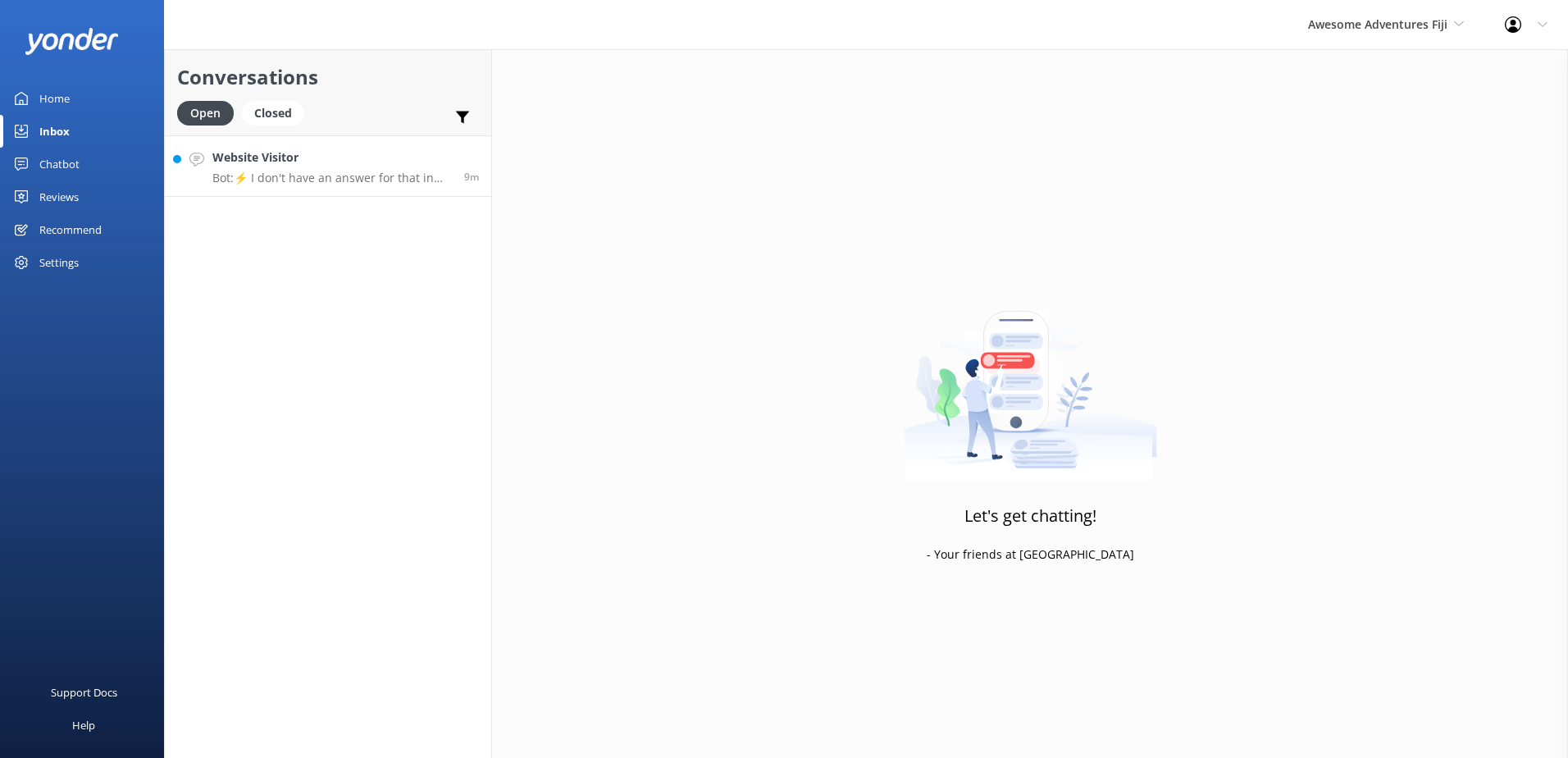
click at [388, 188] on link "Website Visitor Bot: ⚡ I don't have an answer for that in my knowledge base. Pl…" at bounding box center [328, 166] width 326 height 61
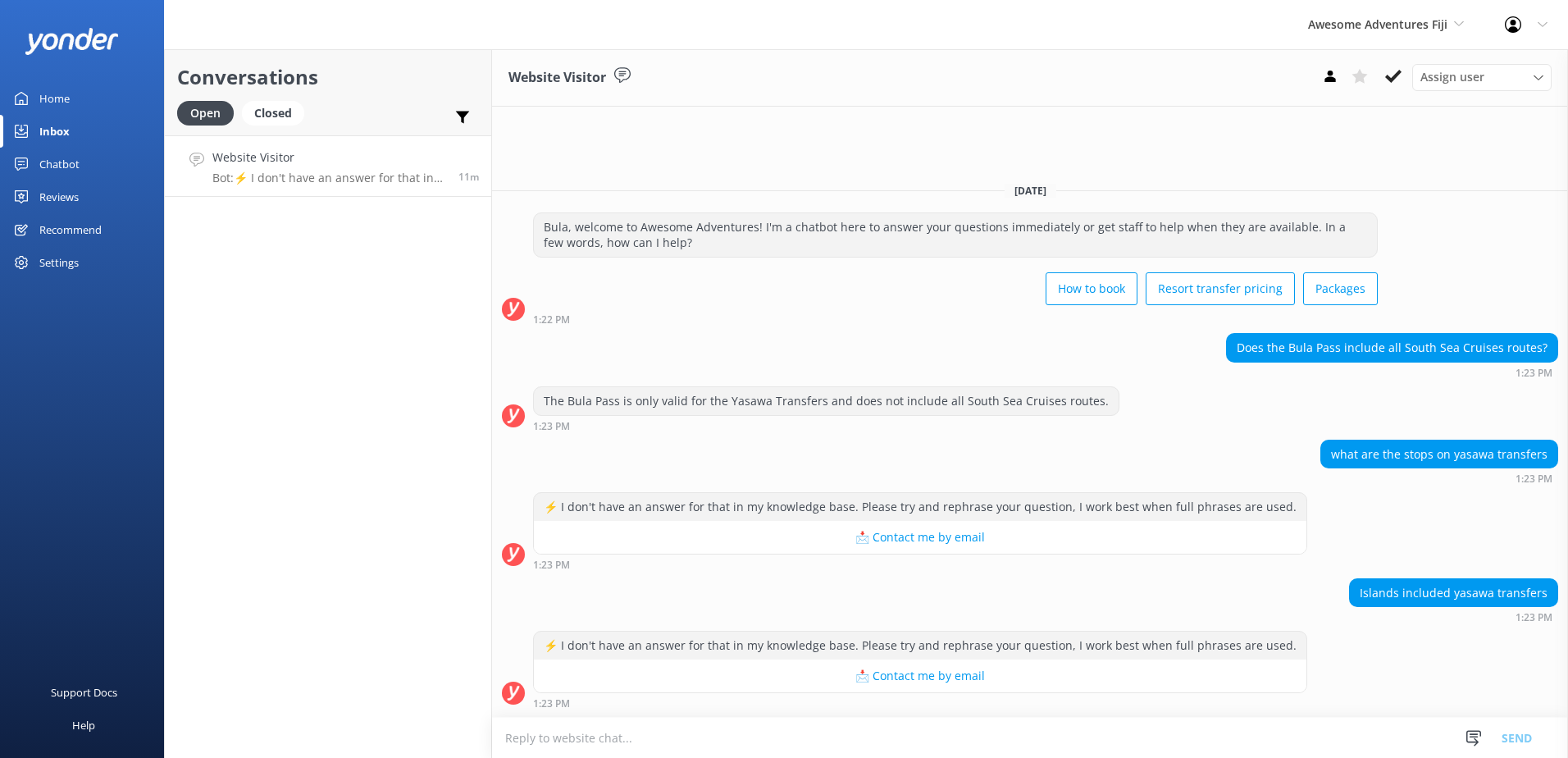
click at [831, 736] on textarea at bounding box center [1030, 738] width 1076 height 40
click at [831, 735] on textarea at bounding box center [1030, 738] width 1076 height 40
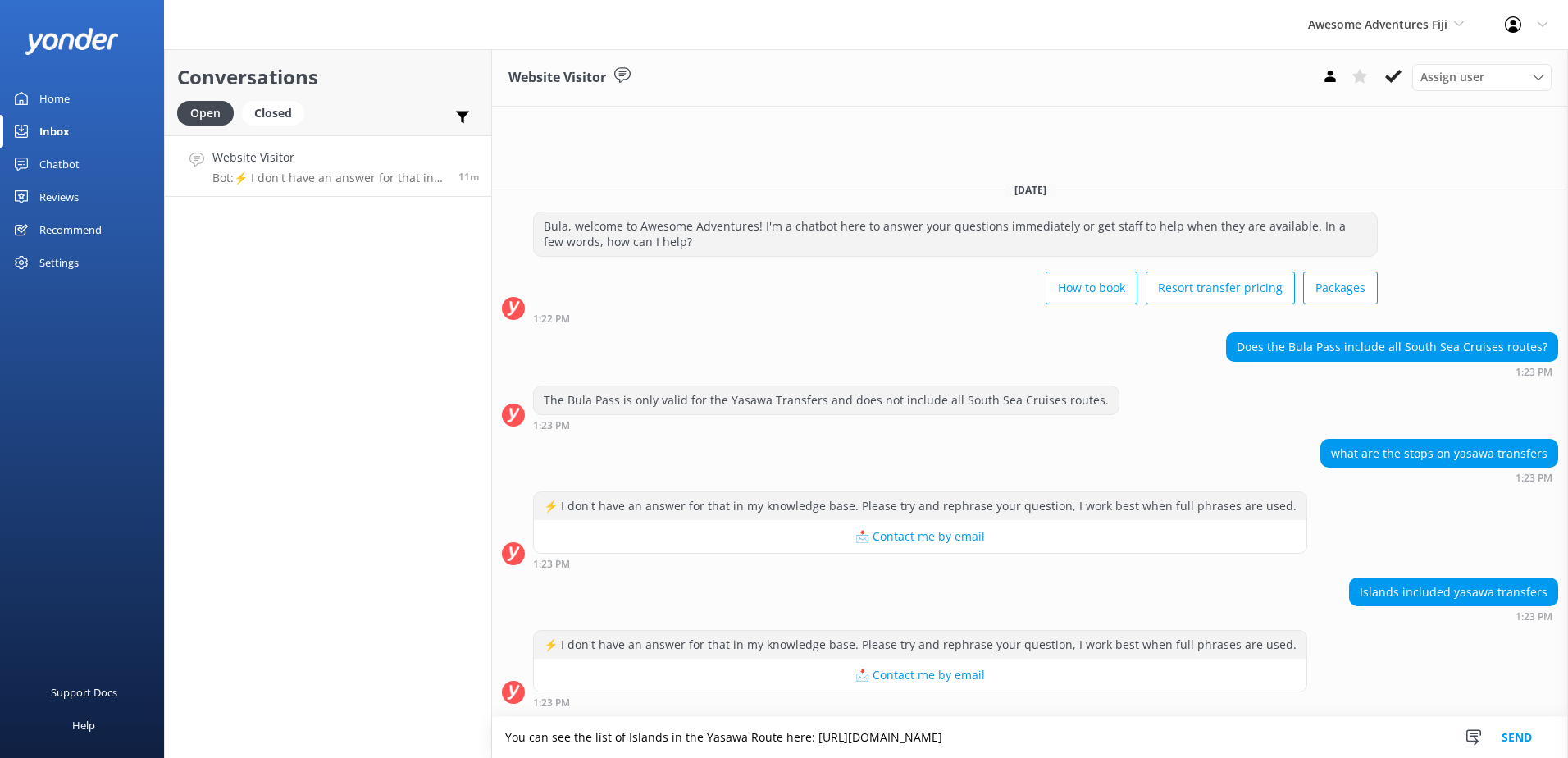
type textarea "You can see the list of Islands in the Yasawa Route here: https://southseacruis…"
click at [1531, 748] on button "Send" at bounding box center [1517, 738] width 61 height 41
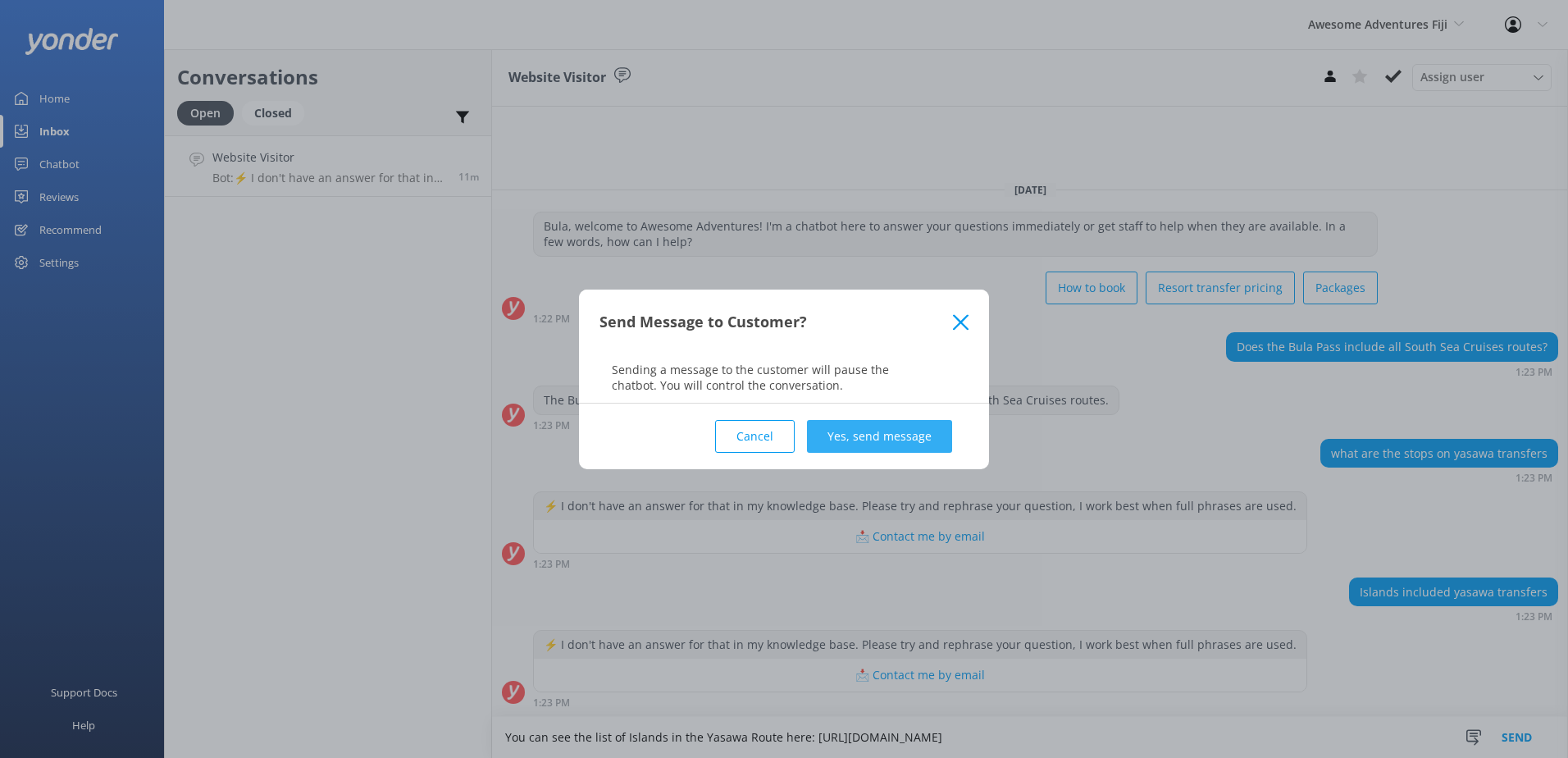
click at [836, 425] on button "Yes, send message" at bounding box center [880, 436] width 145 height 33
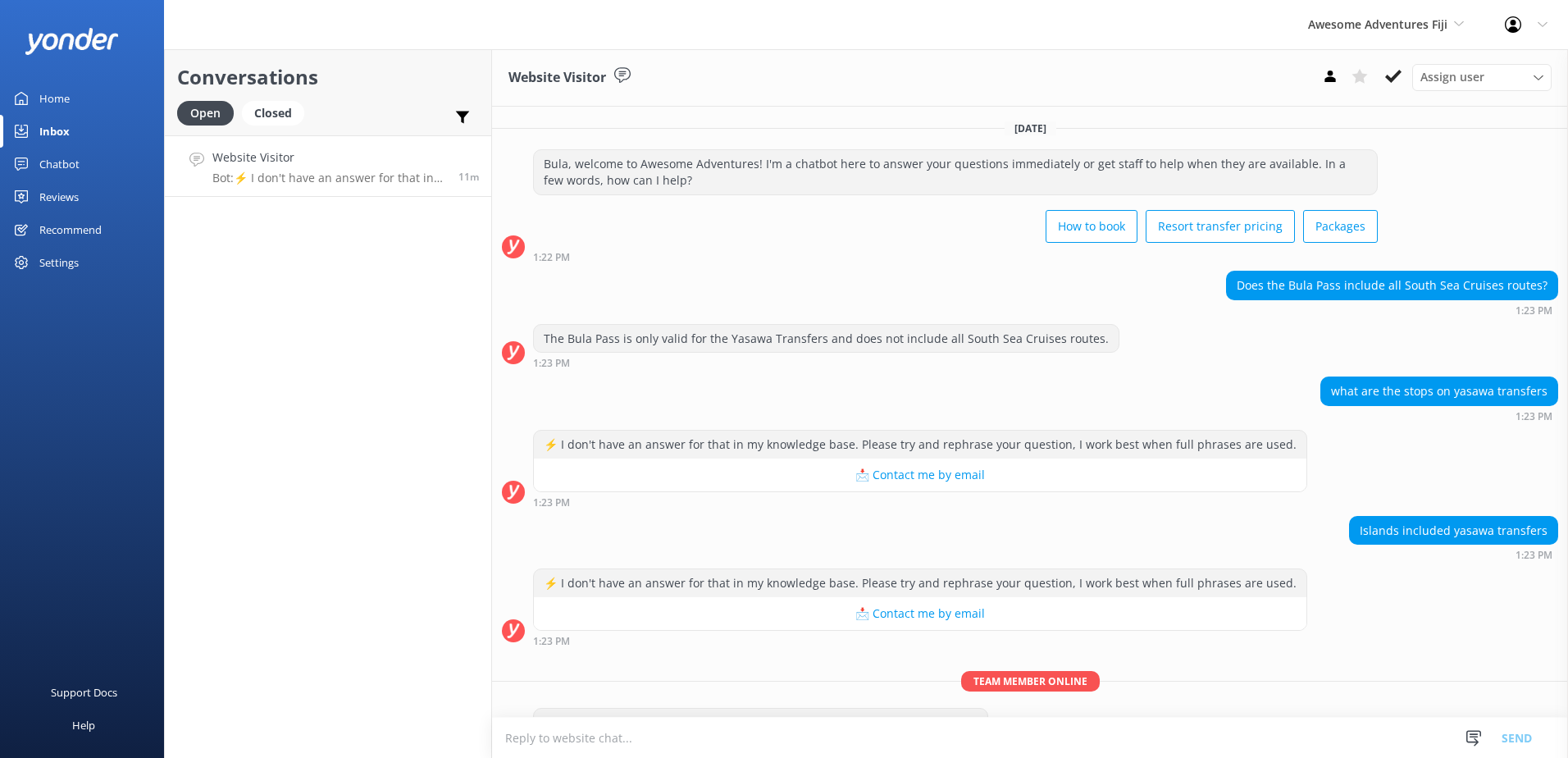
scroll to position [44, 0]
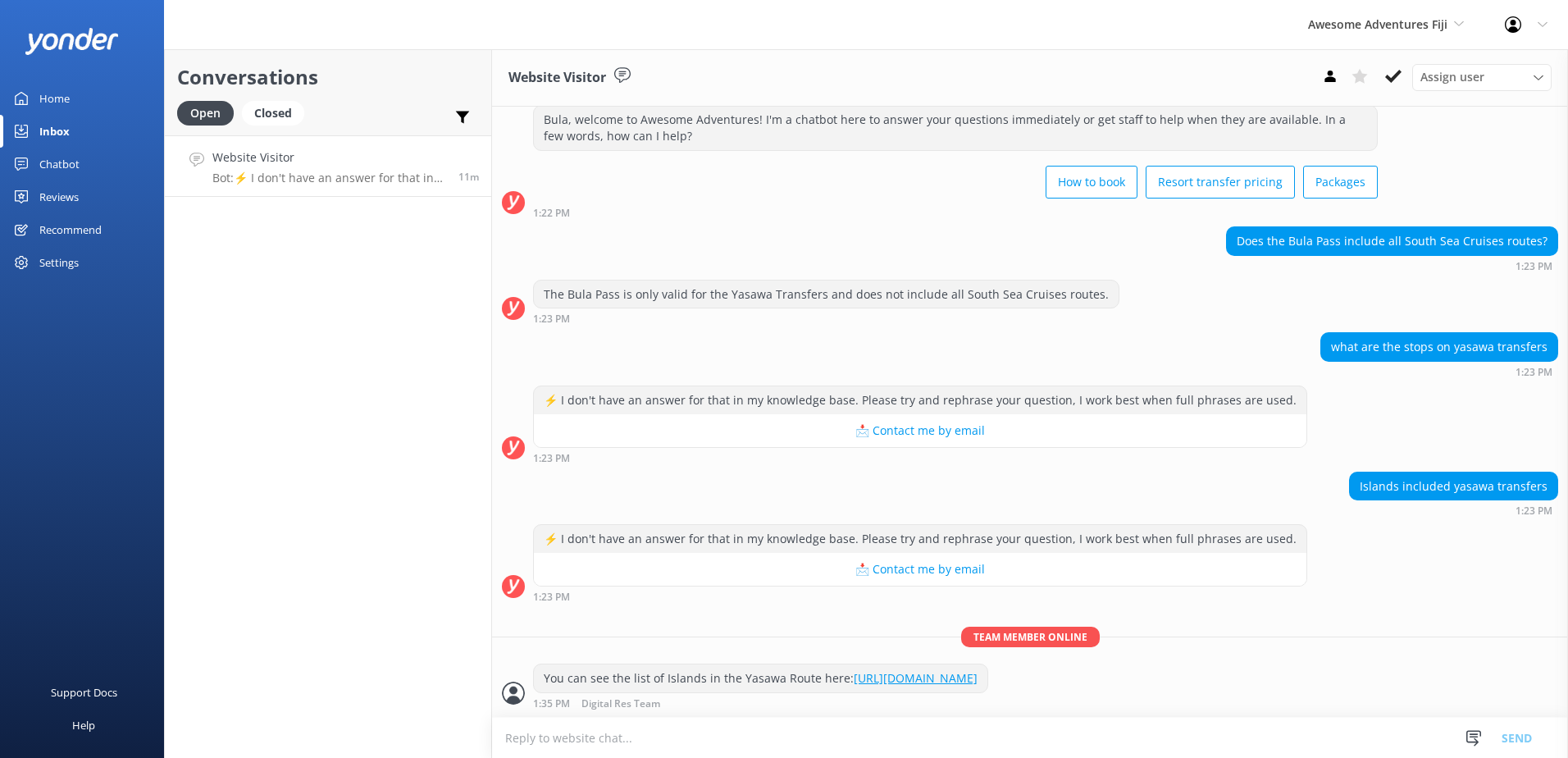
click at [768, 730] on textarea at bounding box center [1030, 738] width 1076 height 40
type textarea "t"
type textarea "T"
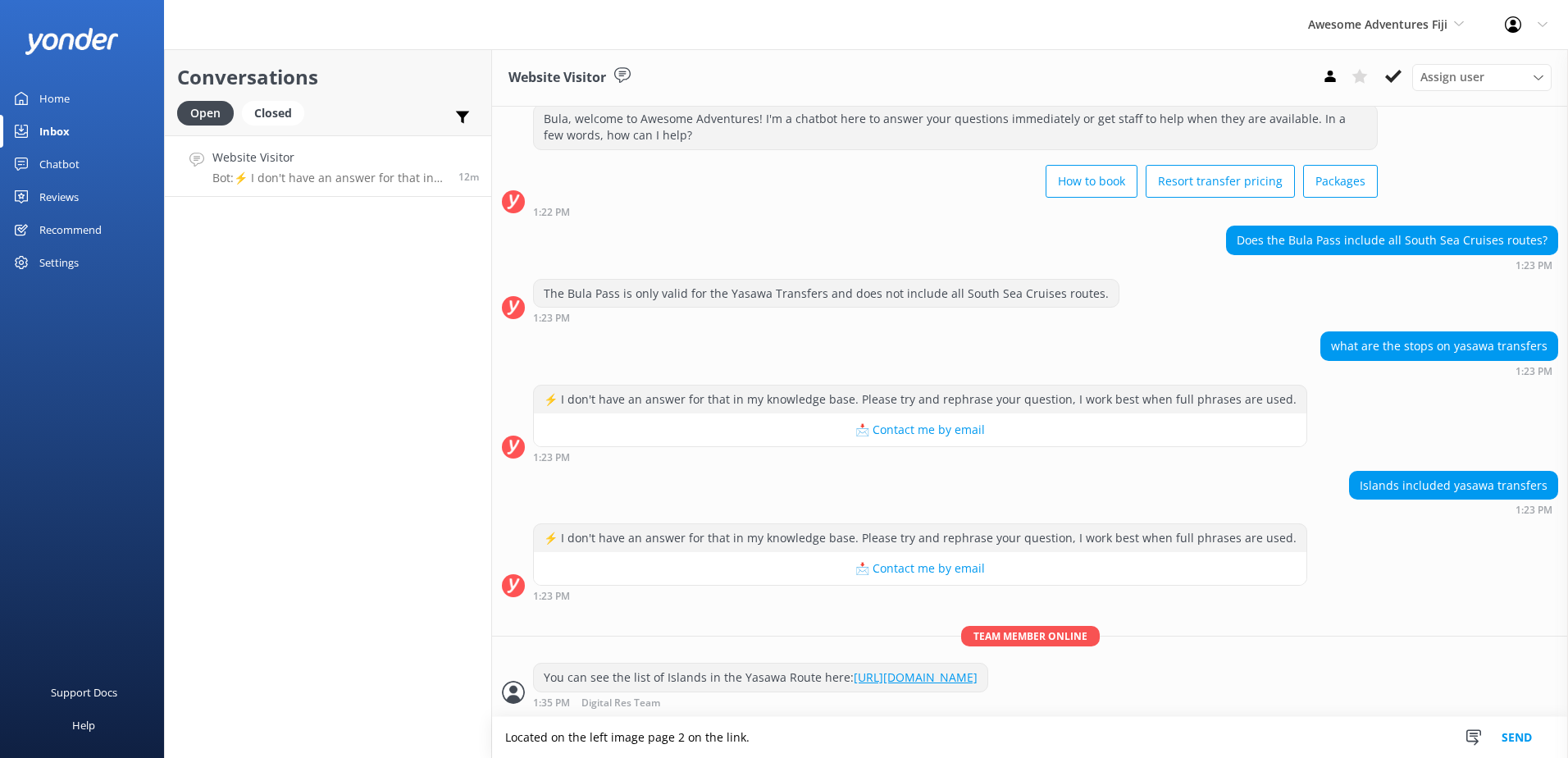
type textarea "Located on the left image page 2 on the link."
click at [1517, 738] on button "Send" at bounding box center [1517, 738] width 61 height 41
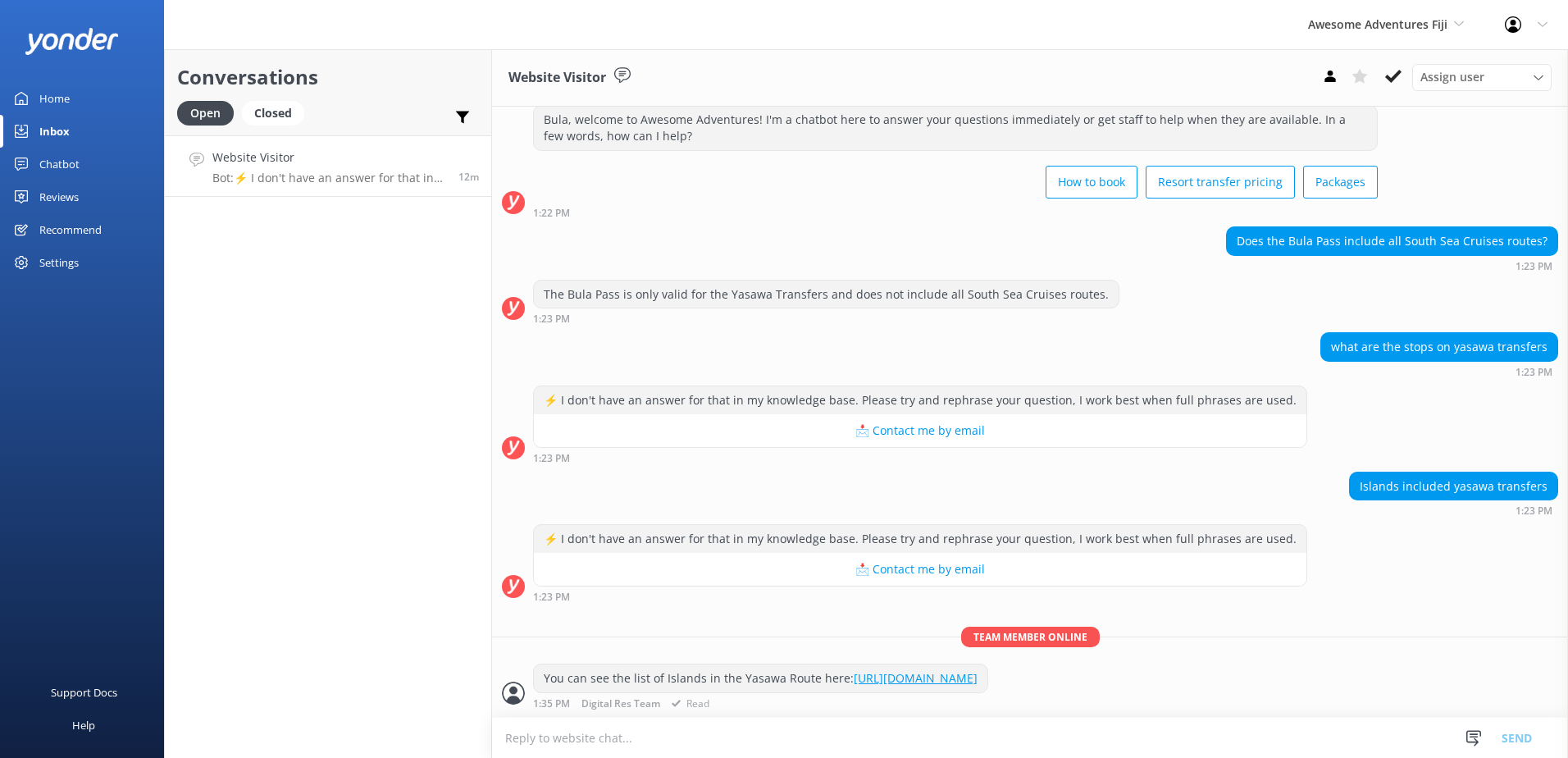
scroll to position [99, 0]
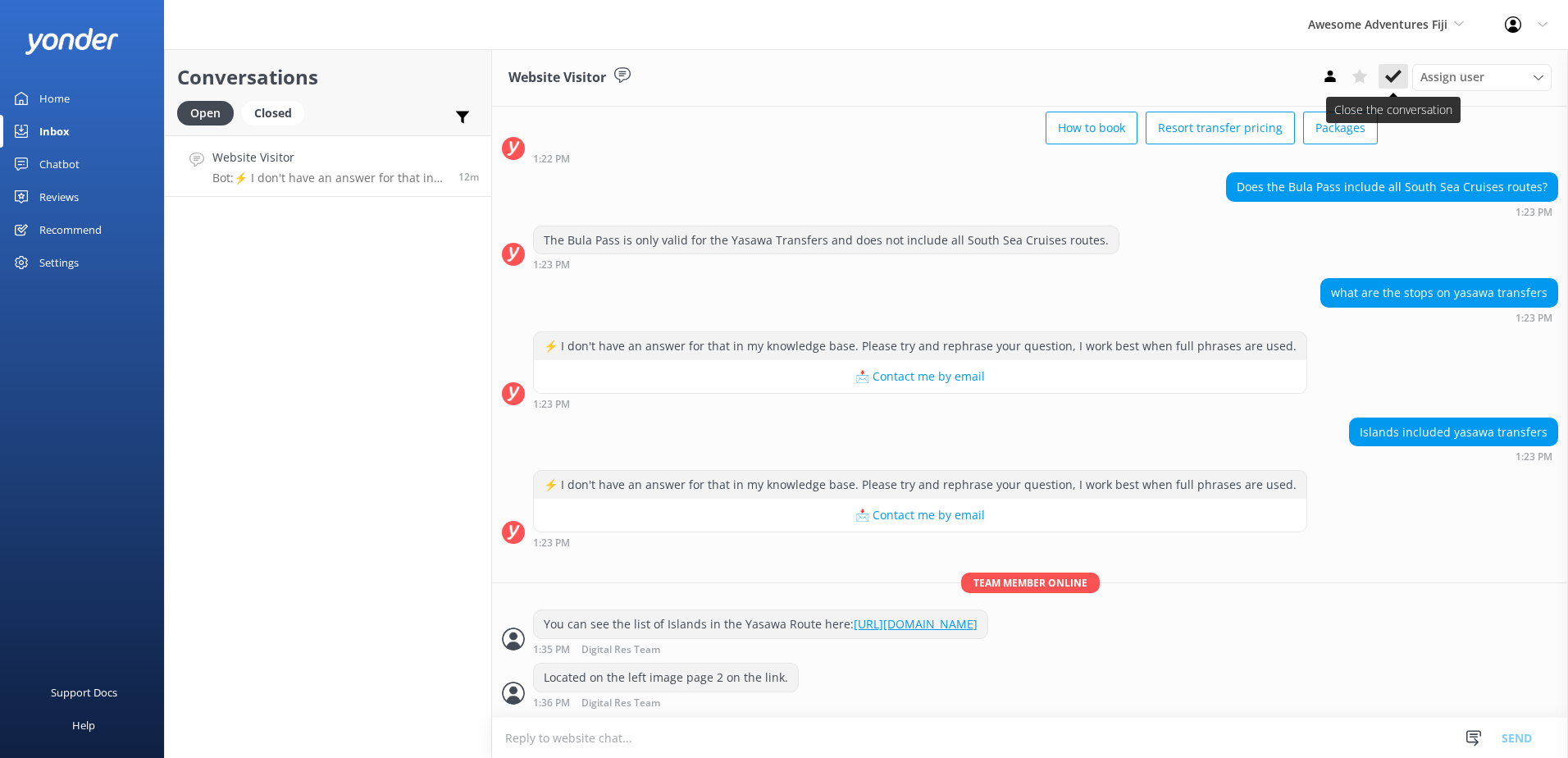
click at [1395, 79] on icon at bounding box center [1393, 76] width 16 height 16
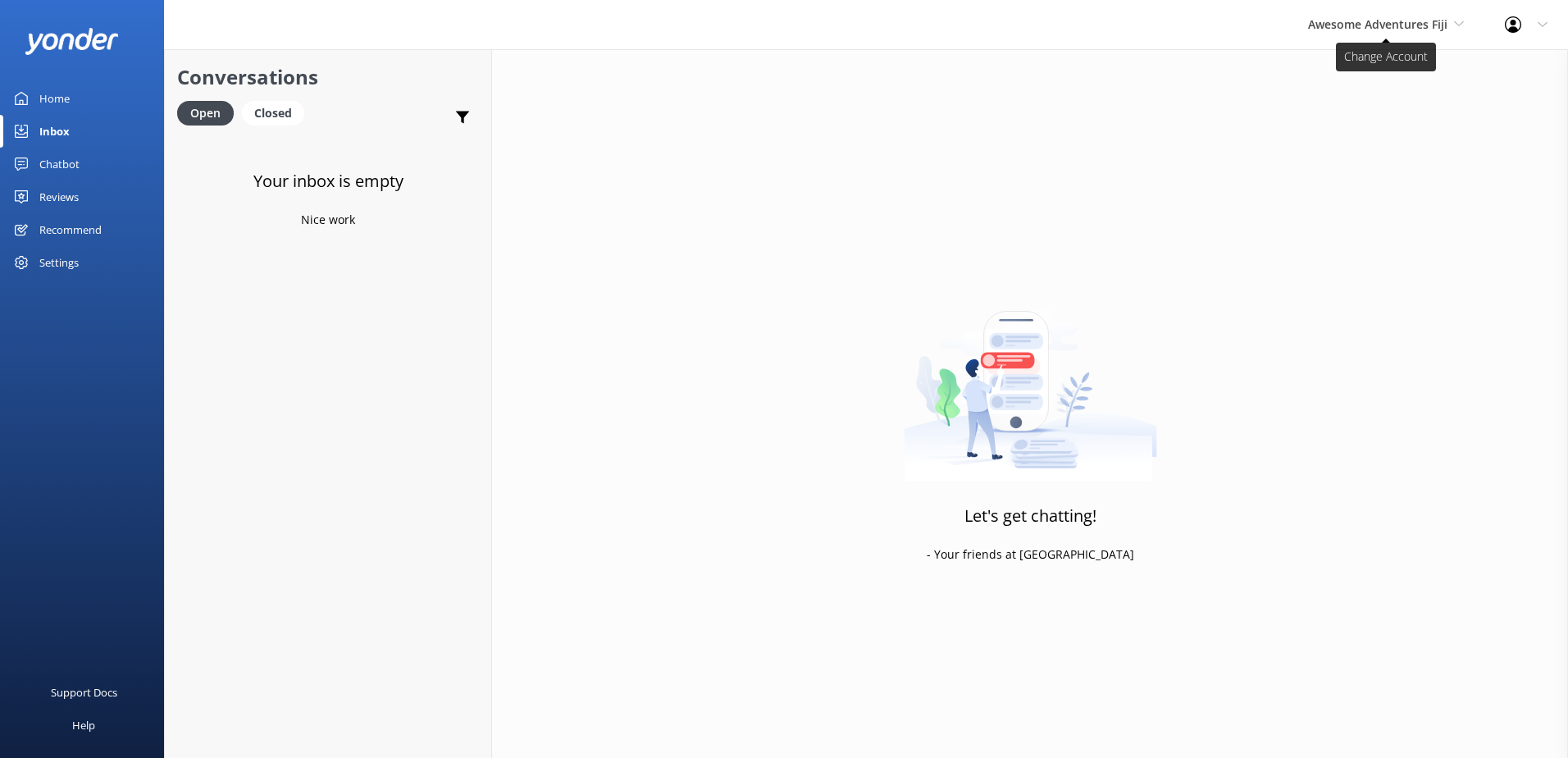
click at [1396, 23] on span "Awesome Adventures Fiji" at bounding box center [1378, 24] width 140 height 15
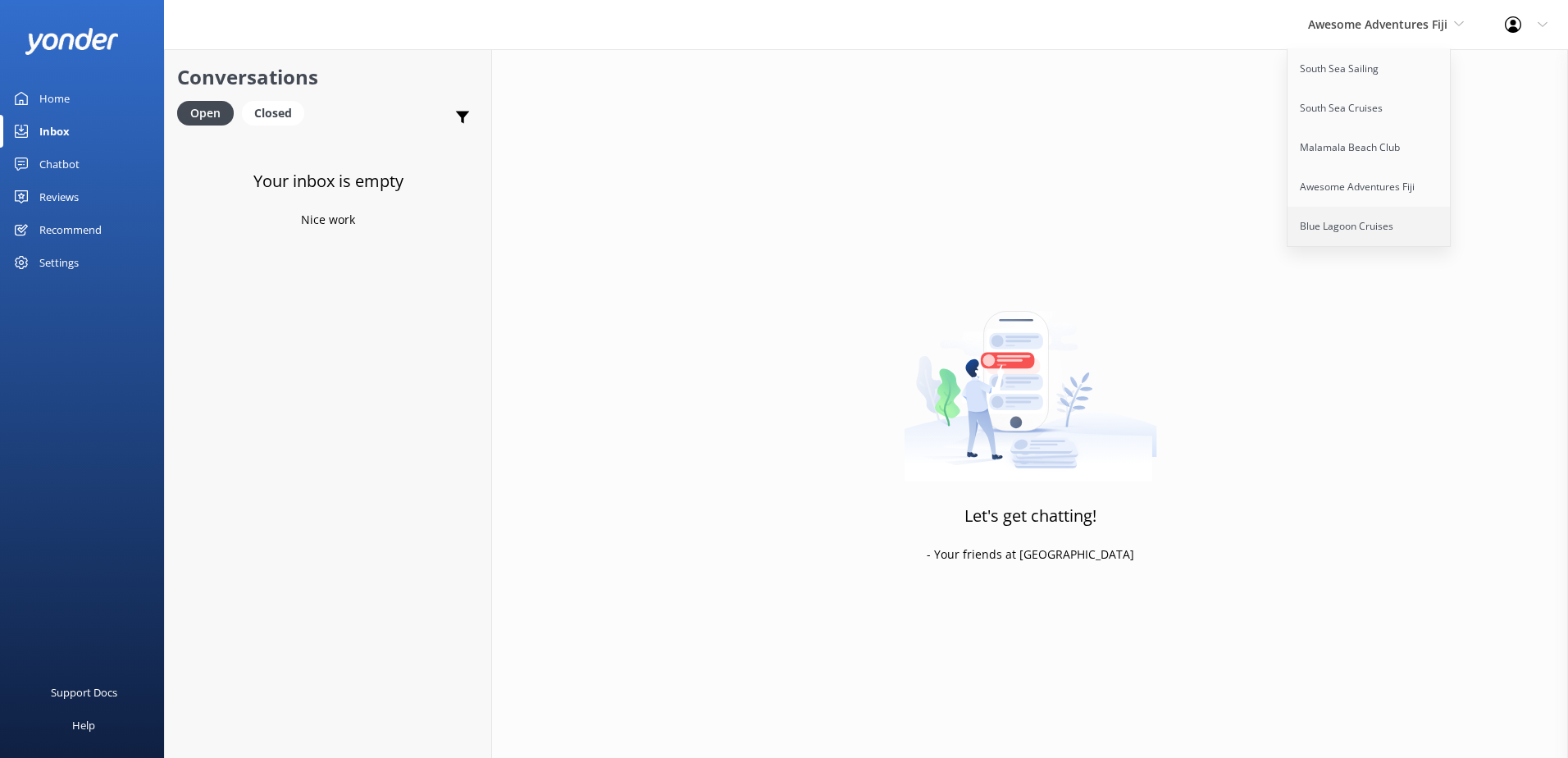
click at [1354, 221] on link "Blue Lagoon Cruises" at bounding box center [1370, 227] width 164 height 39
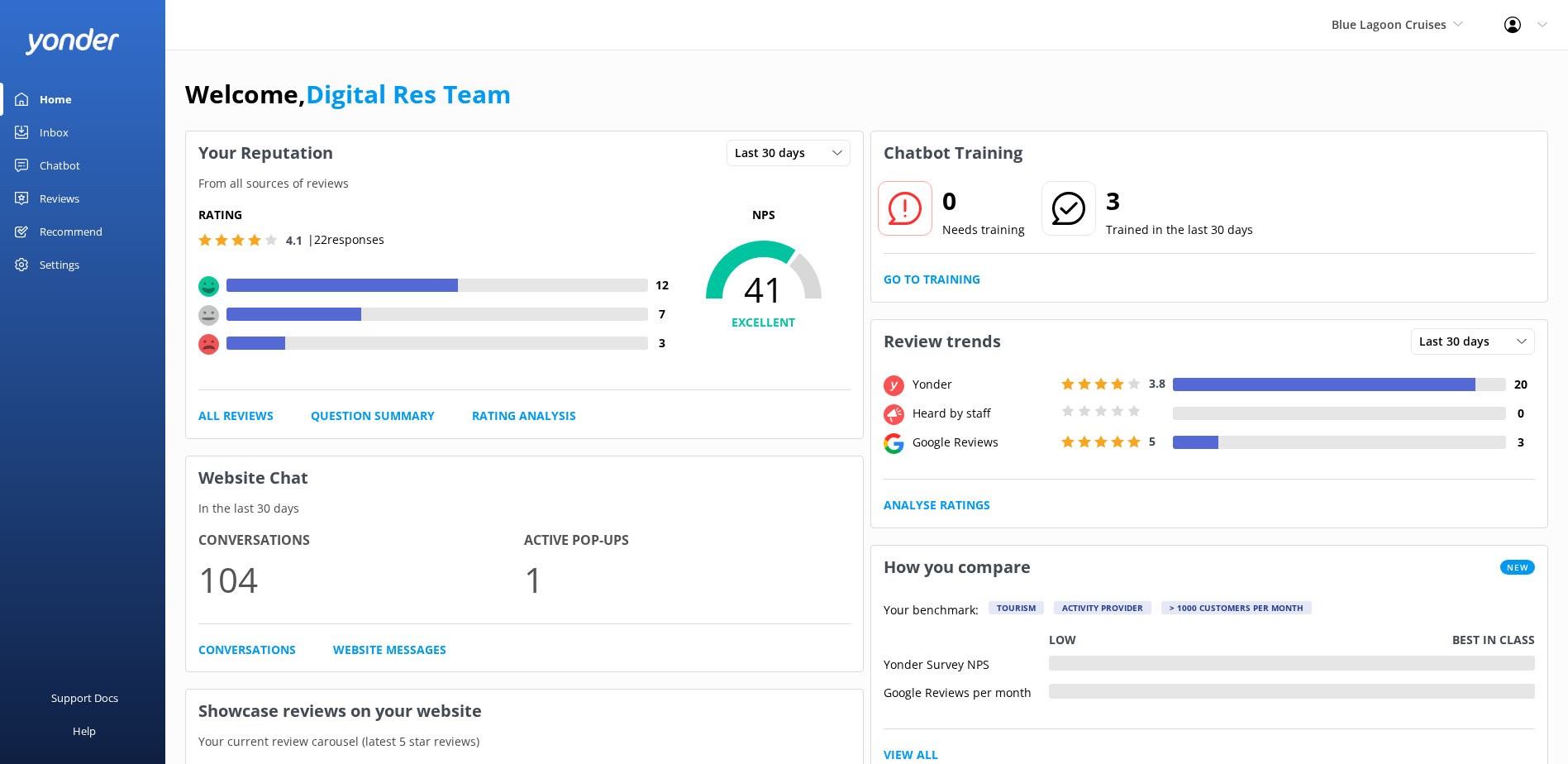
click at [67, 129] on div "Inbox" at bounding box center [54, 132] width 29 height 33
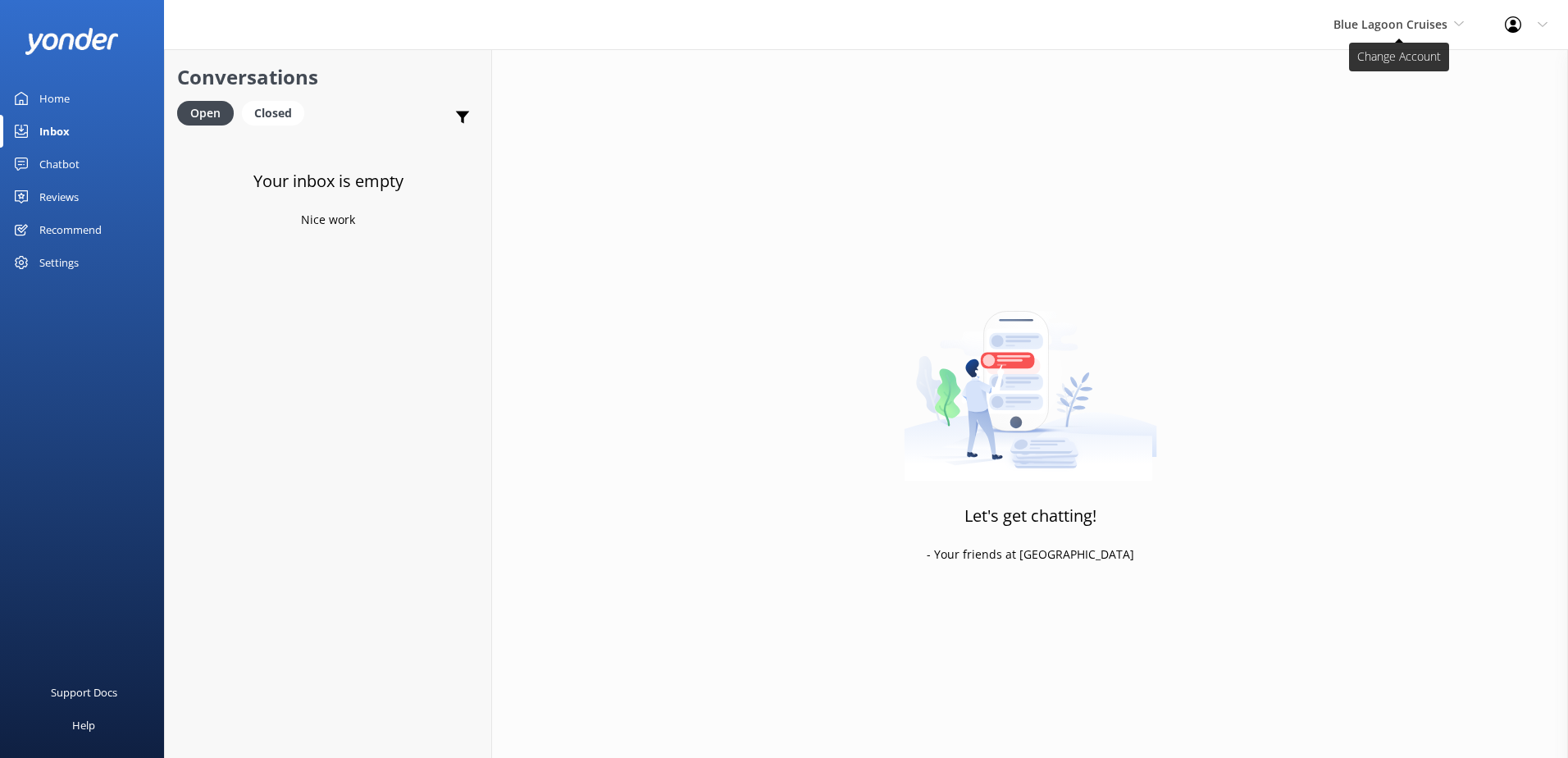
click at [1418, 23] on span "Blue Lagoon Cruises" at bounding box center [1391, 24] width 114 height 15
